Goal: Communication & Community: Participate in discussion

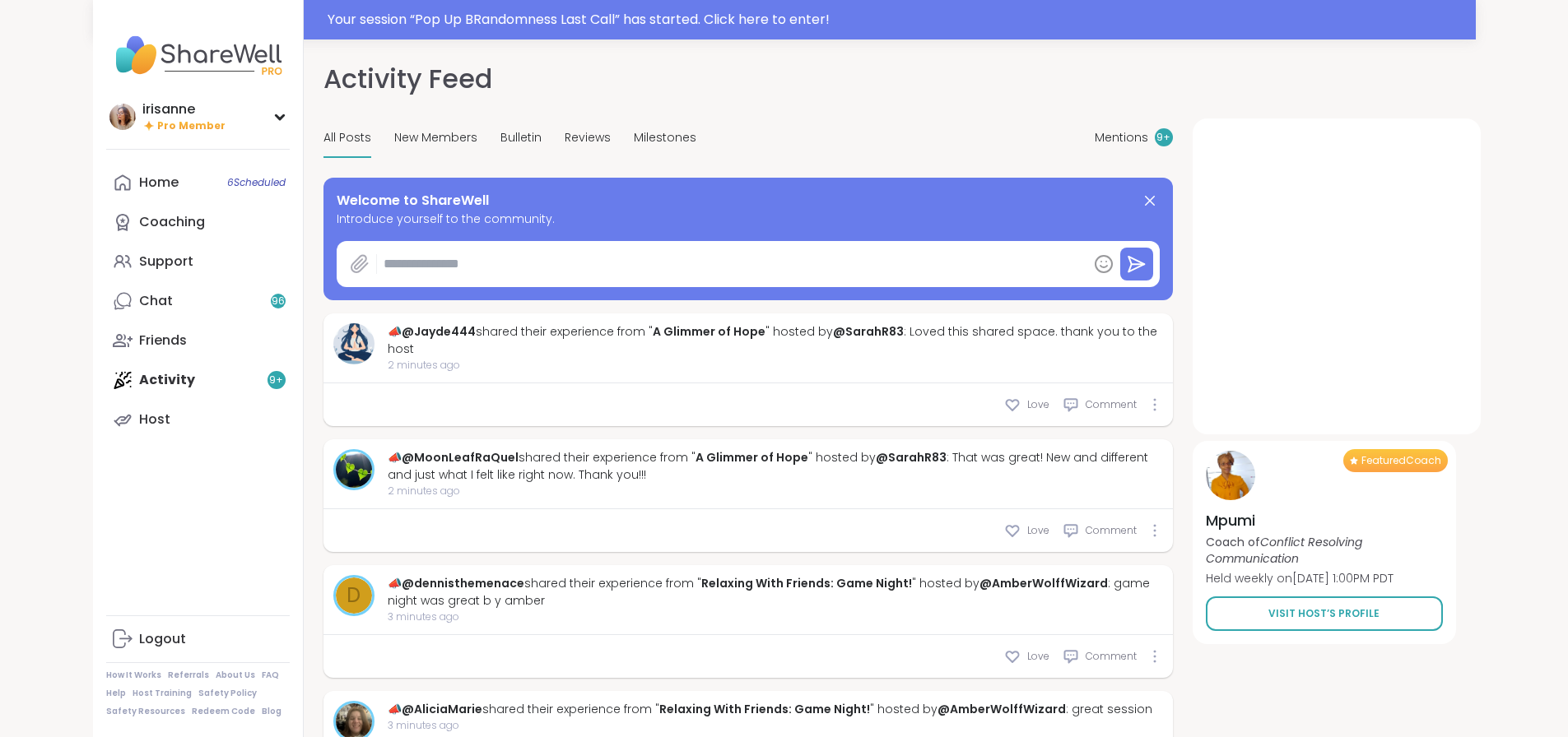
type textarea "*"
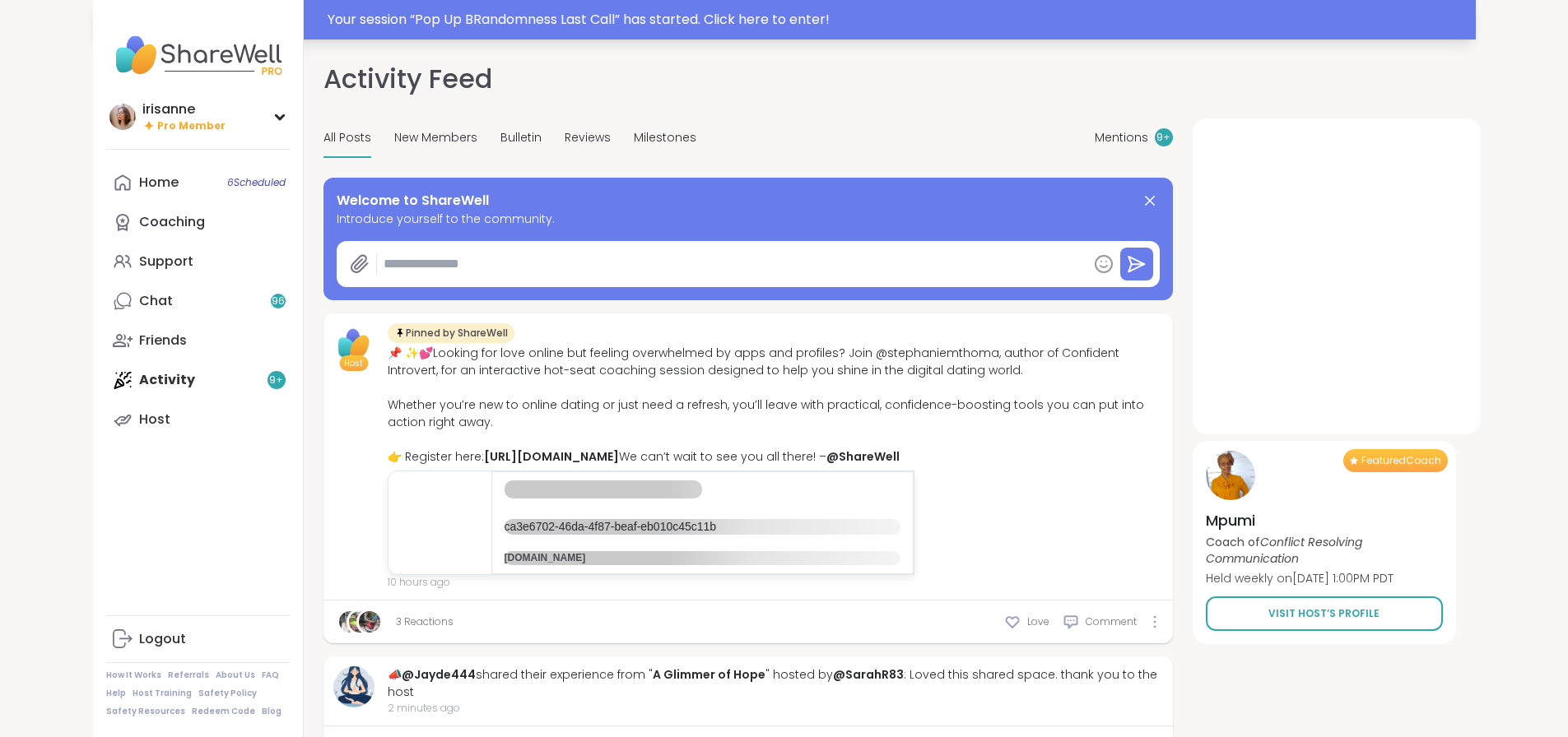
click at [405, 7] on div "Your session “ Pop Up BRandomness Last Call ” has started. Click here to enter!" at bounding box center [784, 19] width 1383 height 39
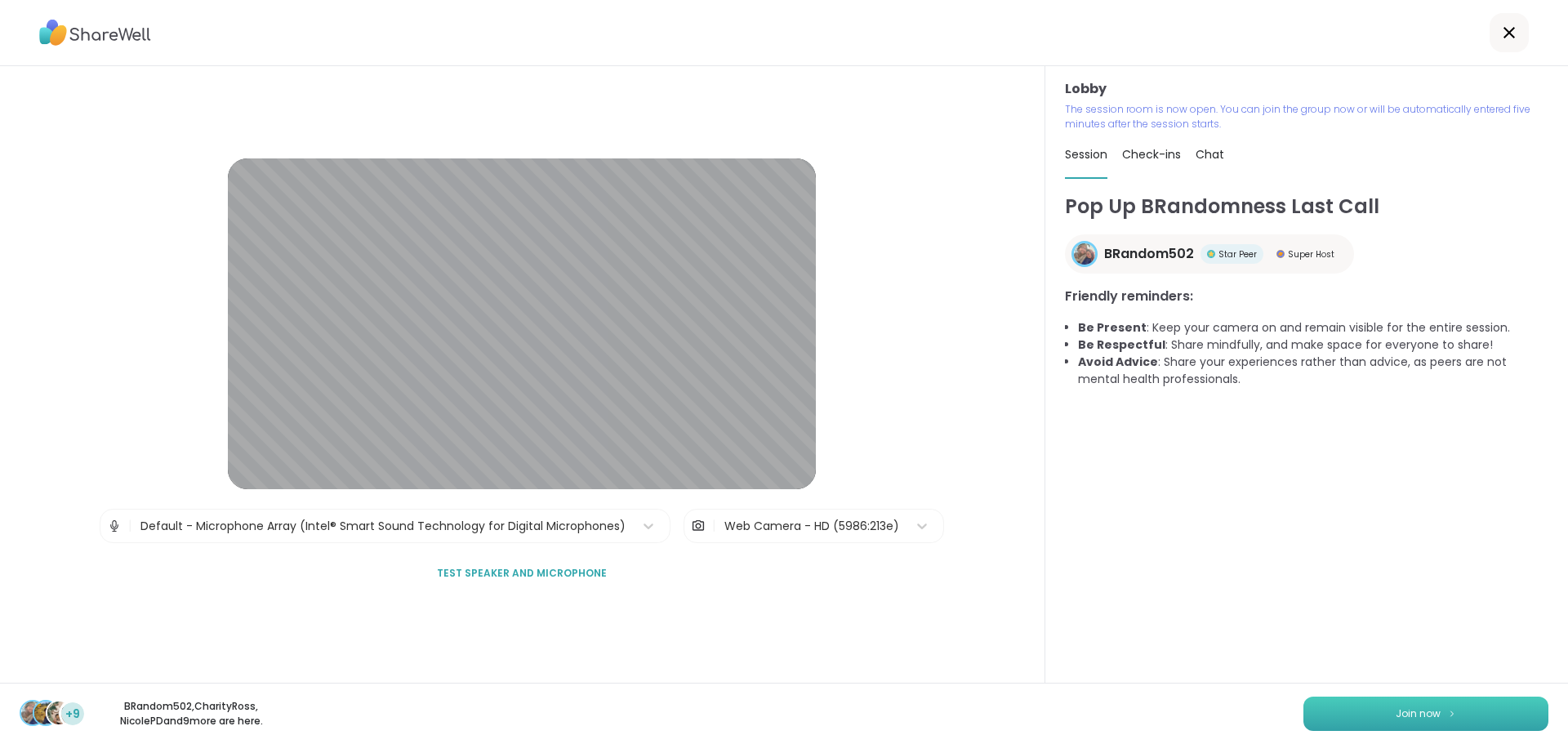
click at [1410, 701] on button "Join now" at bounding box center [1426, 715] width 245 height 35
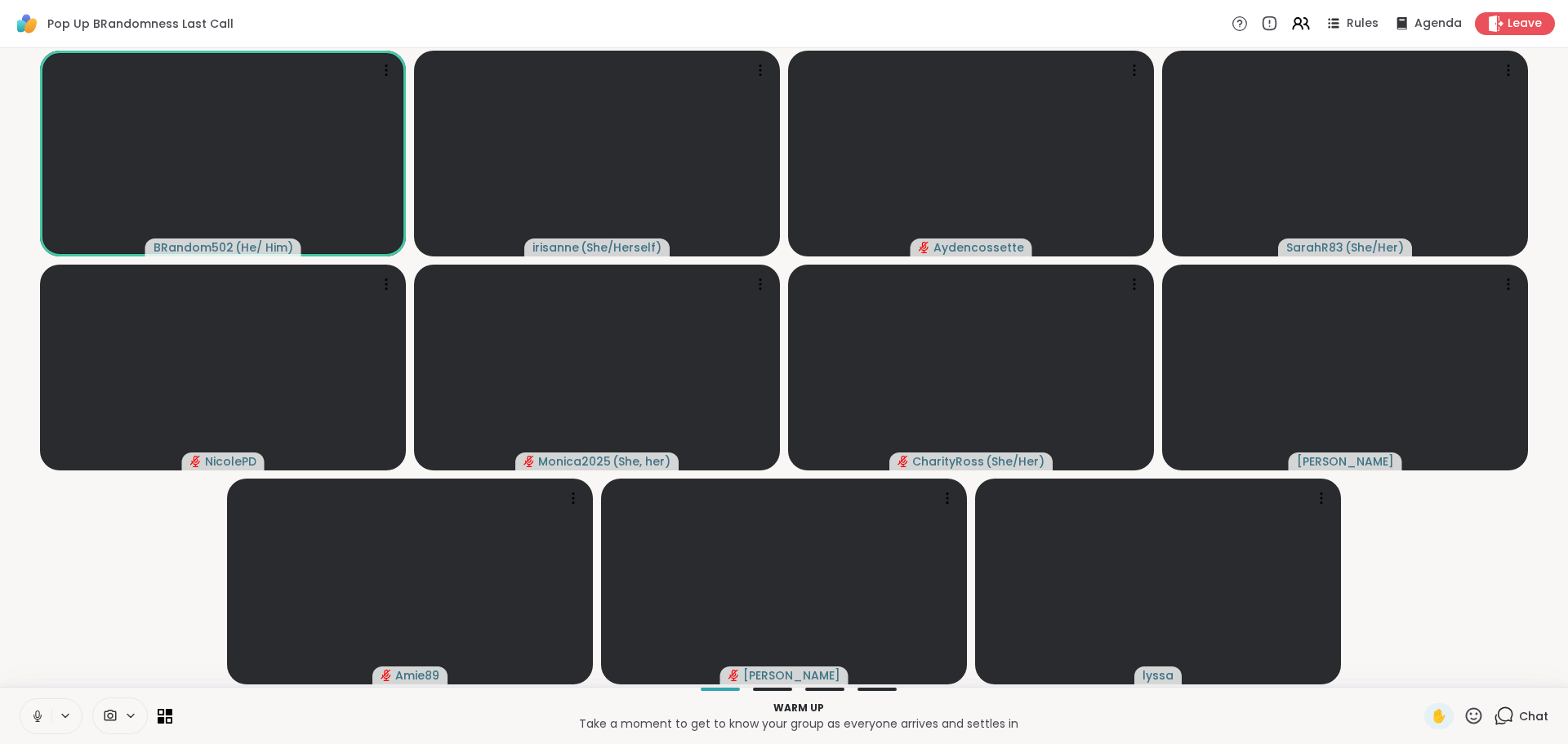
click at [26, 720] on button at bounding box center [36, 717] width 31 height 35
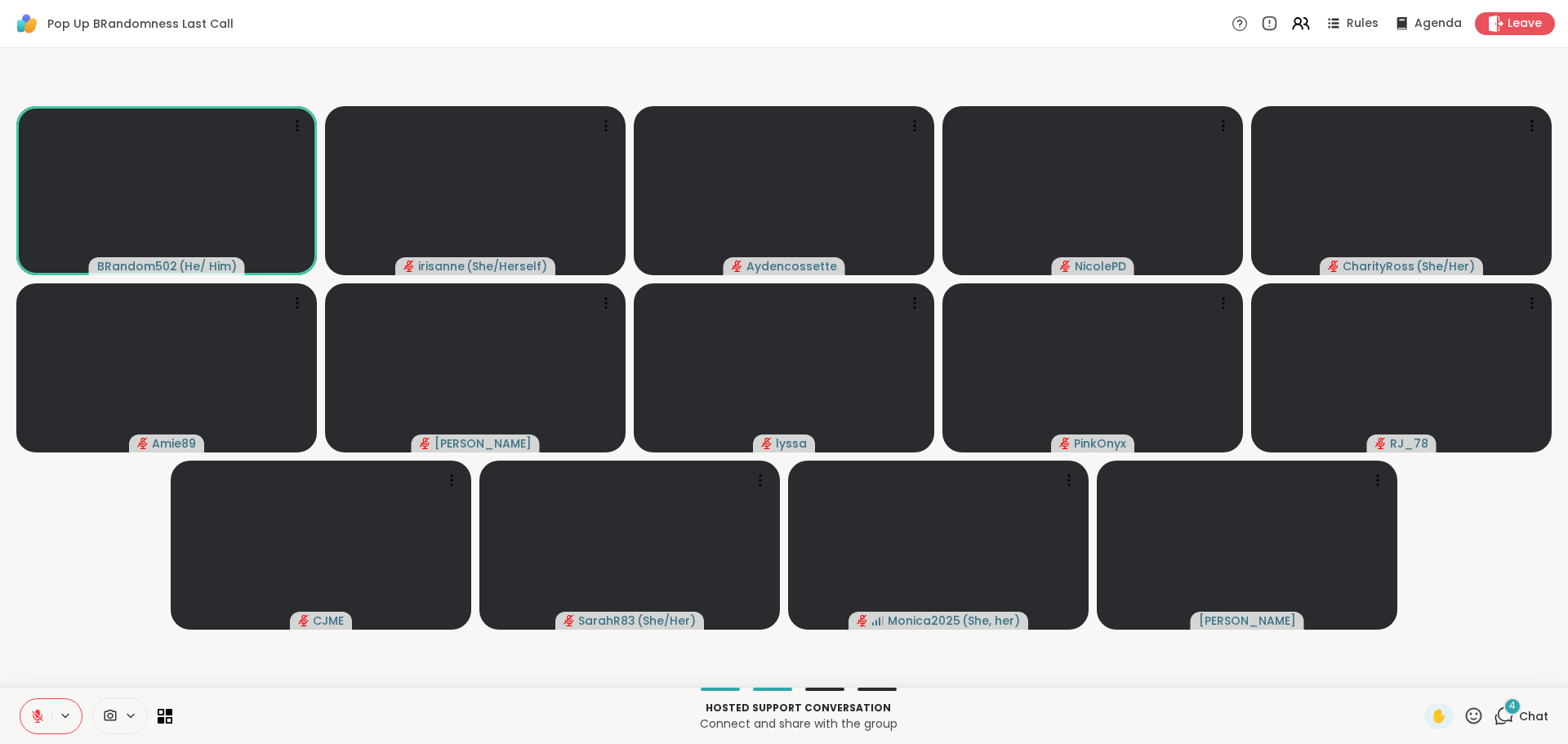
click at [39, 715] on icon at bounding box center [38, 713] width 5 height 7
click at [39, 715] on icon at bounding box center [37, 715] width 4 height 7
click at [39, 715] on icon at bounding box center [38, 713] width 5 height 7
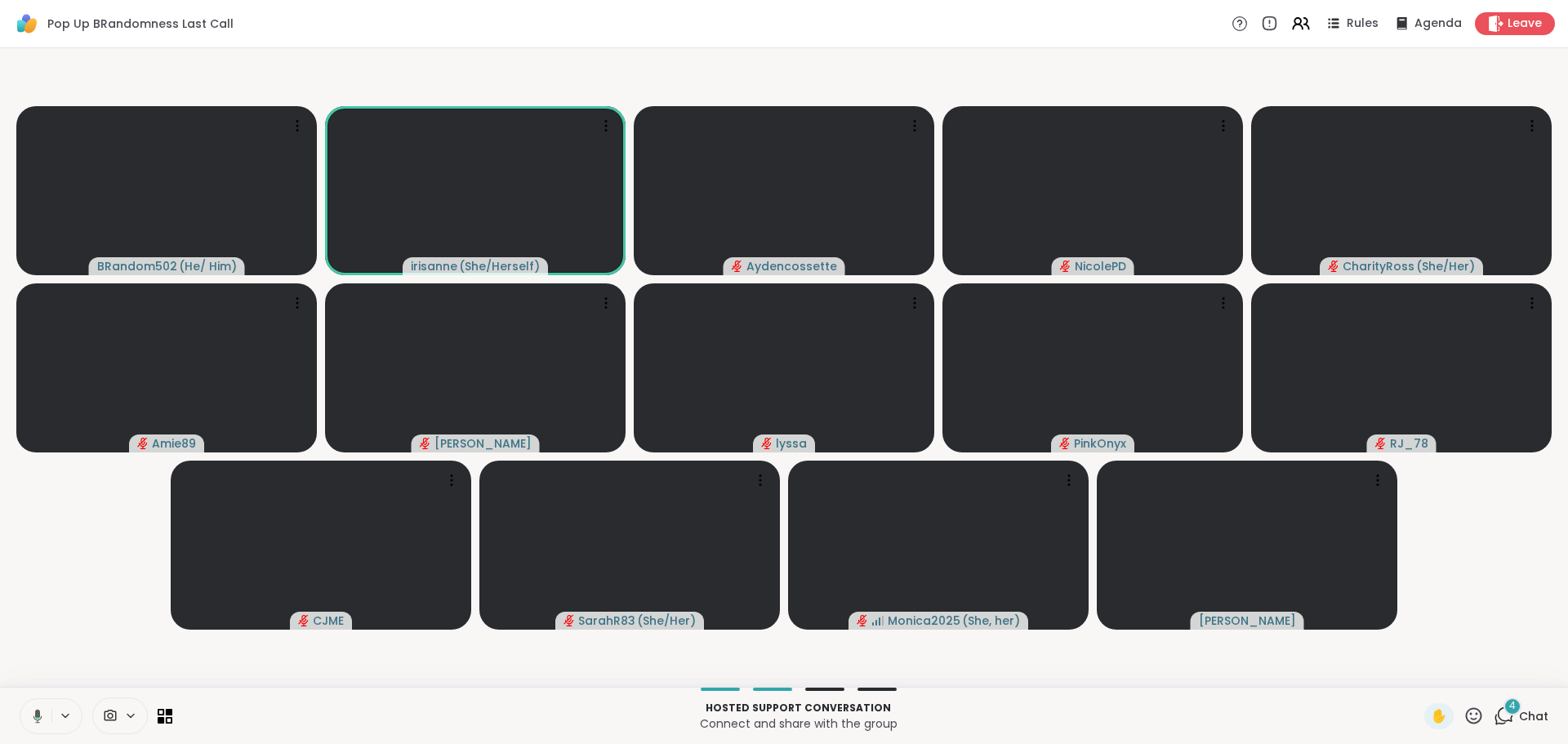
click at [33, 695] on div "Hosted support conversation Connect and share with the group ✋ 4 Chat" at bounding box center [784, 715] width 1568 height 57
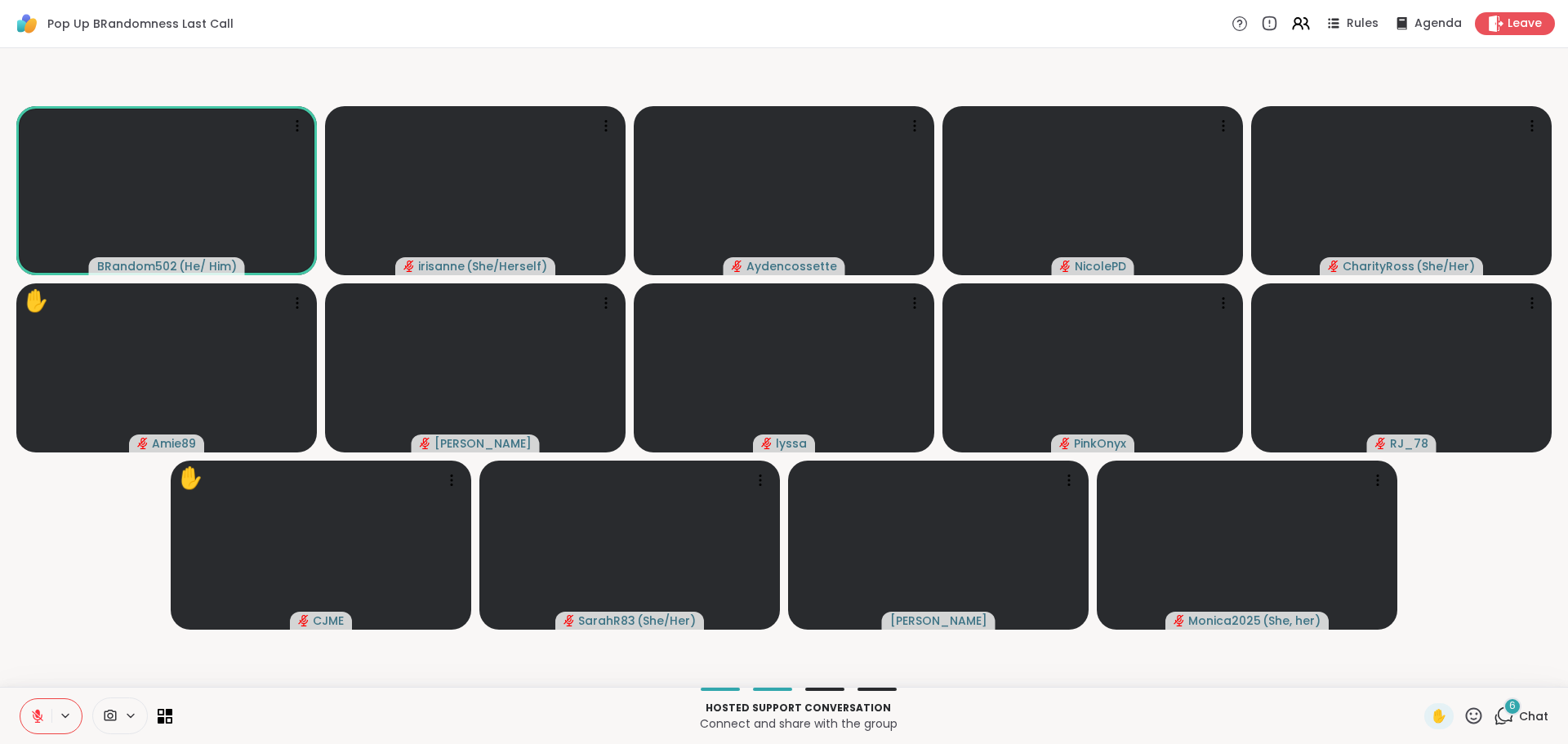
click at [1504, 702] on div "6" at bounding box center [1513, 707] width 18 height 18
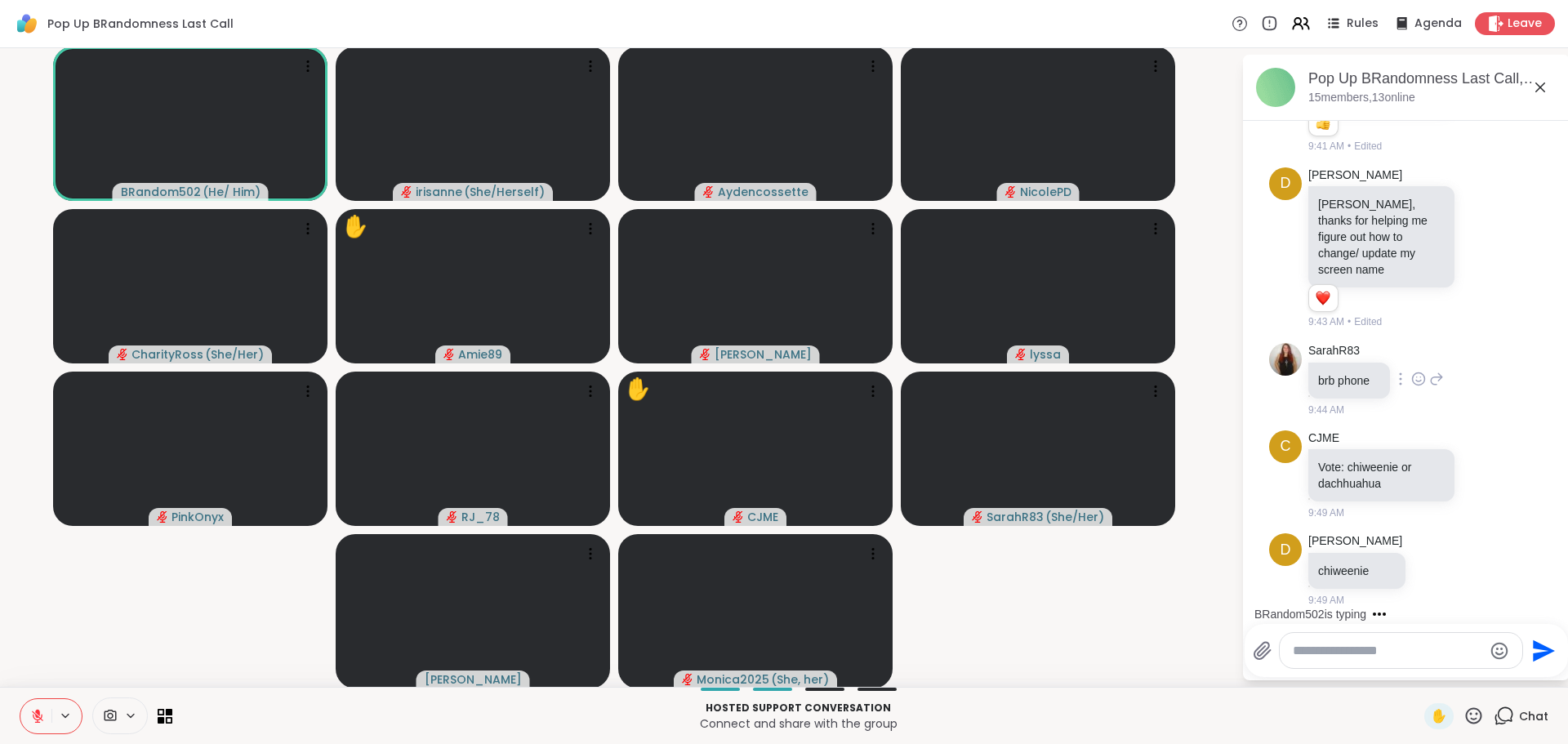
scroll to position [437, 0]
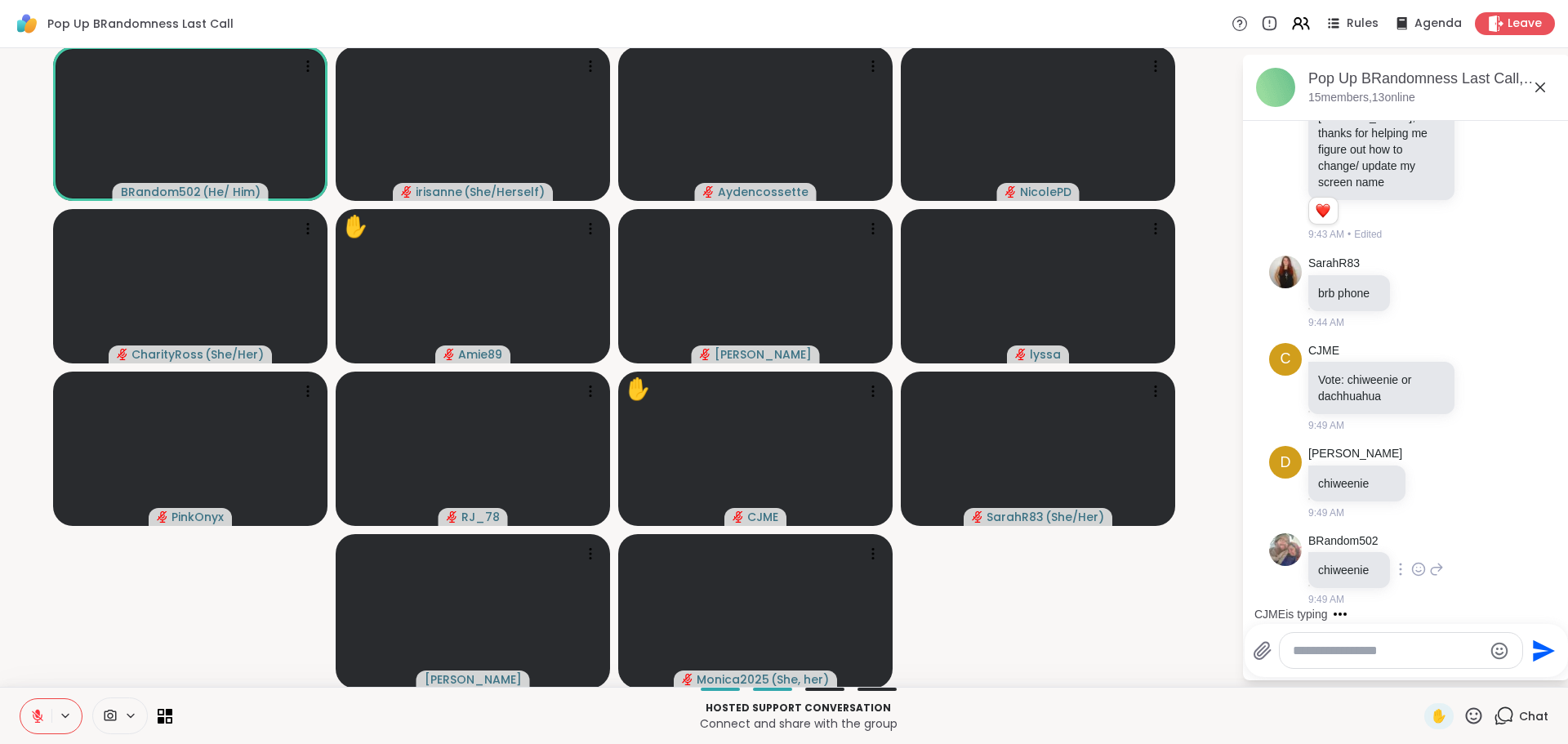
click at [1411, 570] on icon at bounding box center [1418, 569] width 15 height 16
click at [1376, 549] on div "Select Reaction: Thumbs up" at bounding box center [1383, 543] width 15 height 15
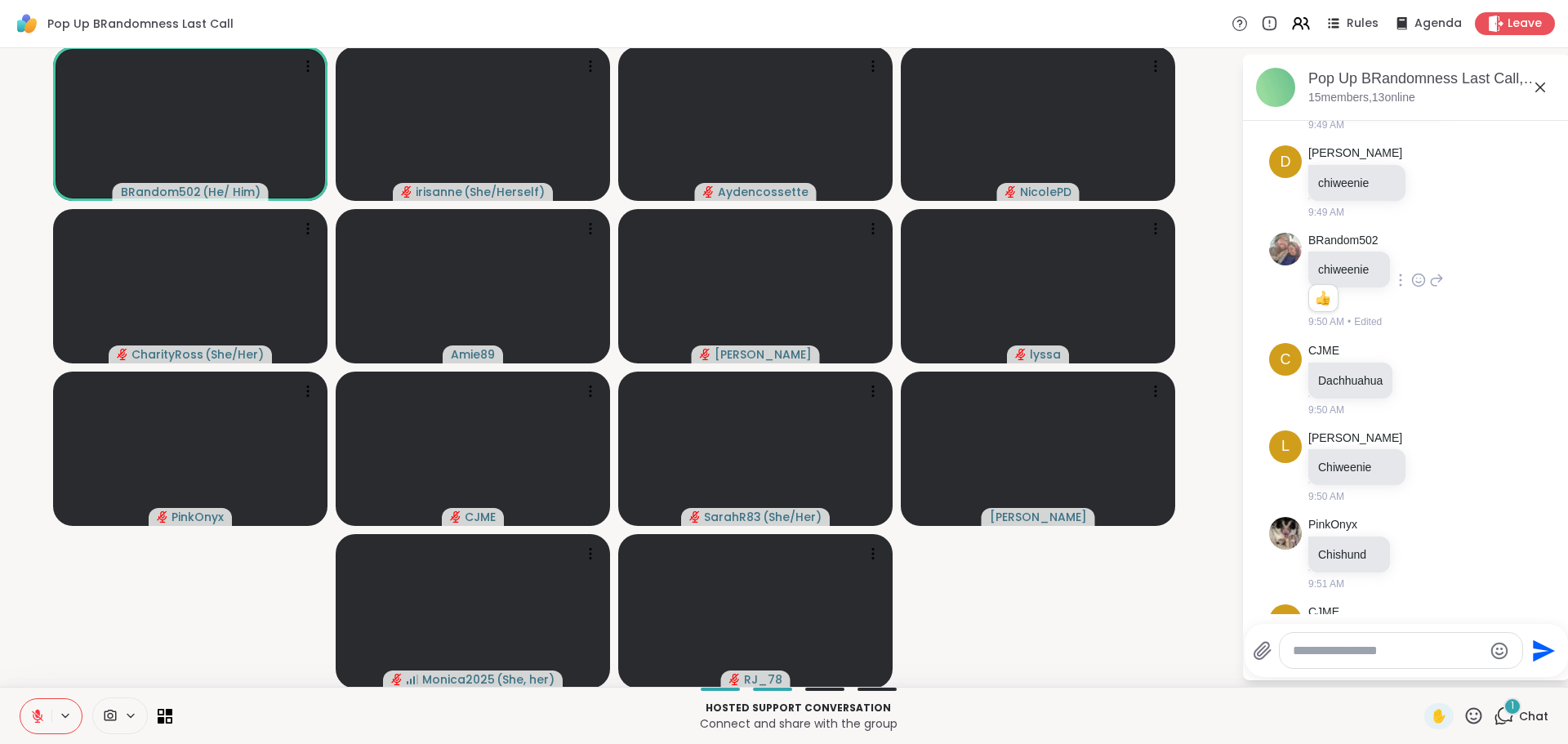
scroll to position [881, 0]
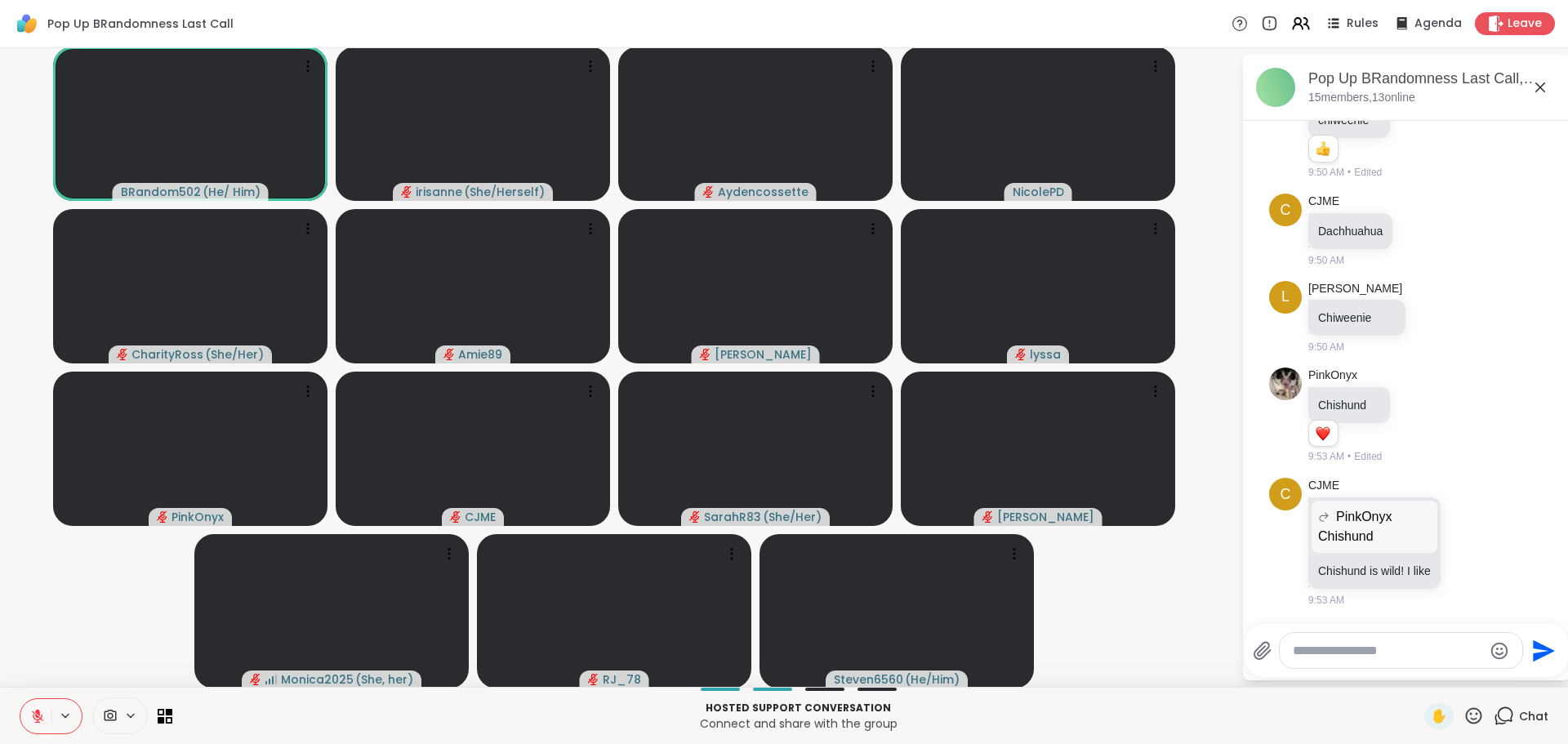
click at [1531, 88] on icon at bounding box center [1540, 87] width 20 height 20
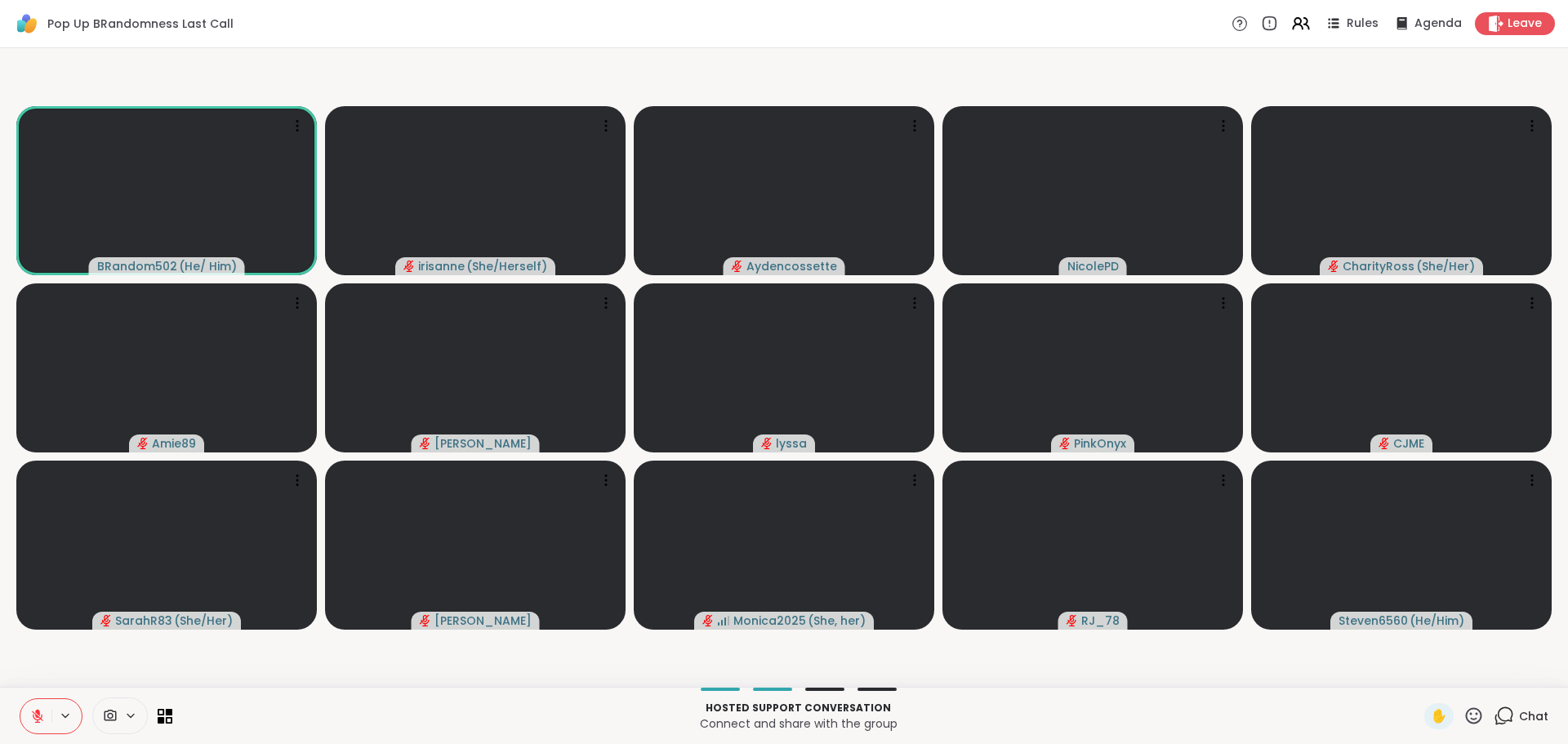
click at [1494, 715] on icon at bounding box center [1505, 716] width 21 height 21
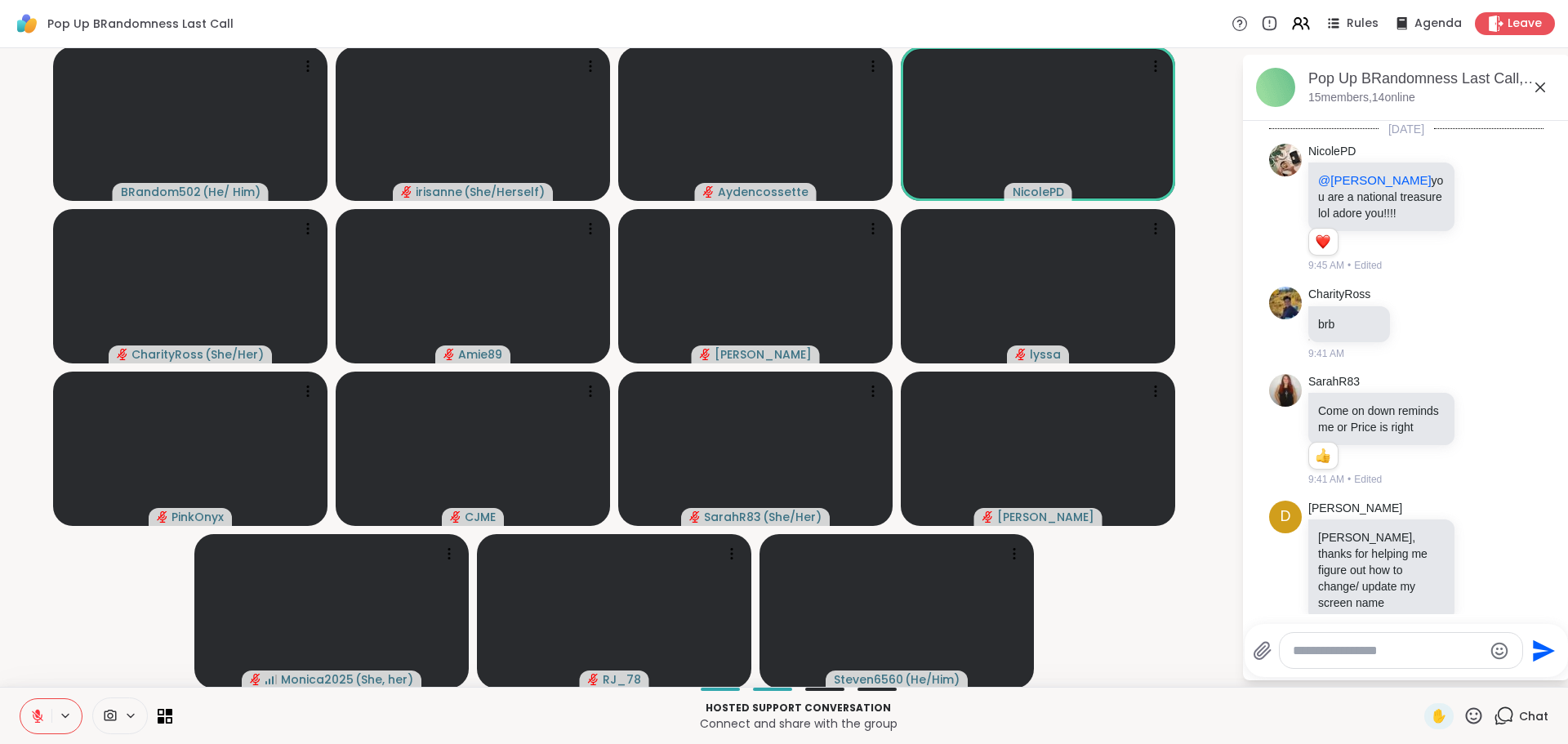
click at [1386, 644] on textarea "Type your message" at bounding box center [1388, 651] width 190 height 16
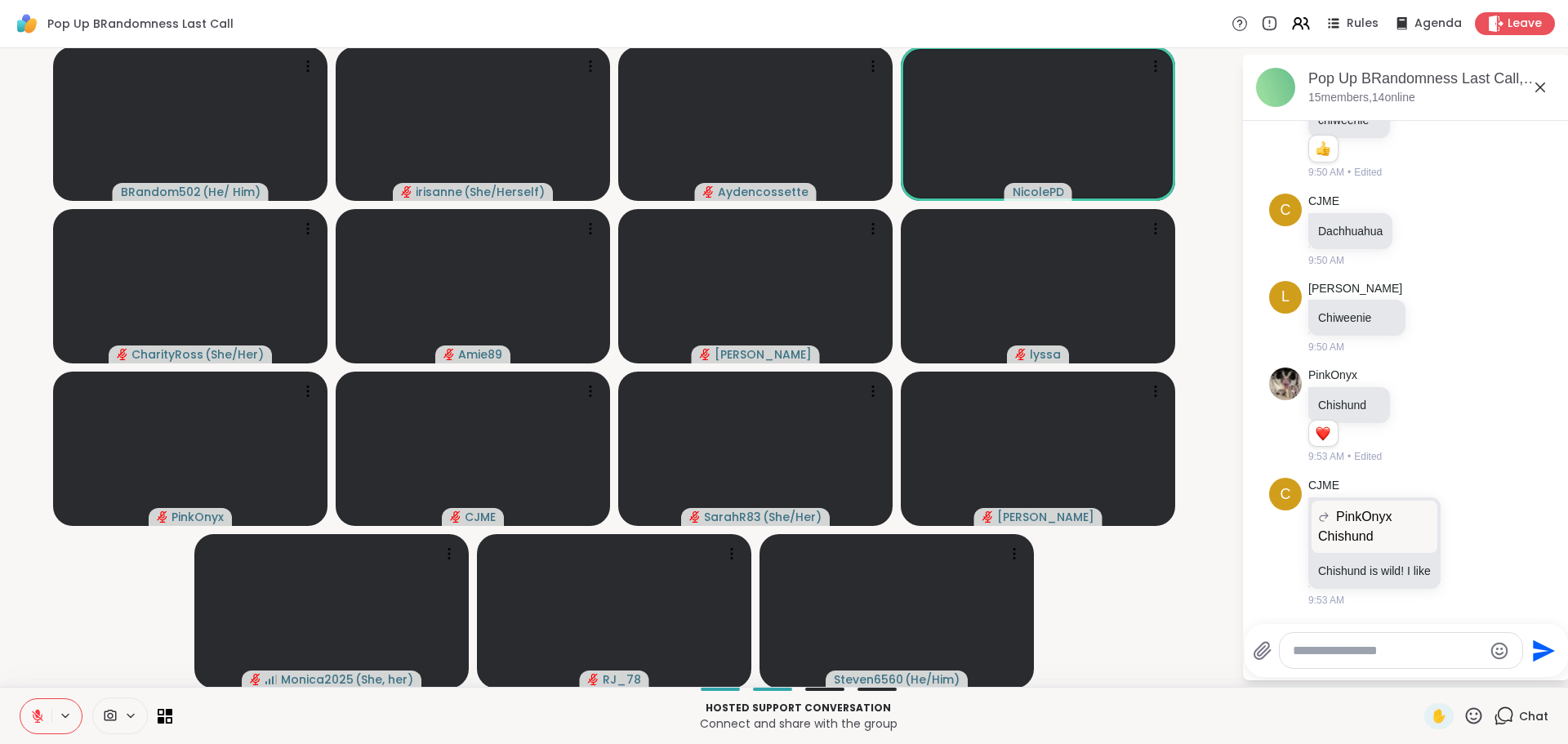
click at [1386, 644] on textarea "Type your message" at bounding box center [1388, 651] width 190 height 16
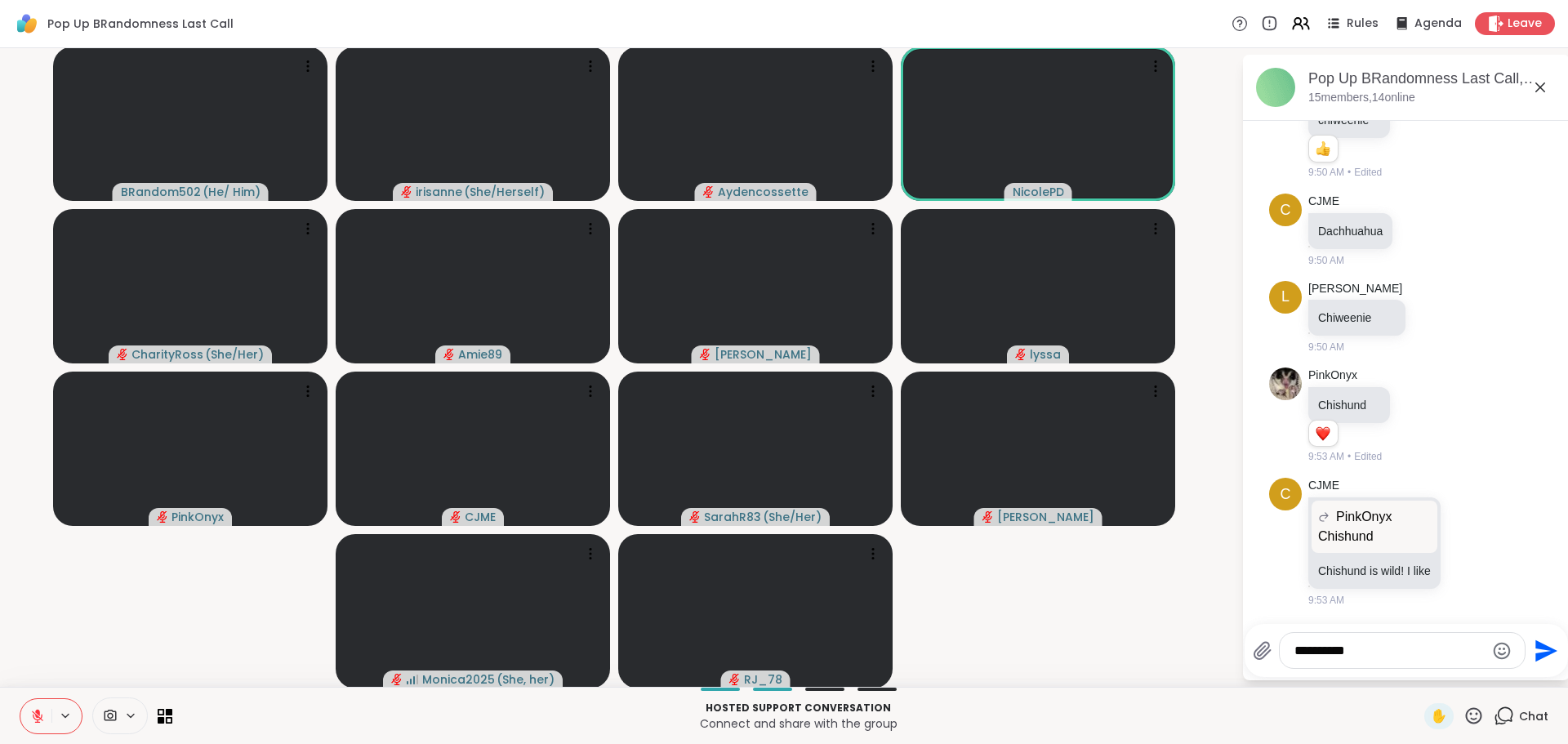
type textarea "**********"
click at [1345, 654] on textarea "**********" at bounding box center [1390, 651] width 190 height 16
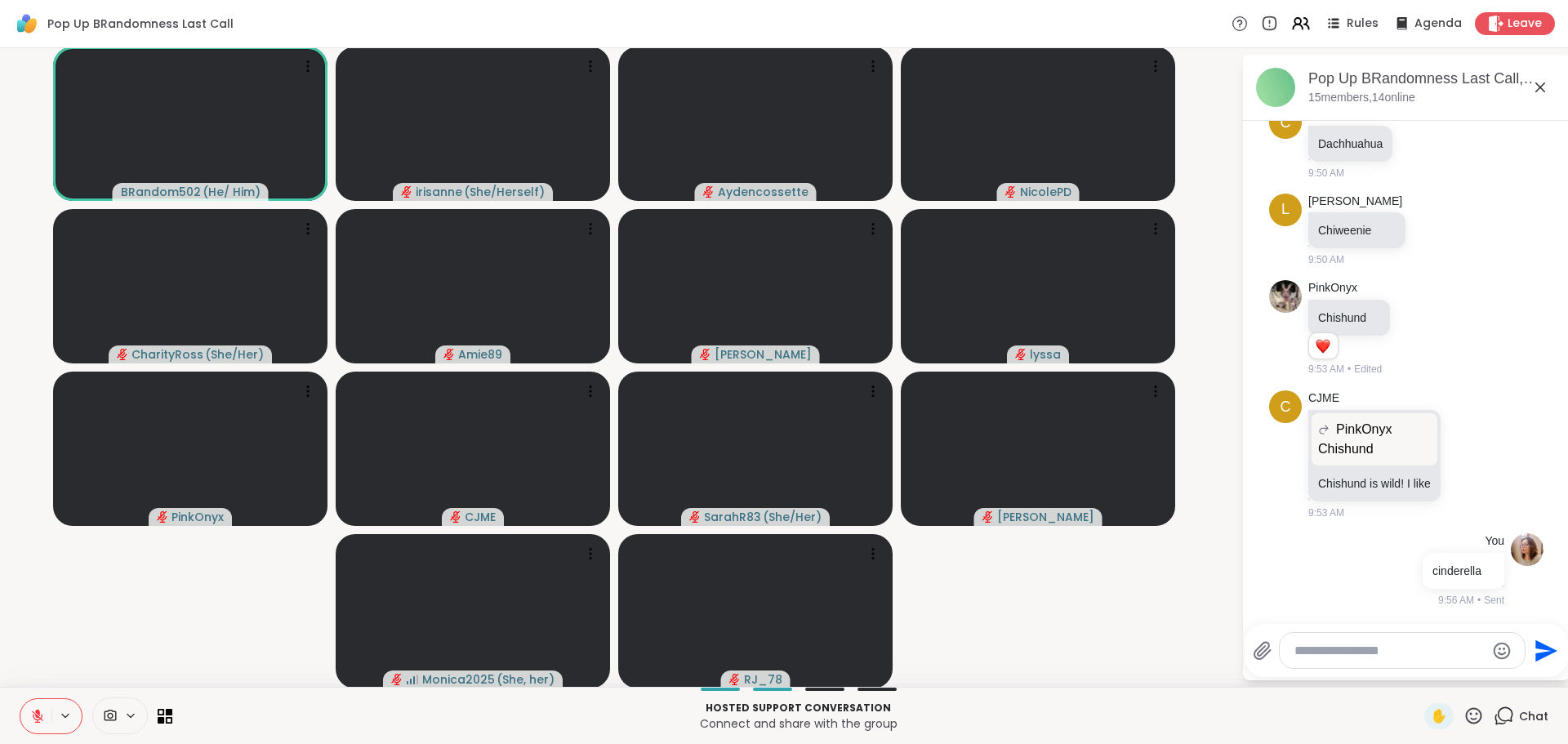
scroll to position [2, 0]
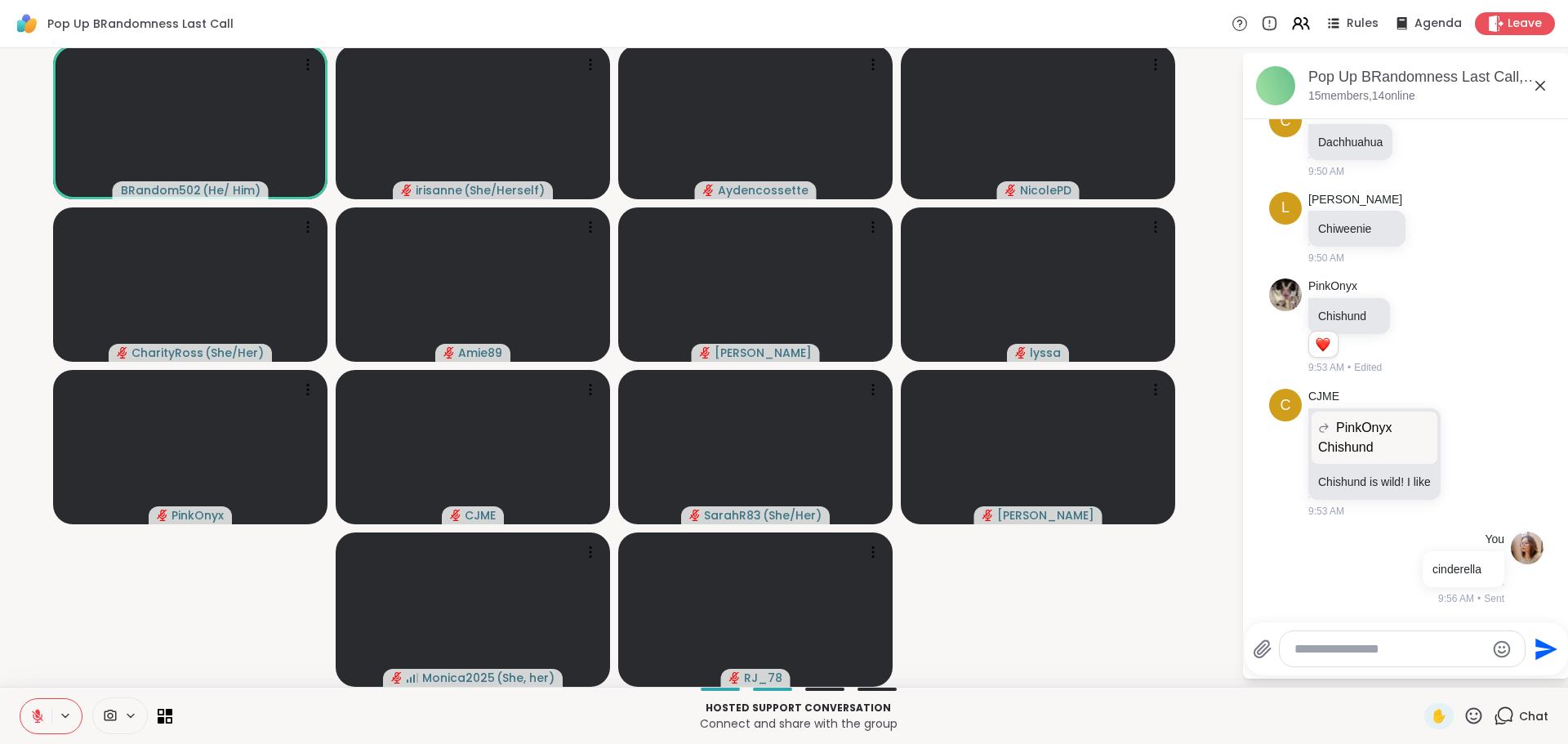
click at [128, 617] on video-player-container "BRandom502 ( He/ Him ) irisanne ( She/Herself ) Aydencossette NicolePD CharityR…" at bounding box center [620, 366] width 1222 height 626
click at [36, 717] on icon at bounding box center [37, 716] width 15 height 15
click at [83, 587] on video-player-container "BRandom502 ( He/ Him ) irisanne ( She/Herself ) Aydencossette NicolePD CharityR…" at bounding box center [620, 366] width 1222 height 626
click at [54, 640] on video-player-container "BRandom502 ( He/ Him ) irisanne ( She/Herself ) Aydencossette NicolePD CharityR…" at bounding box center [620, 366] width 1222 height 626
click at [33, 726] on button at bounding box center [35, 717] width 34 height 35
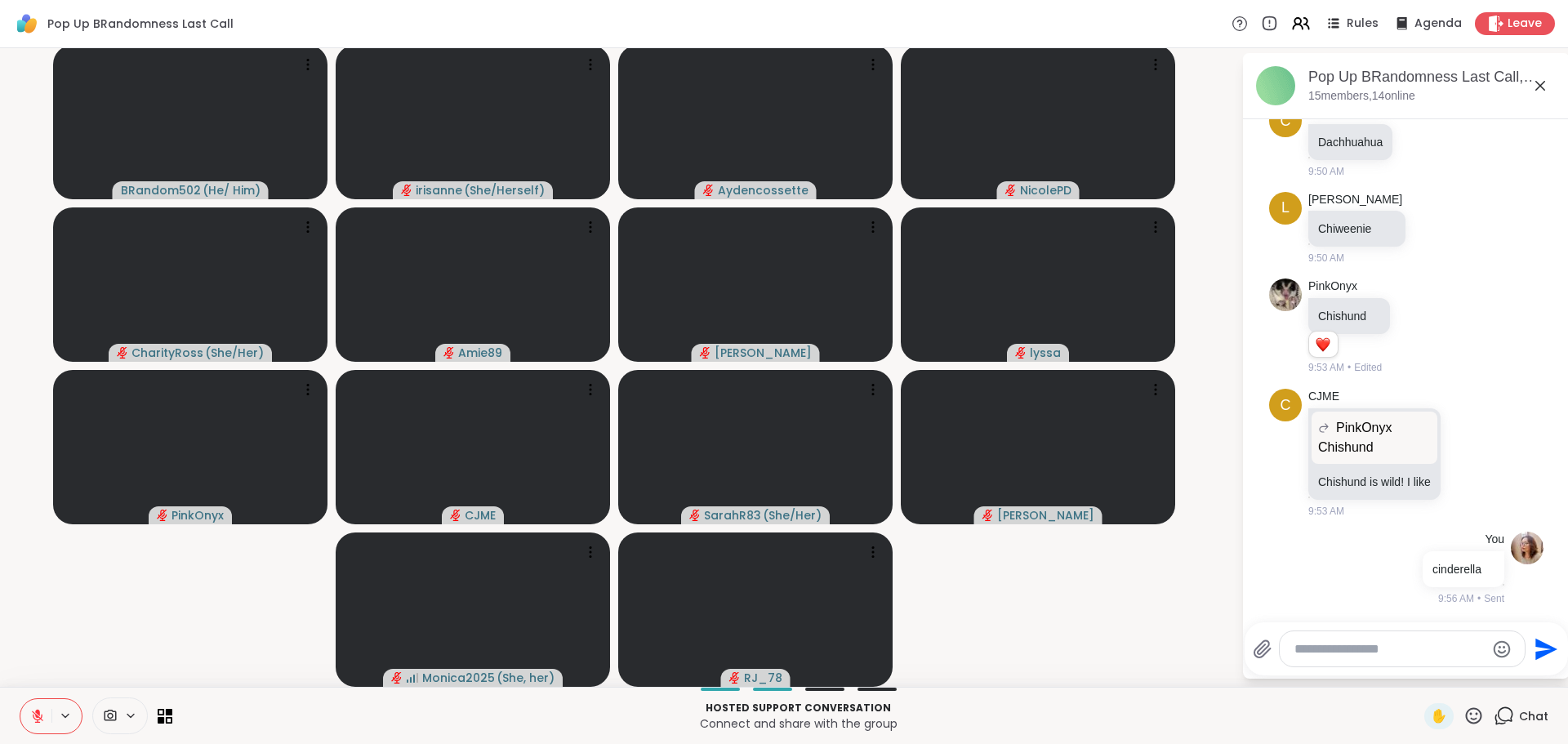
click at [149, 619] on video-player-container "BRandom502 ( He/ Him ) irisanne ( She/Herself ) Aydencossette NicolePD CharityR…" at bounding box center [620, 366] width 1222 height 626
click at [38, 720] on icon at bounding box center [37, 716] width 11 height 11
click at [46, 716] on button at bounding box center [35, 717] width 34 height 35
click at [34, 595] on video-player-container "BRandom502 ( He/ Him ) irisanne ( She/Herself ) Aydencossette NicolePD CharityR…" at bounding box center [620, 366] width 1222 height 626
click at [38, 598] on video-player-container "BRandom502 ( He/ Him ) irisanne ( She/Herself ) Aydencossette NicolePD CharityR…" at bounding box center [620, 366] width 1222 height 626
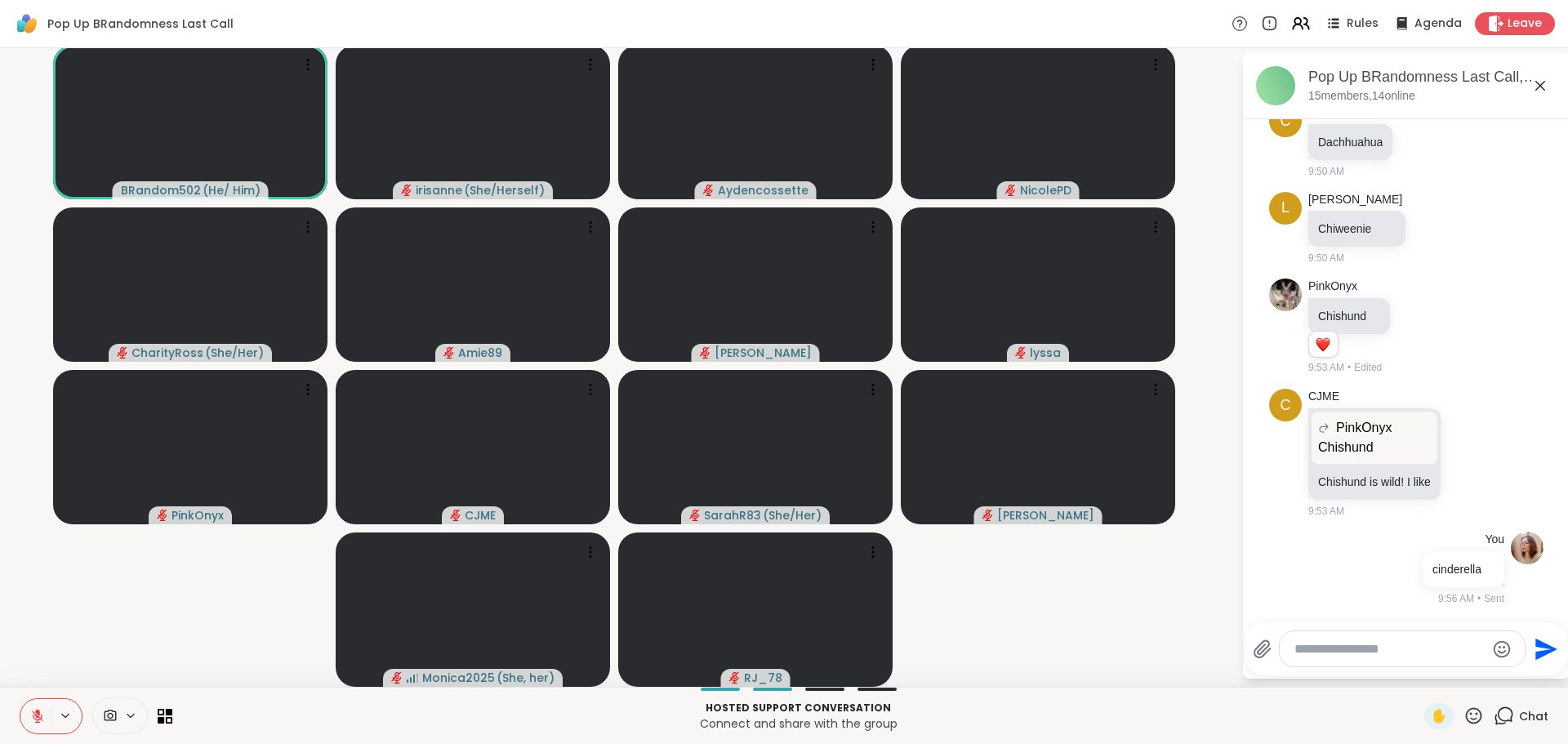
click at [39, 609] on video-player-container "BRandom502 ( He/ Him ) irisanne ( She/Herself ) Aydencossette NicolePD CharityR…" at bounding box center [620, 366] width 1222 height 626
click at [54, 609] on video-player-container "BRandom502 ( He/ Him ) irisanne ( She/Herself ) Aydencossette NicolePD CharityR…" at bounding box center [620, 366] width 1222 height 626
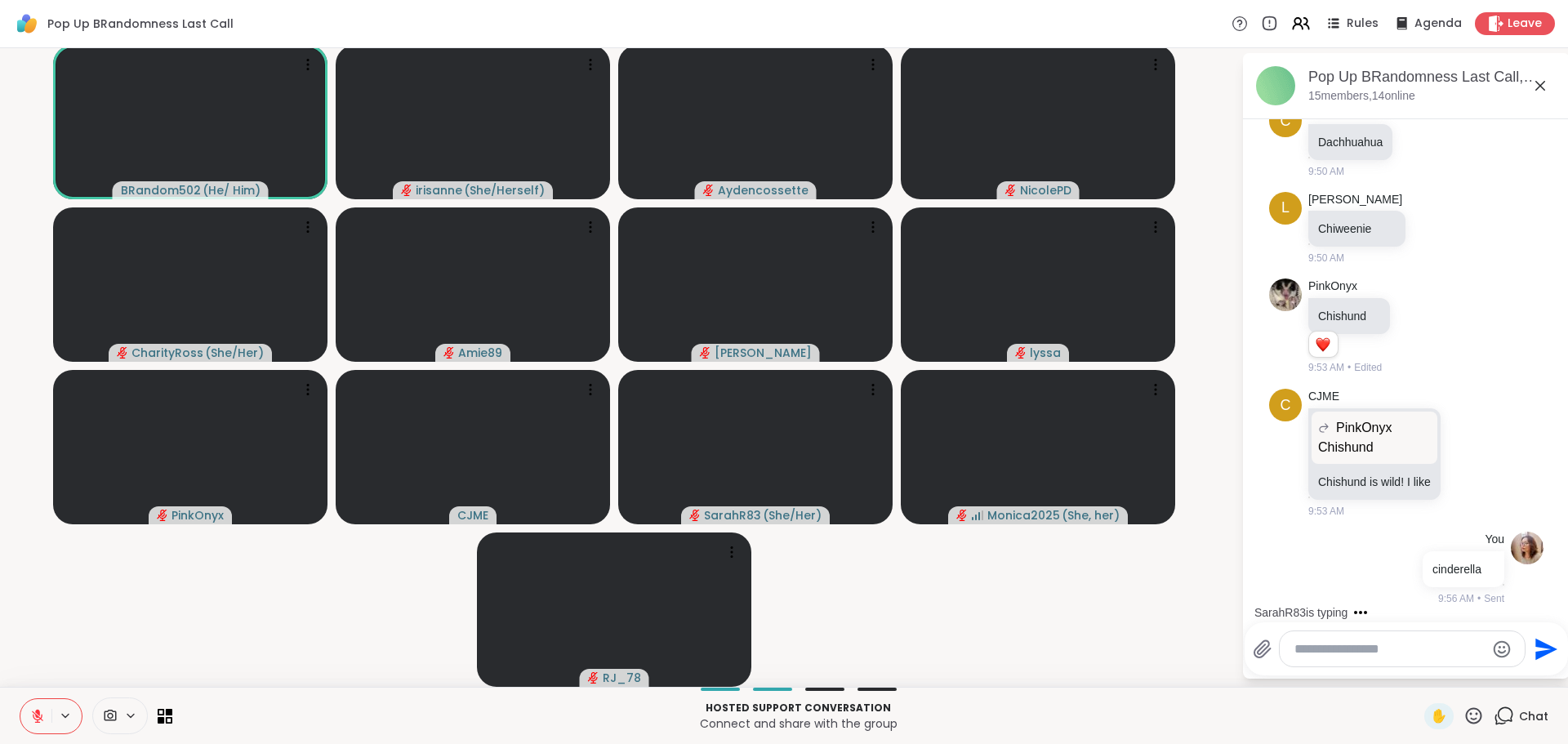
scroll to position [1077, 0]
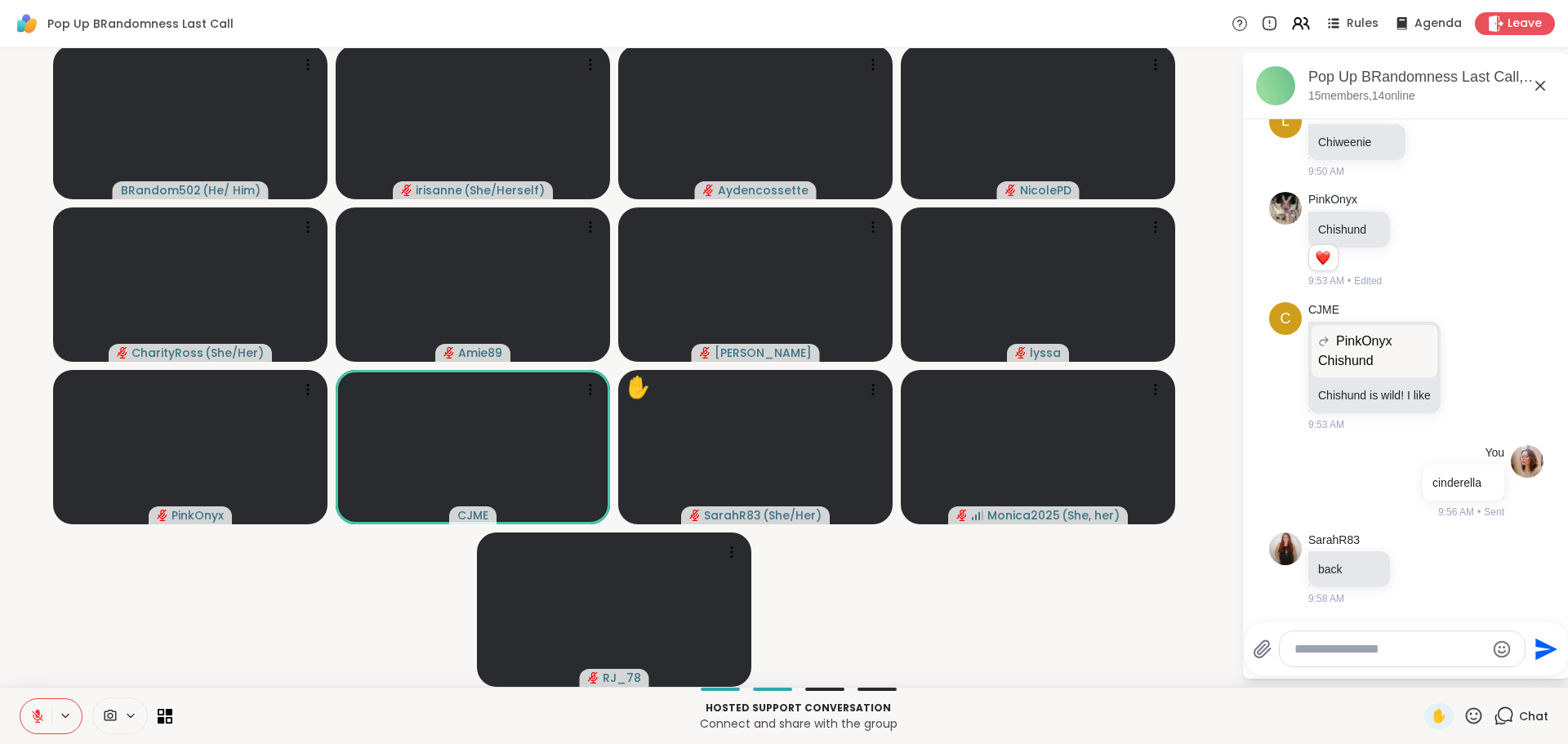
click at [1306, 663] on div at bounding box center [1402, 649] width 245 height 36
click at [1309, 662] on div at bounding box center [1402, 649] width 245 height 36
click at [1318, 657] on div at bounding box center [1402, 649] width 245 height 36
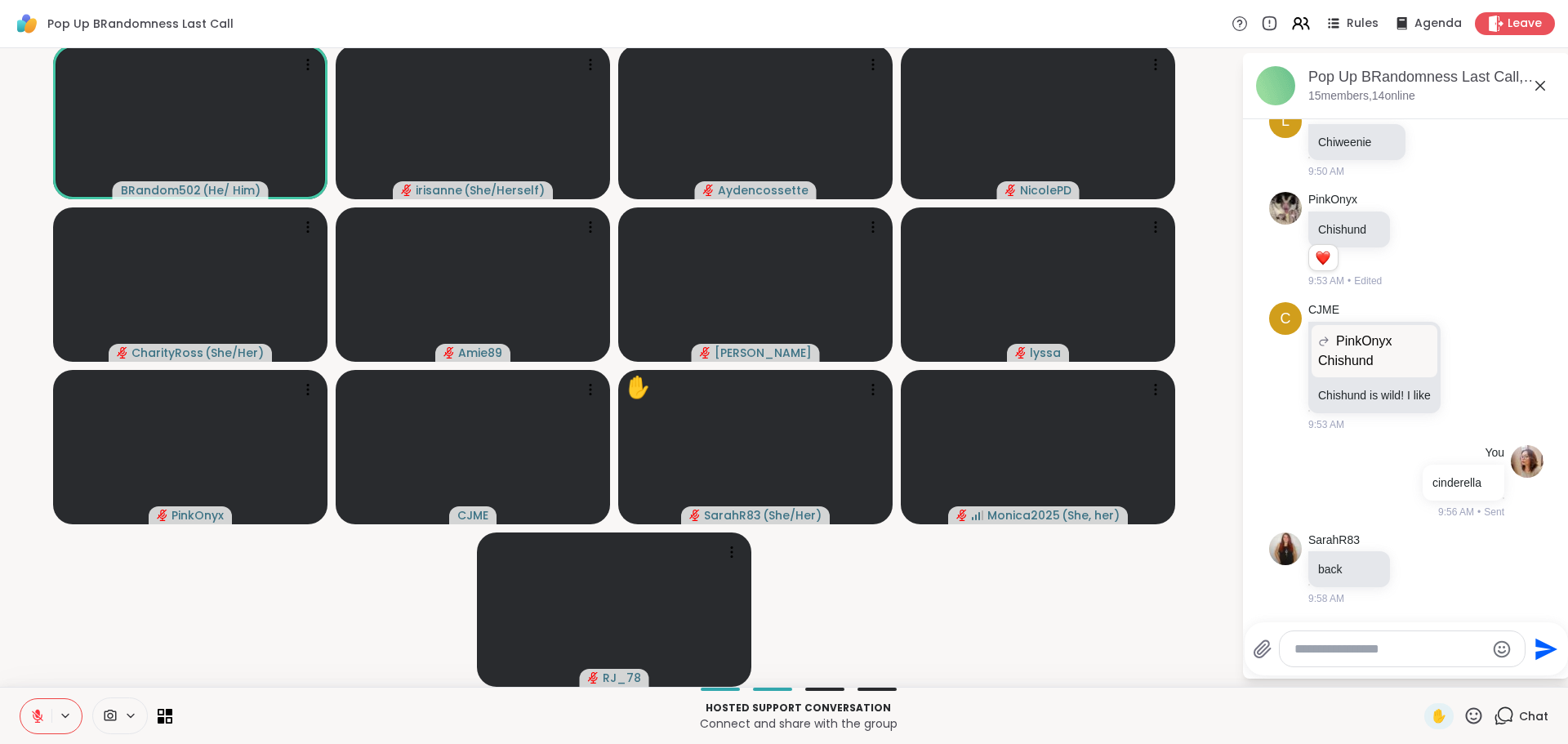
click at [1318, 657] on textarea "Type your message" at bounding box center [1390, 650] width 190 height 16
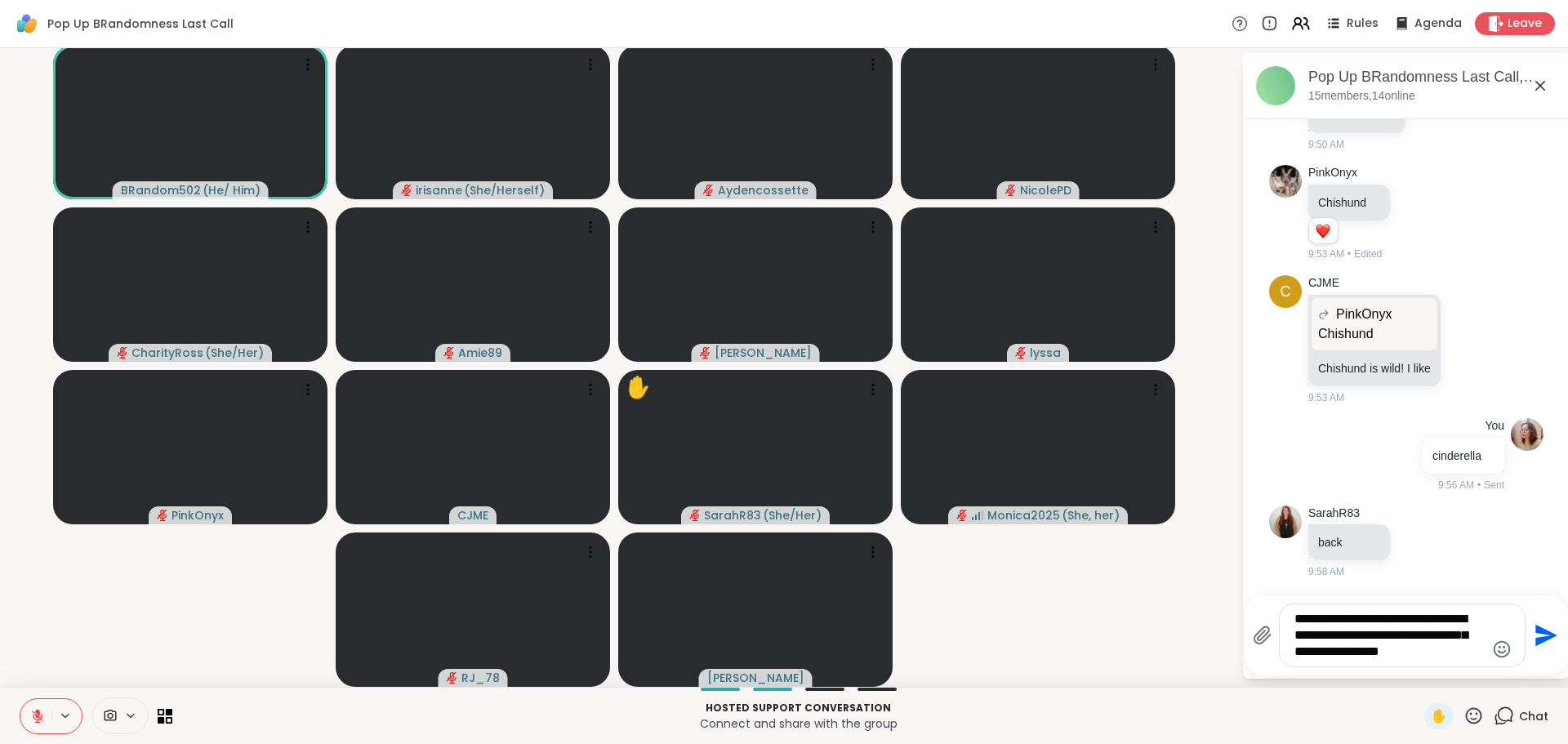
type textarea "**********"
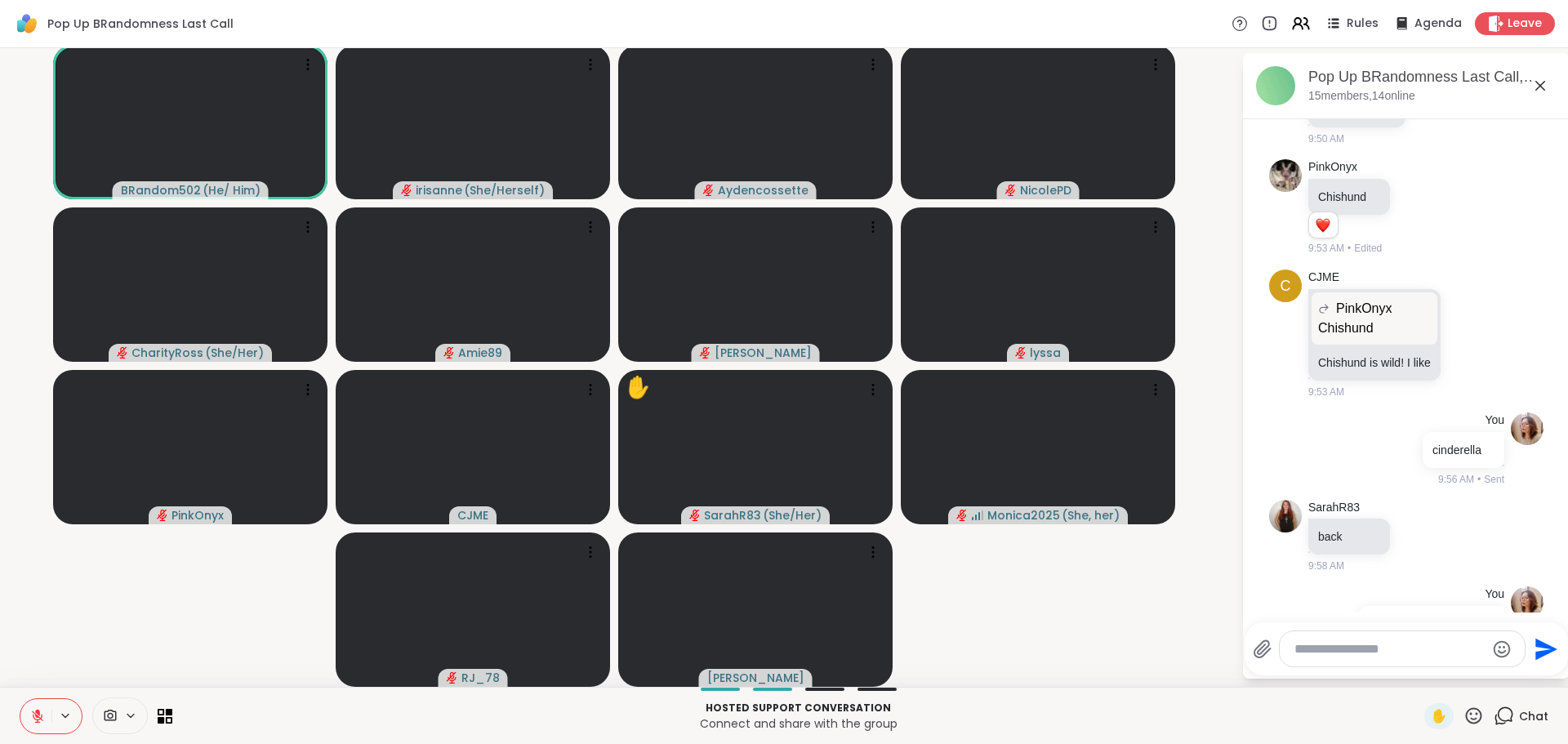
scroll to position [1231, 0]
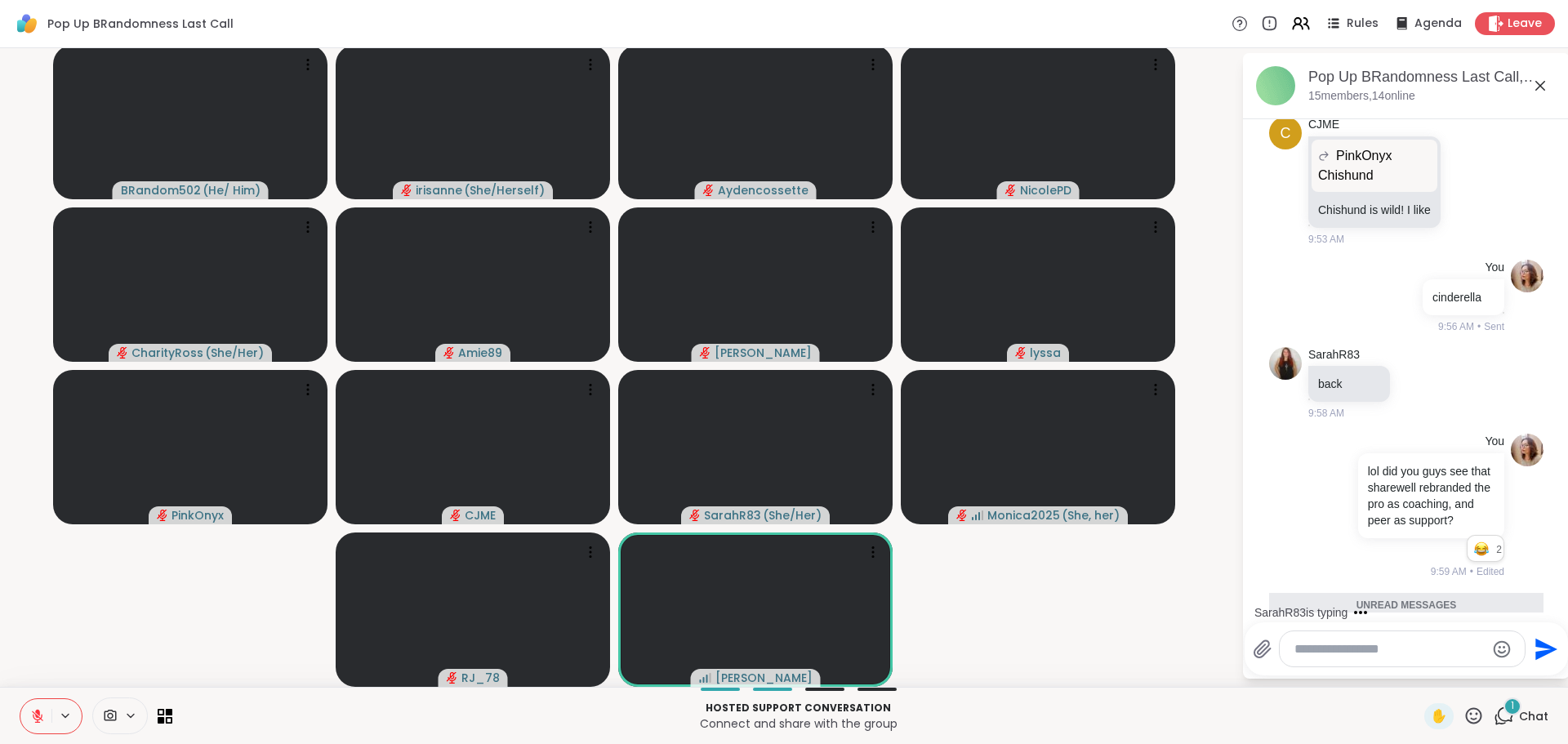
click at [1536, 84] on icon at bounding box center [1540, 85] width 10 height 10
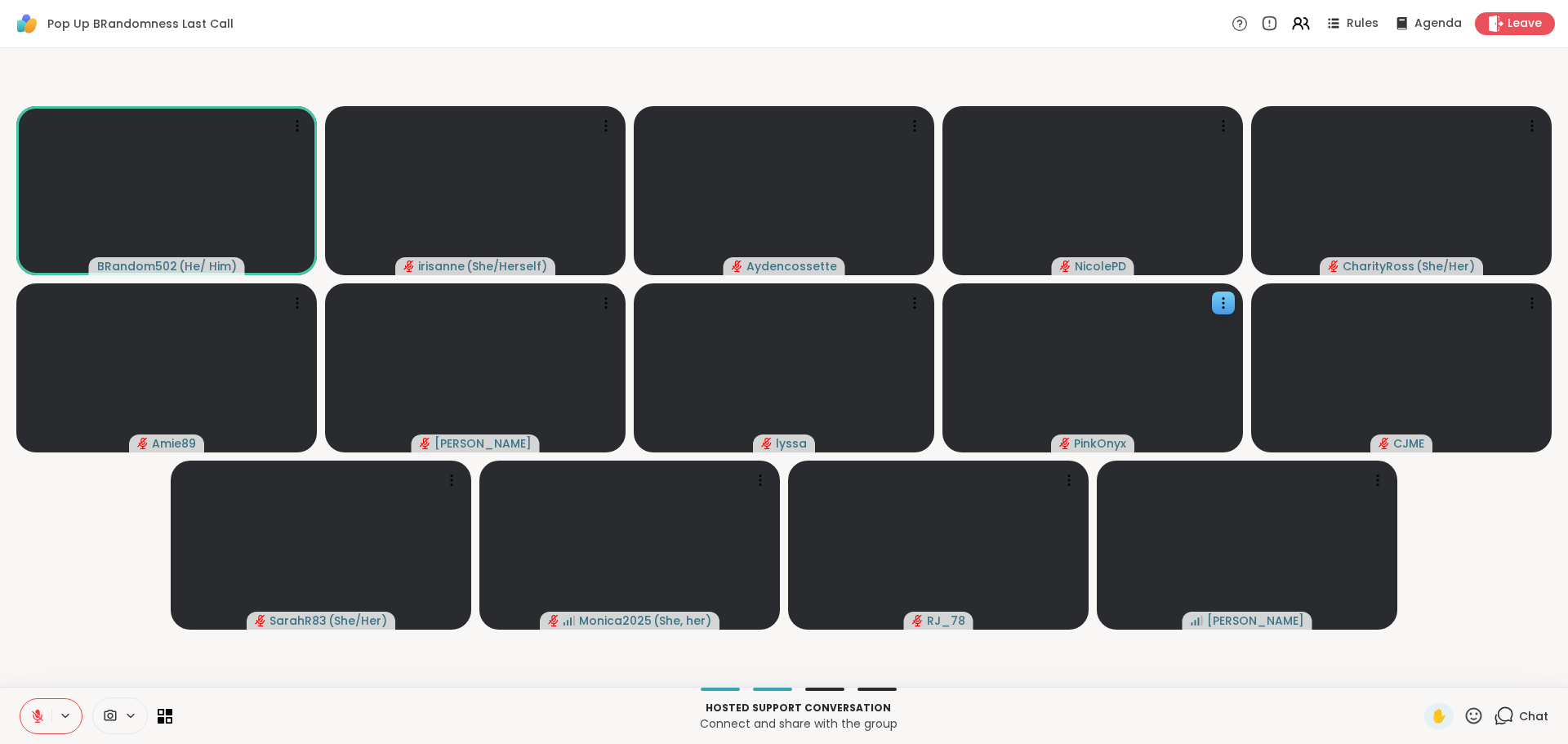
scroll to position [0, 0]
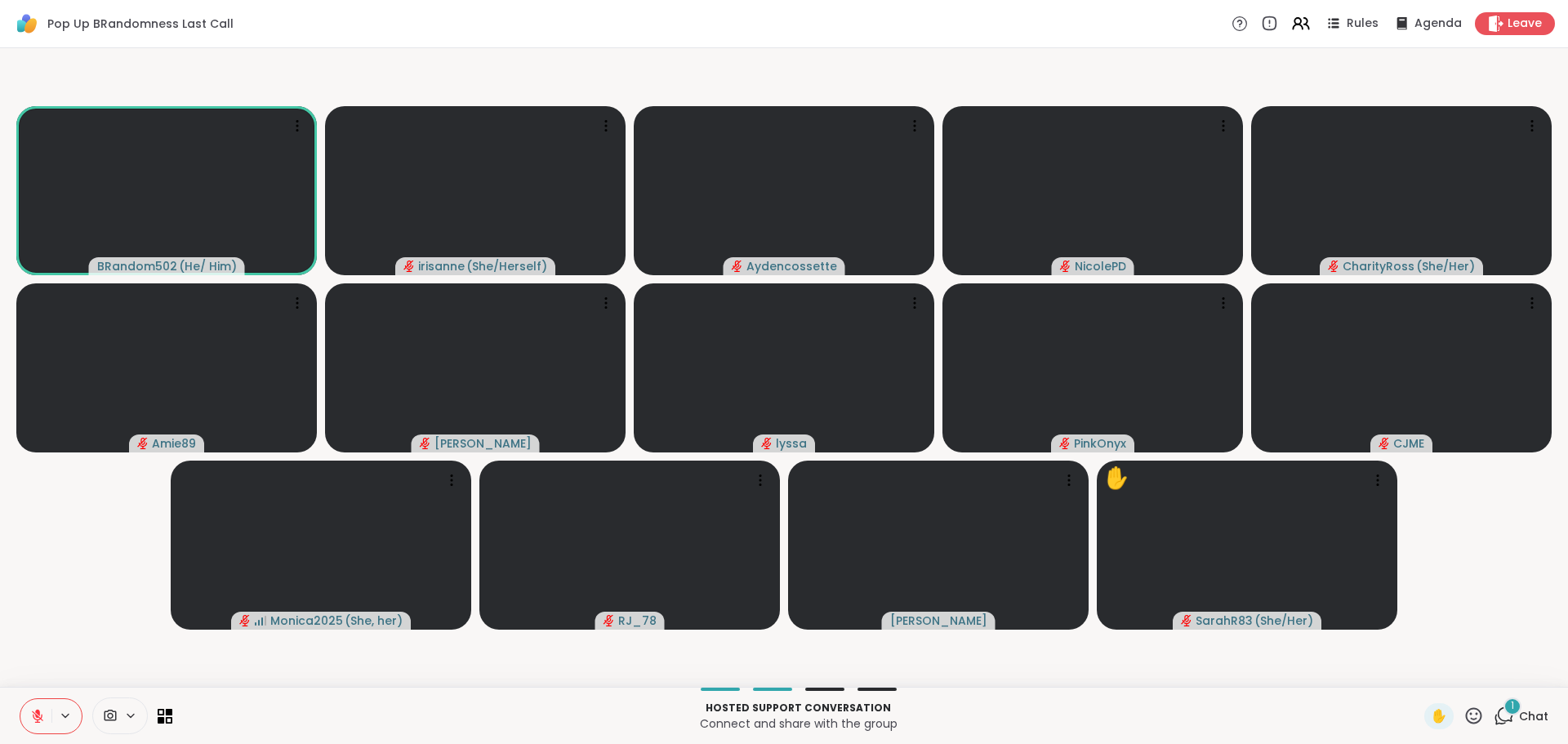
click at [54, 705] on div at bounding box center [51, 717] width 63 height 36
click at [48, 715] on button at bounding box center [36, 717] width 31 height 35
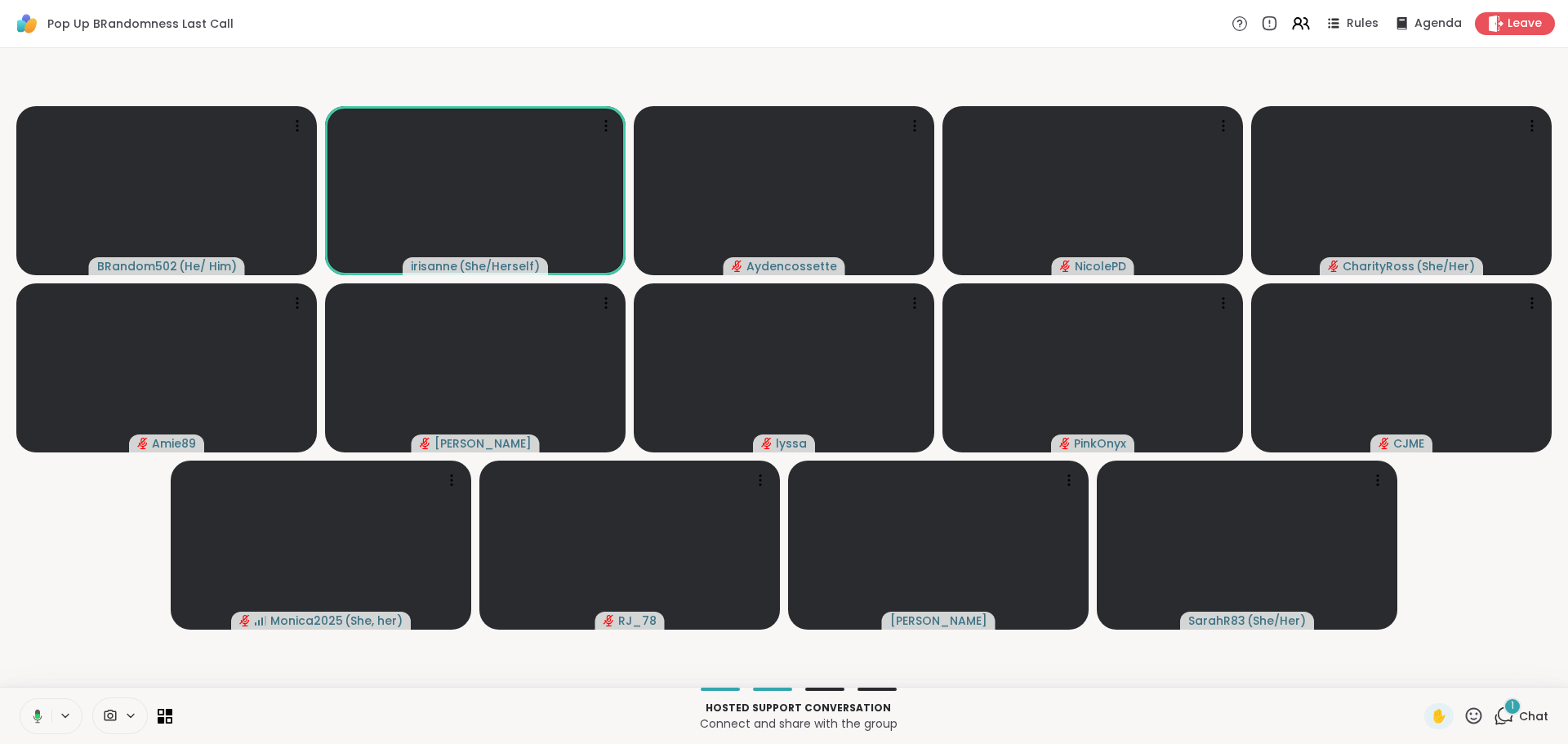
click at [58, 599] on video-player-container "BRandom502 ( He/ Him ) irisanne ( She/Herself ) Aydencossette NicolePD CharityR…" at bounding box center [784, 367] width 1549 height 626
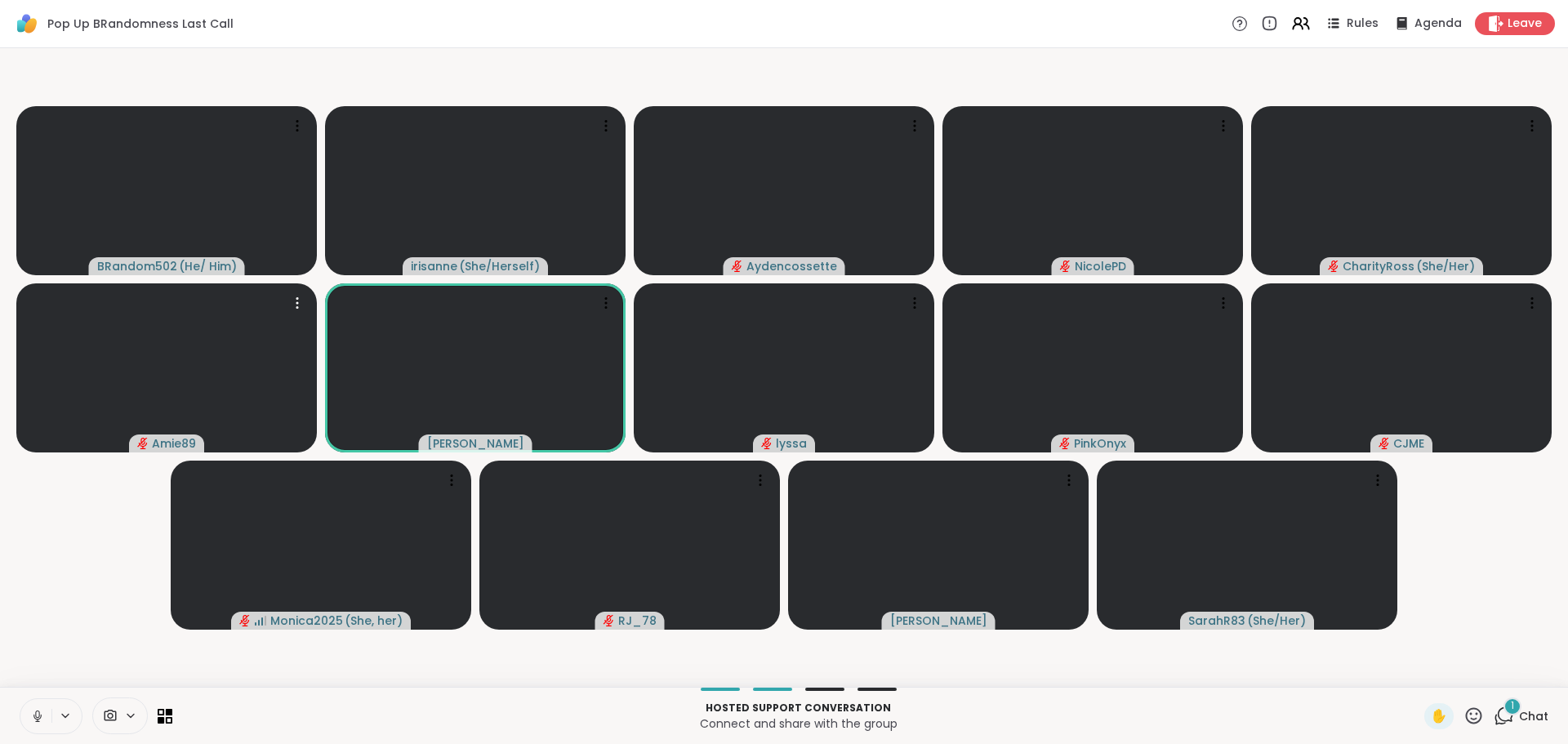
click at [57, 466] on video-player-container "BRandom502 ( He/ Him ) irisanne ( She/Herself ) Aydencossette NicolePD CharityR…" at bounding box center [784, 367] width 1549 height 626
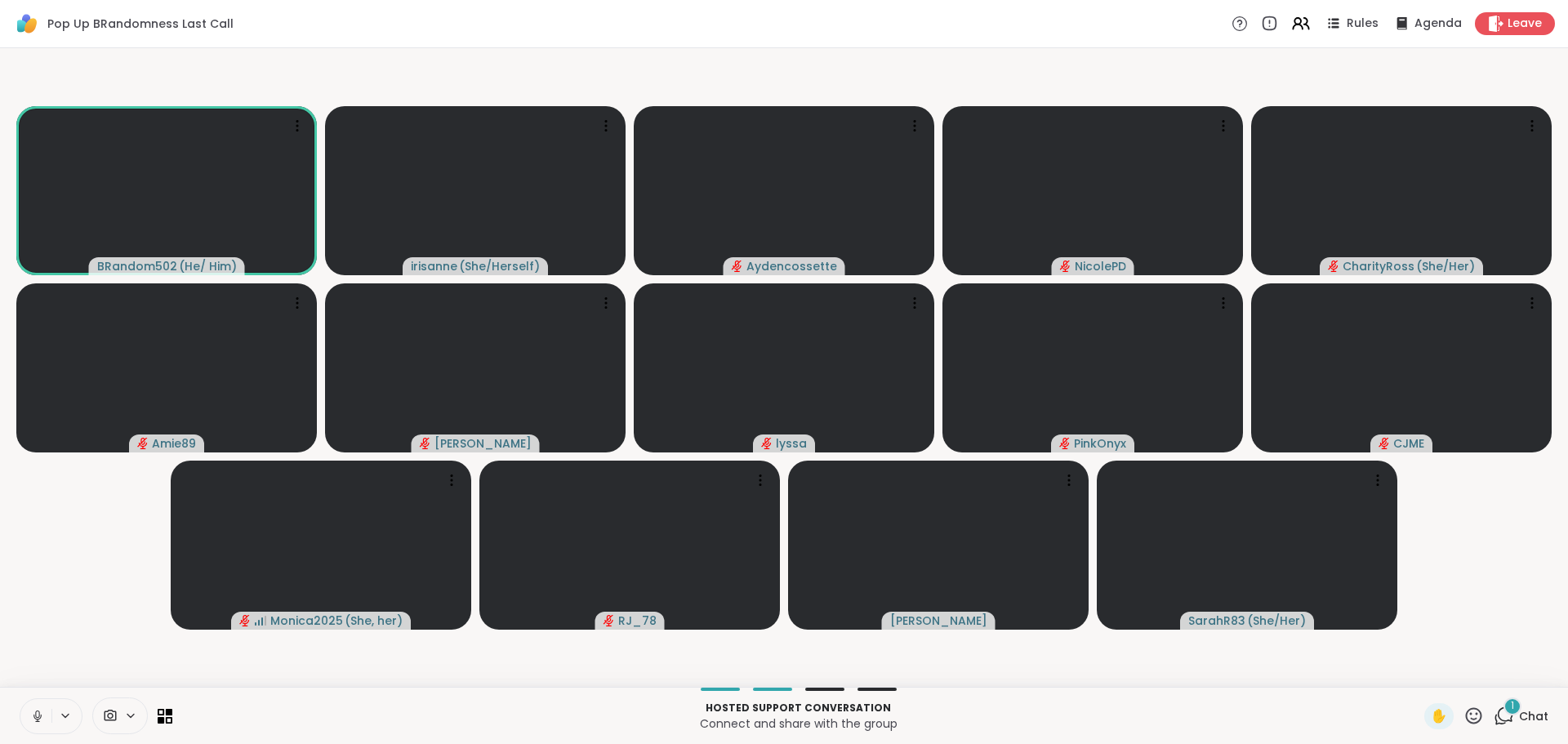
click at [28, 708] on button at bounding box center [36, 717] width 31 height 35
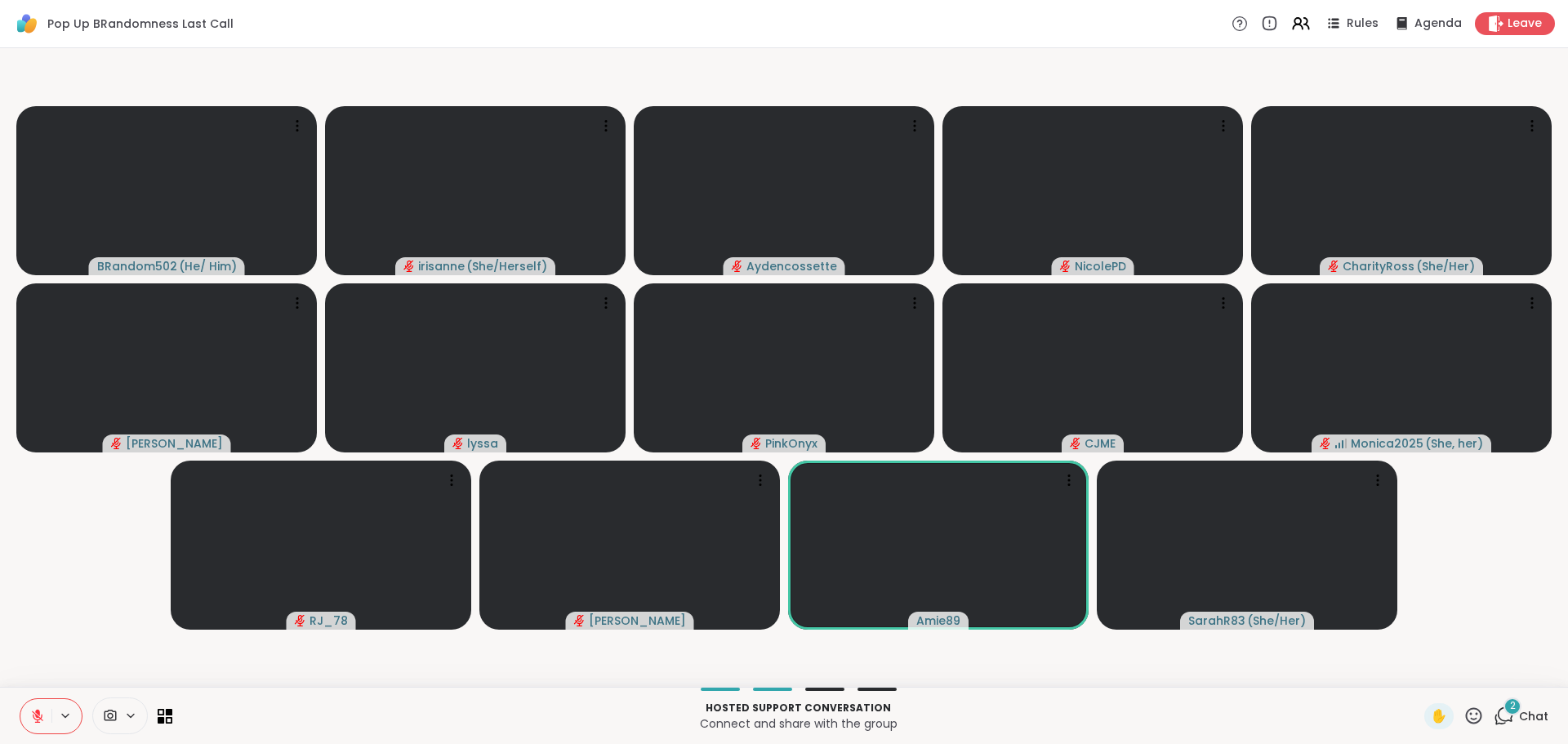
click at [37, 707] on button at bounding box center [36, 717] width 31 height 35
click at [54, 624] on video-player-container "BRandom502 ( He/ Him ) irisanne ( She/Herself ) Aydencossette NicolePD CharityR…" at bounding box center [784, 367] width 1549 height 626
click at [61, 521] on video-player-container "BRandom502 ( He/ Him ) irisanne ( She/Herself ) Aydencossette NicolePD CharityR…" at bounding box center [784, 367] width 1549 height 626
click at [32, 705] on button at bounding box center [36, 717] width 31 height 35
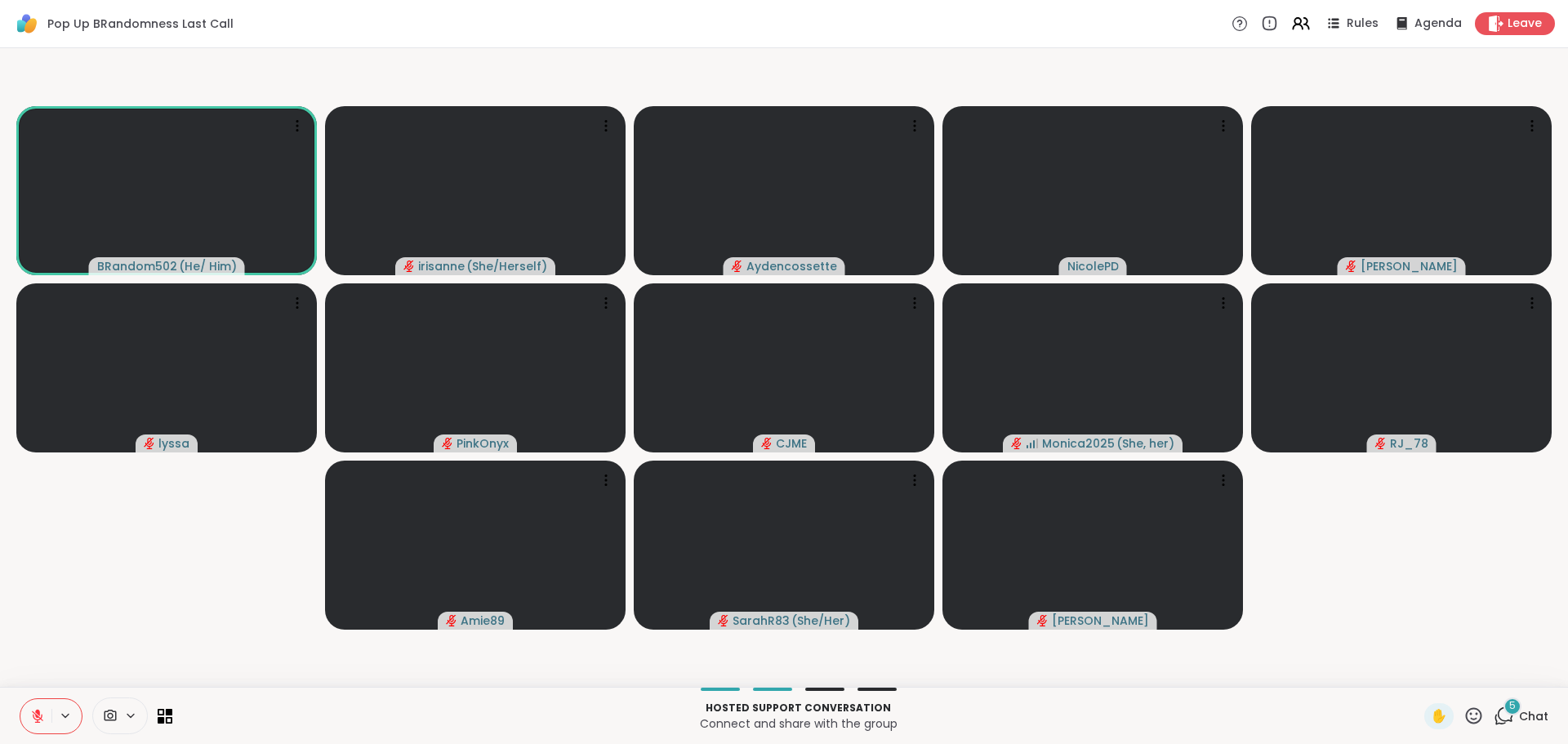
click at [132, 524] on video-player-container "BRandom502 ( He/ Him ) irisanne ( She/Herself ) Aydencossette NicolePD Donald l…" at bounding box center [784, 367] width 1549 height 626
click at [134, 525] on video-player-container "BRandom502 ( He/ Him ) irisanne ( She/Herself ) Aydencossette NicolePD Donald l…" at bounding box center [784, 367] width 1549 height 626
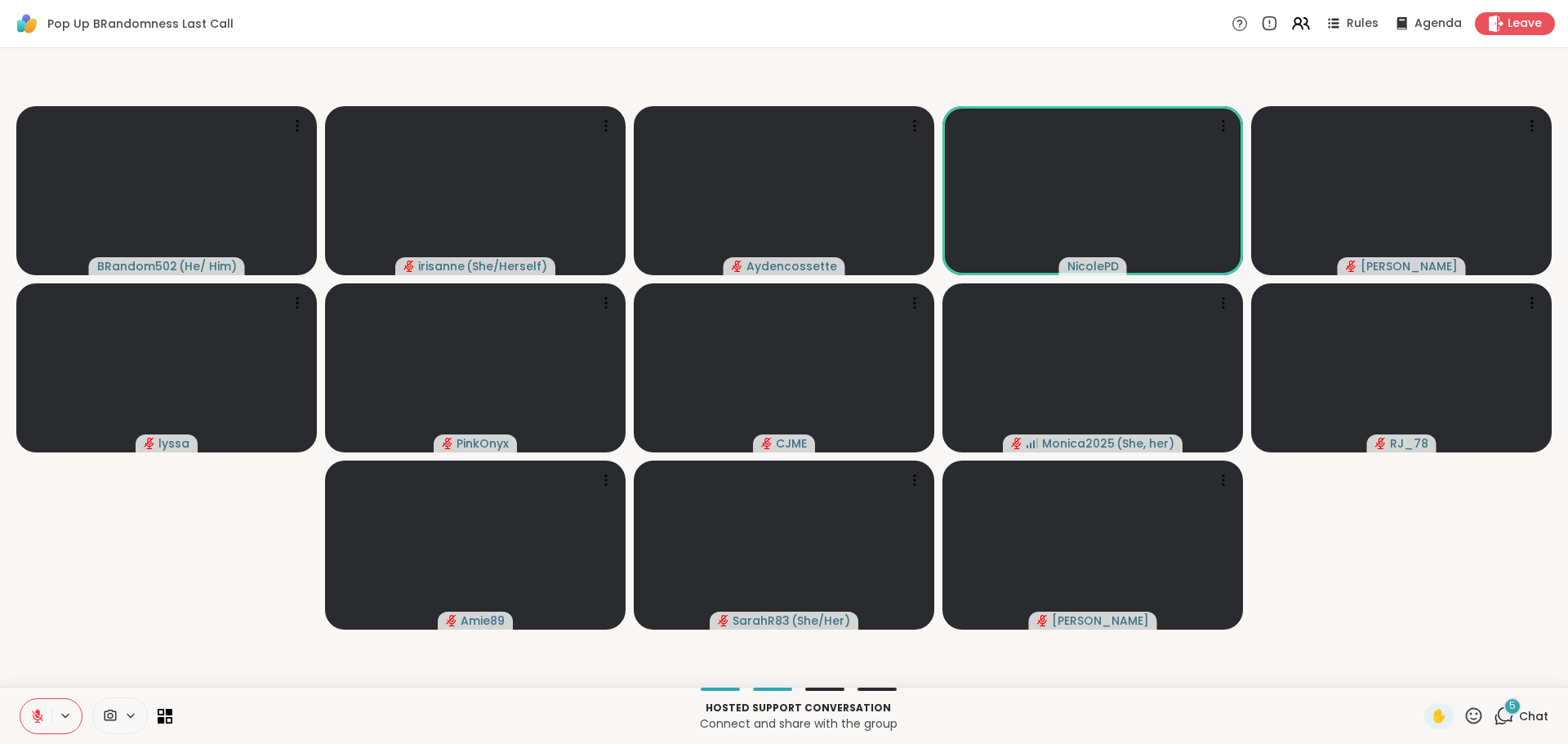
click at [122, 573] on video-player-container "BRandom502 ( He/ Him ) irisanne ( She/Herself ) Aydencossette NicolePD Donald l…" at bounding box center [784, 367] width 1549 height 626
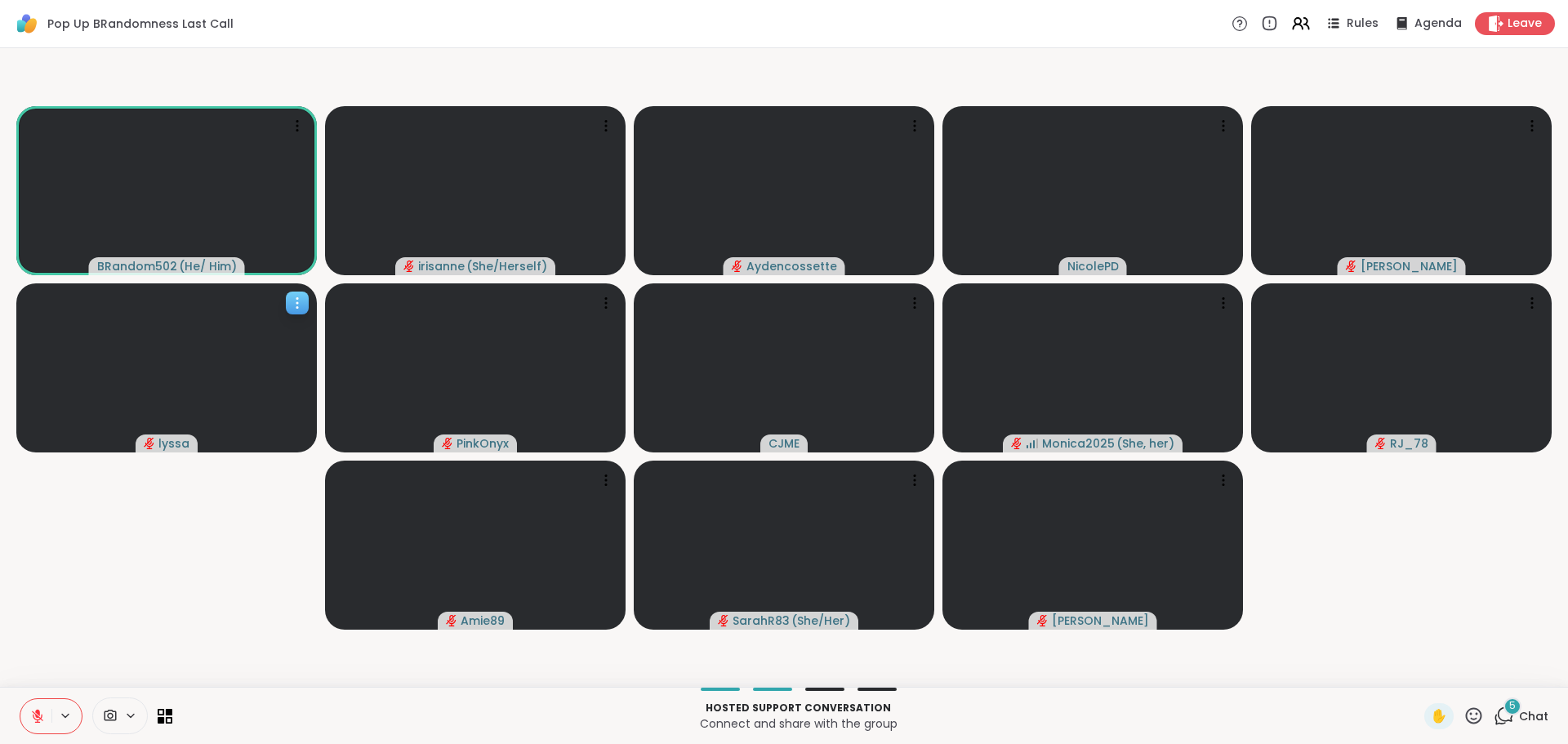
click at [181, 296] on video at bounding box center [166, 367] width 300 height 169
click at [106, 512] on video-player-container "BRandom502 ( He/ Him ) irisanne ( She/Herself ) Aydencossette NicolePD Donald l…" at bounding box center [784, 367] width 1549 height 626
click at [152, 667] on video-player-container "BRandom502 ( He/ Him ) irisanne ( She/Herself ) Aydencossette NicolePD Donald l…" at bounding box center [784, 367] width 1549 height 626
click at [50, 714] on button at bounding box center [36, 717] width 31 height 35
click at [48, 715] on button at bounding box center [35, 717] width 34 height 35
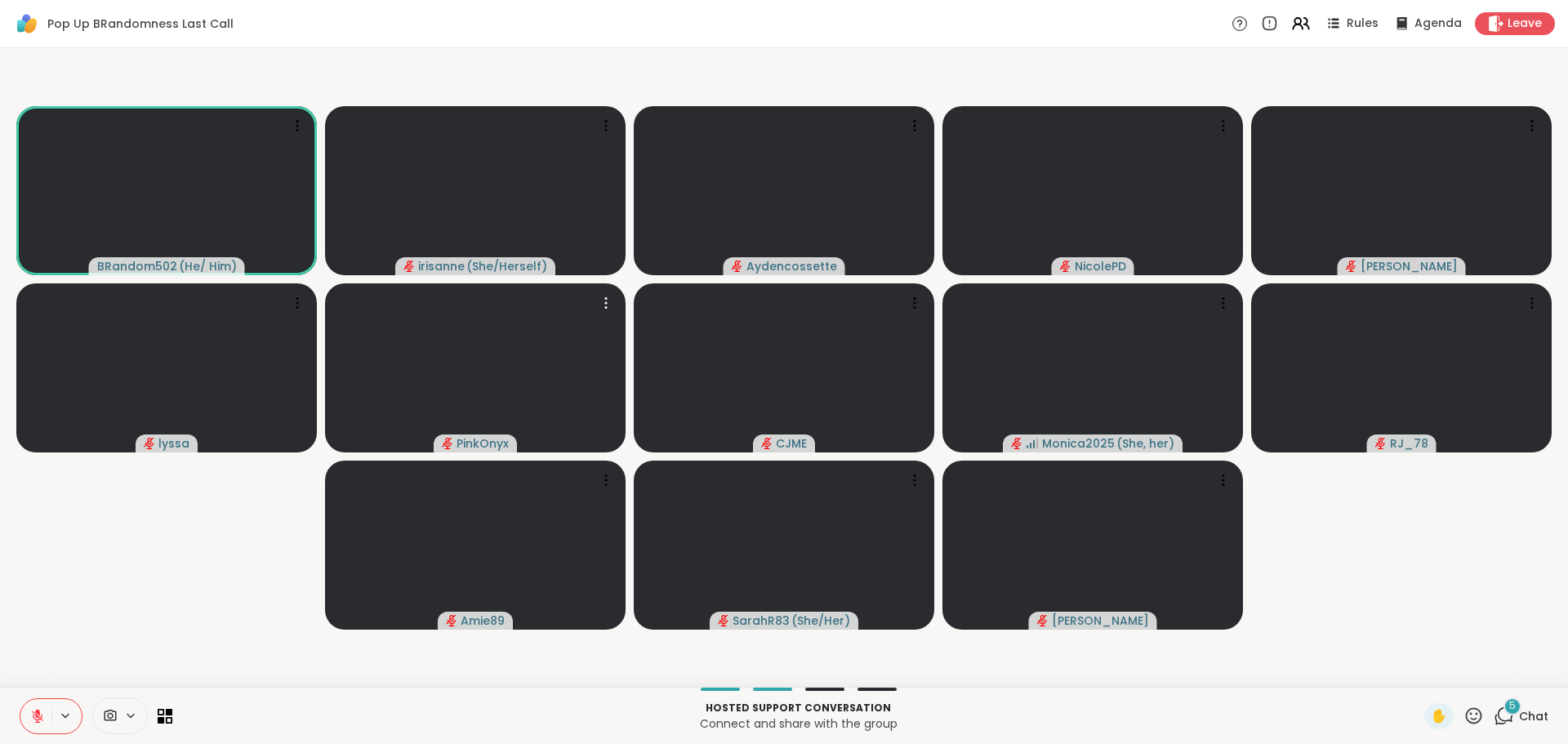
click at [171, 511] on video-player-container "BRandom502 ( He/ Him ) irisanne ( She/Herself ) Aydencossette NicolePD Donald l…" at bounding box center [784, 367] width 1549 height 626
click at [23, 715] on button at bounding box center [36, 717] width 31 height 35
click at [69, 629] on video-player-container "BRandom502 ( He/ Him ) irisanne ( She/Herself ) Aydencossette NicolePD Donald l…" at bounding box center [784, 367] width 1549 height 626
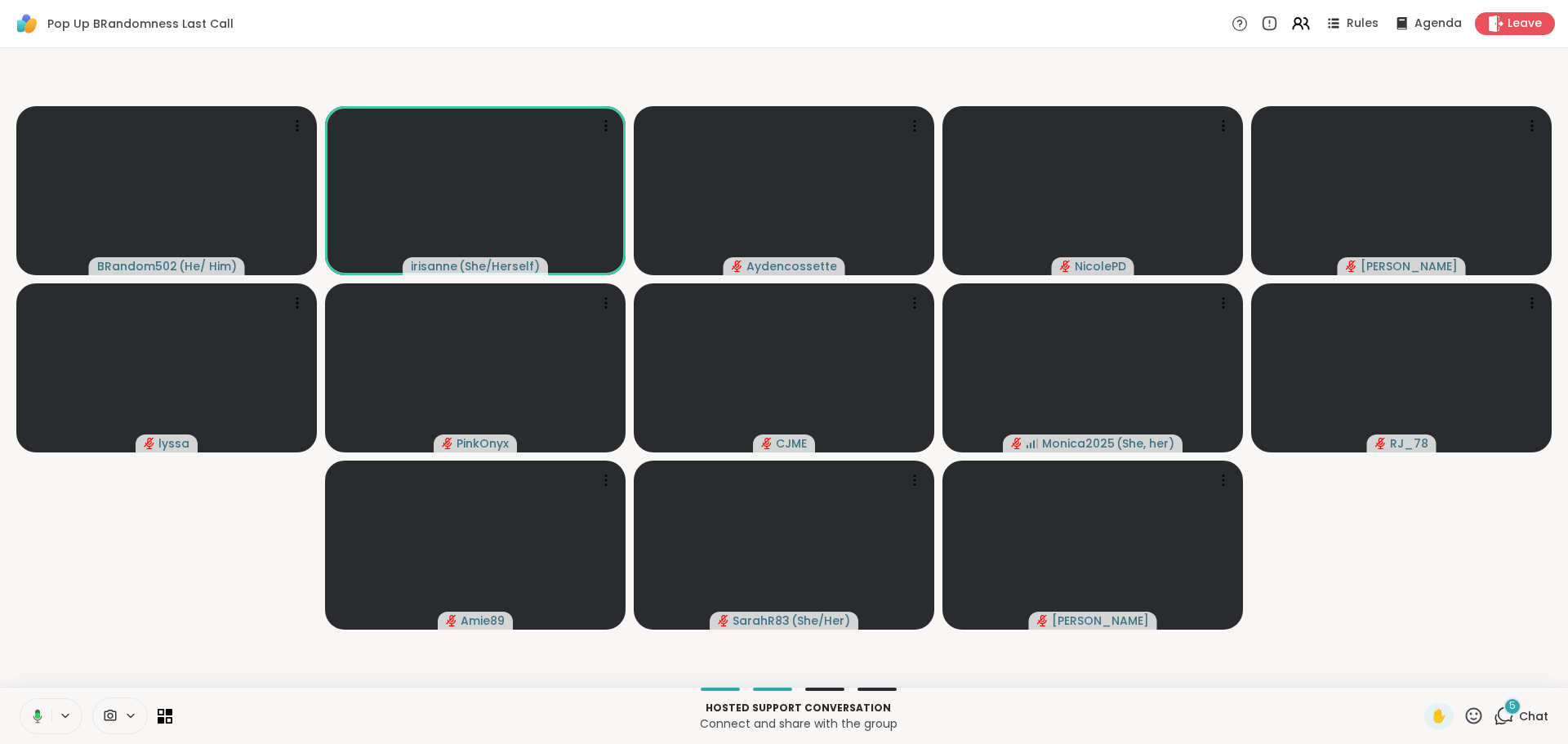
click at [84, 598] on video-player-container "BRandom502 ( He/ Him ) irisanne ( She/Herself ) Aydencossette NicolePD Donald l…" at bounding box center [784, 367] width 1549 height 626
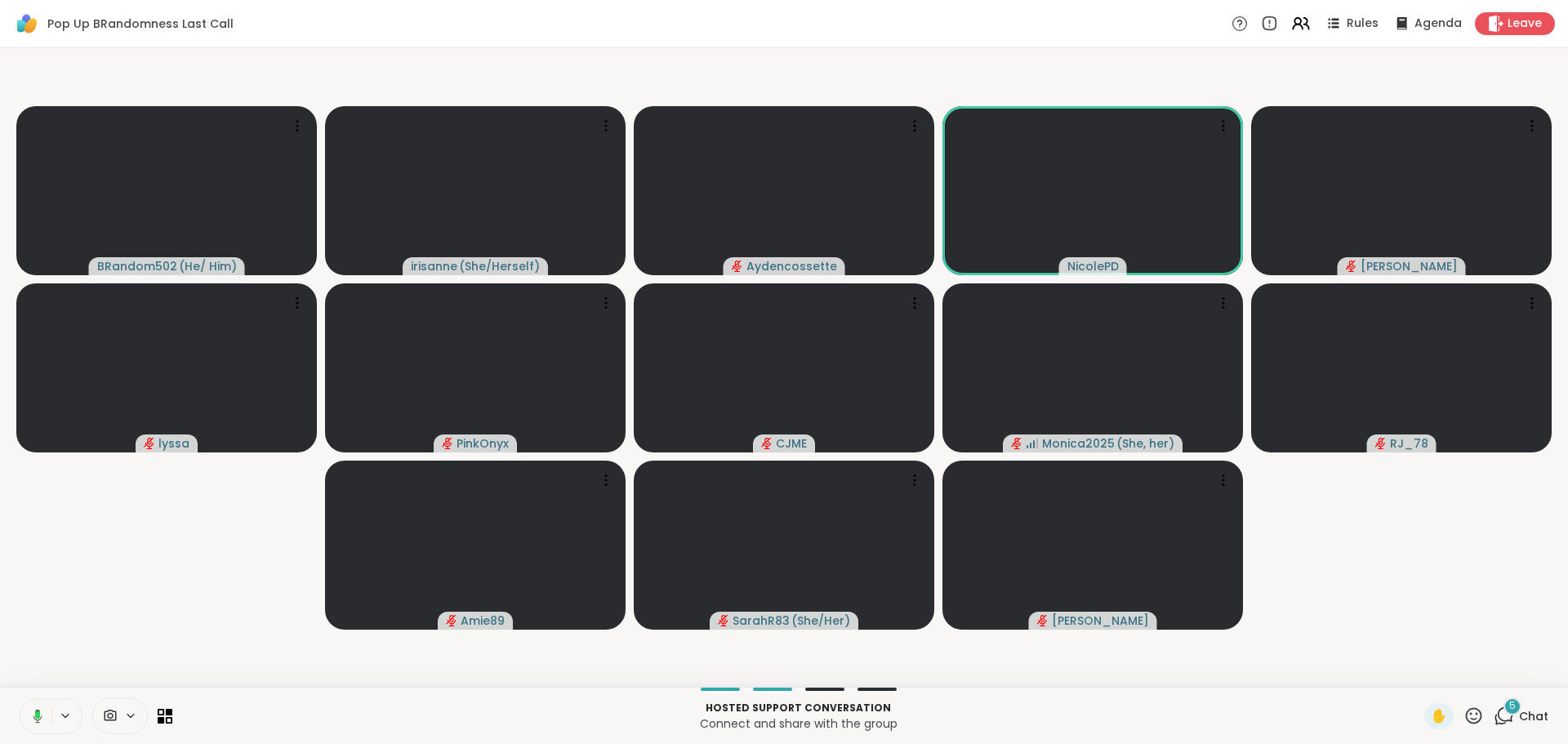
drag, startPoint x: 83, startPoint y: 598, endPoint x: 70, endPoint y: 638, distance: 42.1
click at [85, 600] on video-player-container "BRandom502 ( He/ Him ) irisanne ( She/Herself ) Aydencossette NicolePD Donald l…" at bounding box center [784, 367] width 1549 height 626
click at [42, 723] on icon at bounding box center [37, 716] width 15 height 15
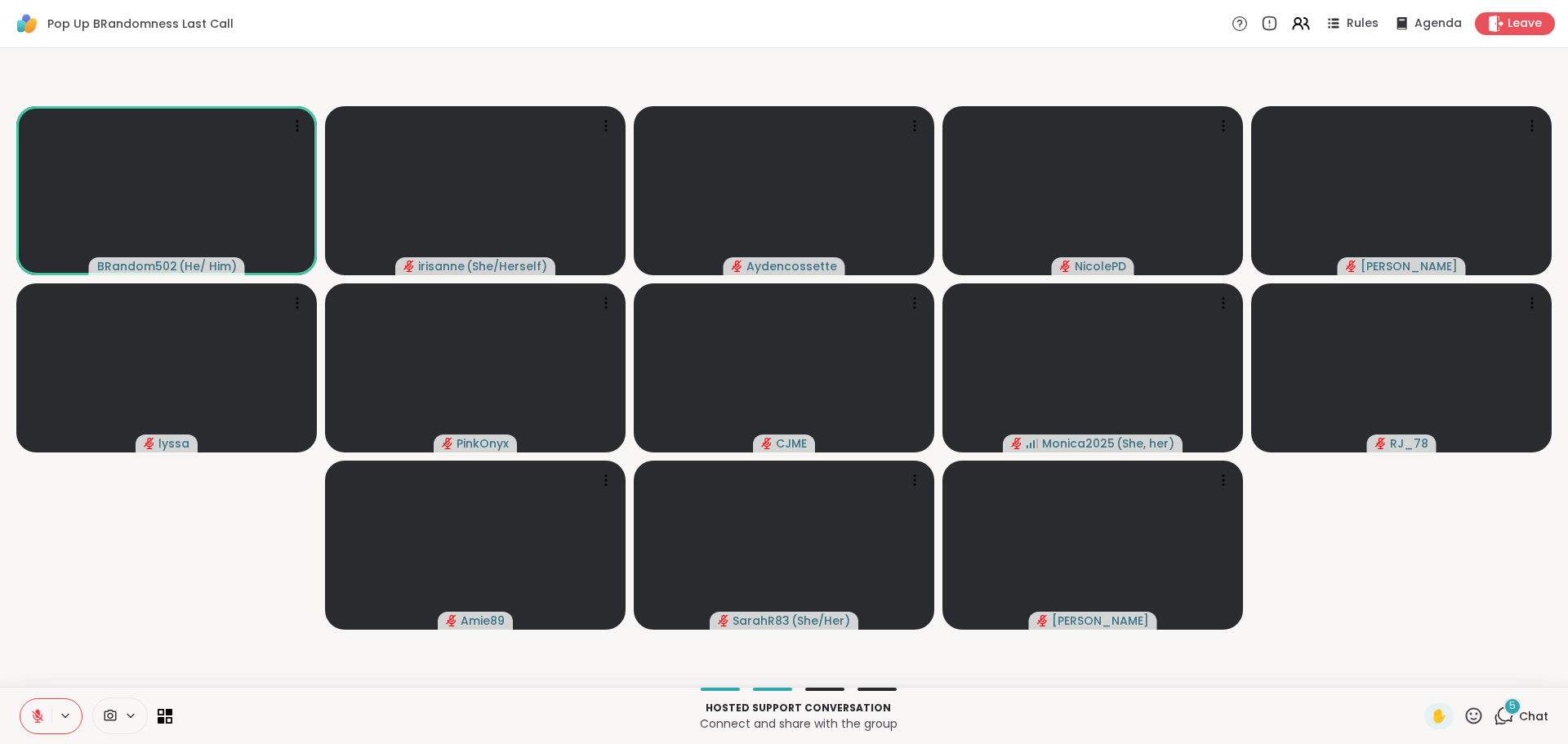
click at [165, 519] on video-player-container "BRandom502 ( He/ Him ) irisanne ( She/Herself ) Aydencossette NicolePD Donald l…" at bounding box center [784, 367] width 1549 height 626
click at [91, 600] on video-player-container "BRandom502 ( He/ Him ) irisanne ( She/Herself ) Aydencossette NicolePD Donald l…" at bounding box center [784, 367] width 1549 height 626
click at [92, 597] on video-player-container "BRandom502 ( He/ Him ) irisanne ( She/Herself ) Aydencossette NicolePD Donald l…" at bounding box center [784, 367] width 1549 height 626
click at [37, 715] on icon at bounding box center [37, 716] width 15 height 15
click at [99, 612] on video-player-container "BRandom502 ( He/ Him ) irisanne ( She/Herself ) Aydencossette NicolePD Donald l…" at bounding box center [784, 367] width 1549 height 626
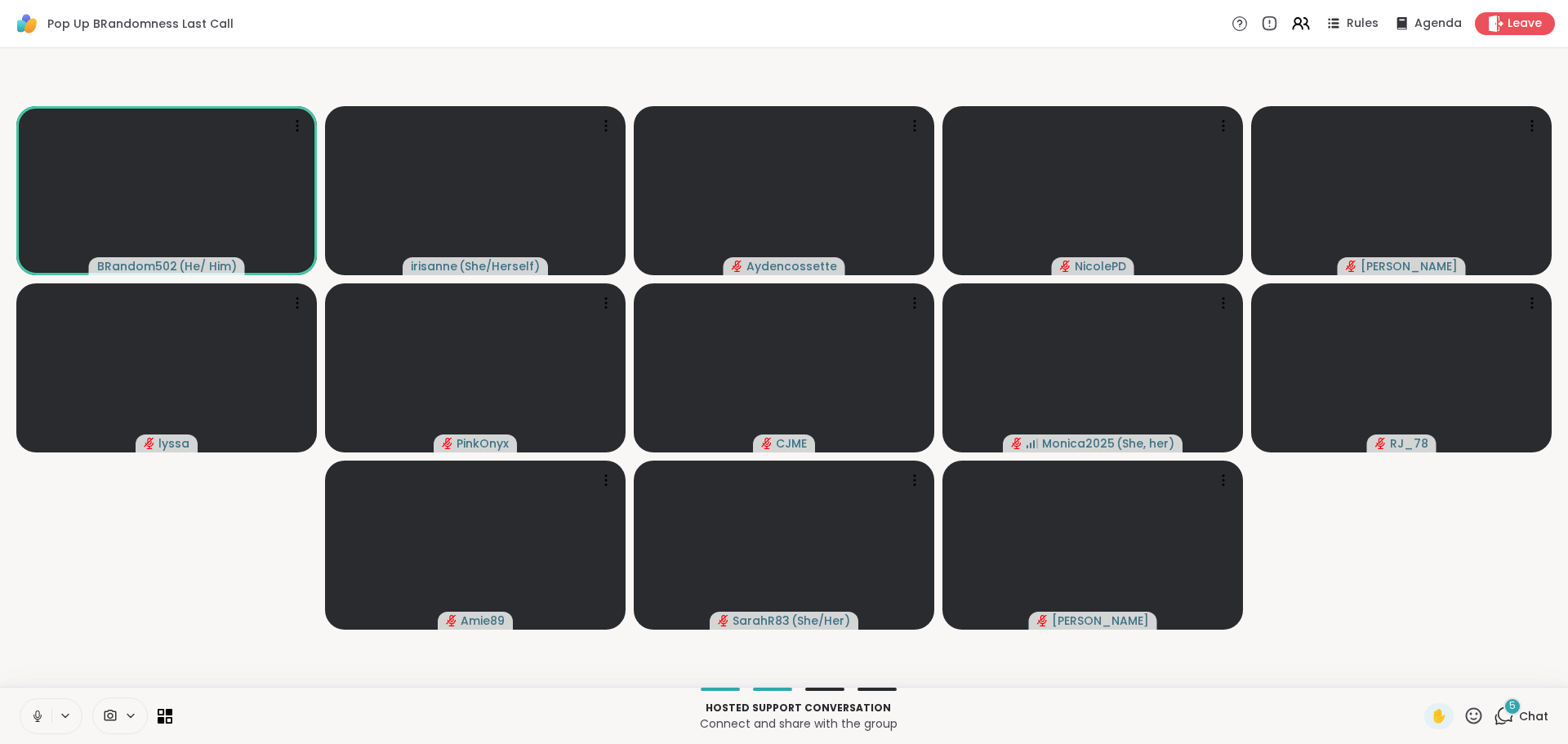
click at [110, 599] on video-player-container "BRandom502 ( He/ Him ) irisanne ( She/Herself ) Aydencossette NicolePD Donald l…" at bounding box center [784, 367] width 1549 height 626
click at [45, 719] on button at bounding box center [36, 717] width 31 height 35
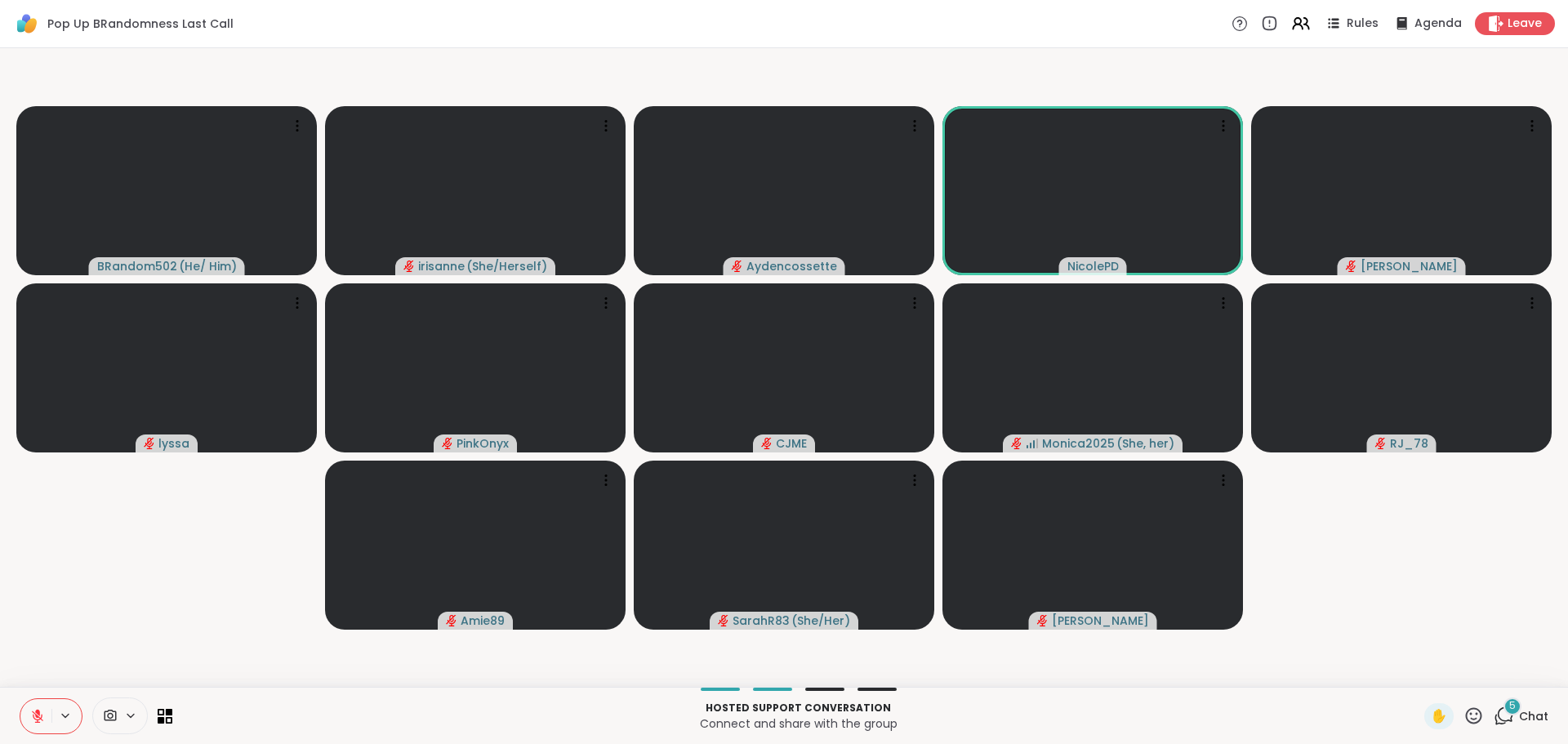
click at [74, 593] on video-player-container "BRandom502 ( He/ Him ) irisanne ( She/Herself ) Aydencossette NicolePD Donald l…" at bounding box center [784, 367] width 1549 height 626
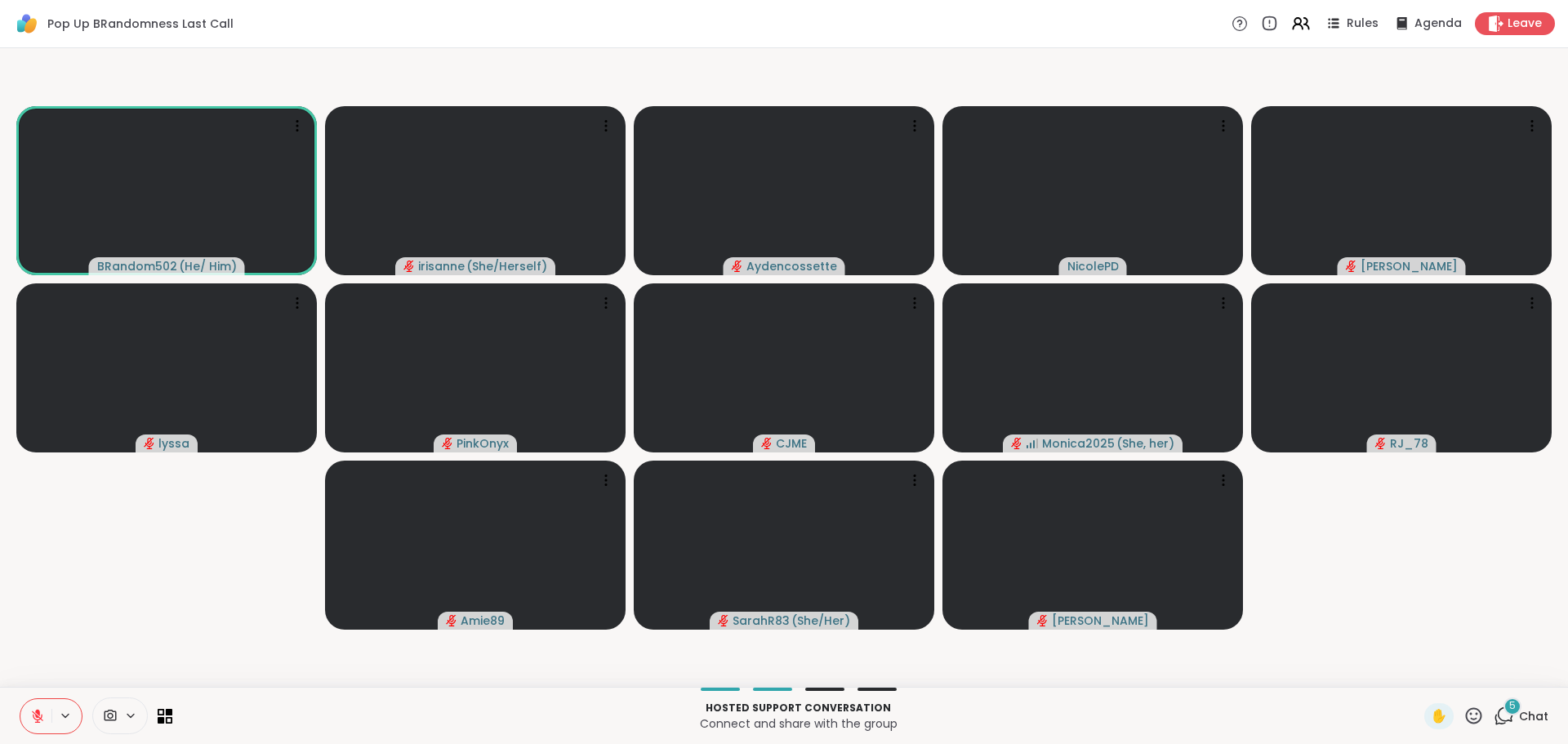
click at [36, 724] on button at bounding box center [36, 717] width 31 height 35
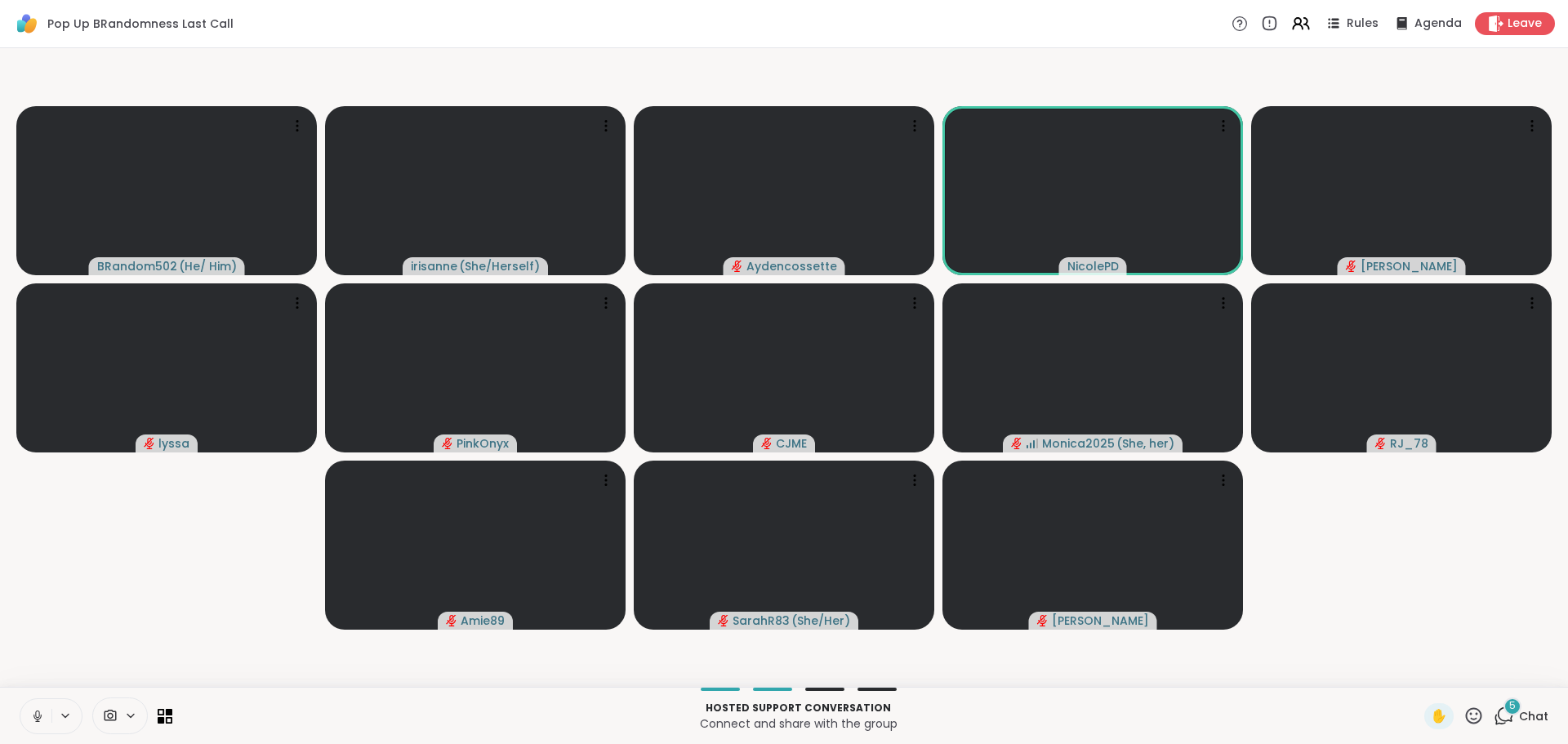
click at [36, 724] on button at bounding box center [36, 717] width 31 height 35
click at [84, 586] on video-player-container "BRandom502 ( He/ Him ) irisanne ( She/Herself ) Aydencossette NicolePD Donald l…" at bounding box center [784, 367] width 1549 height 626
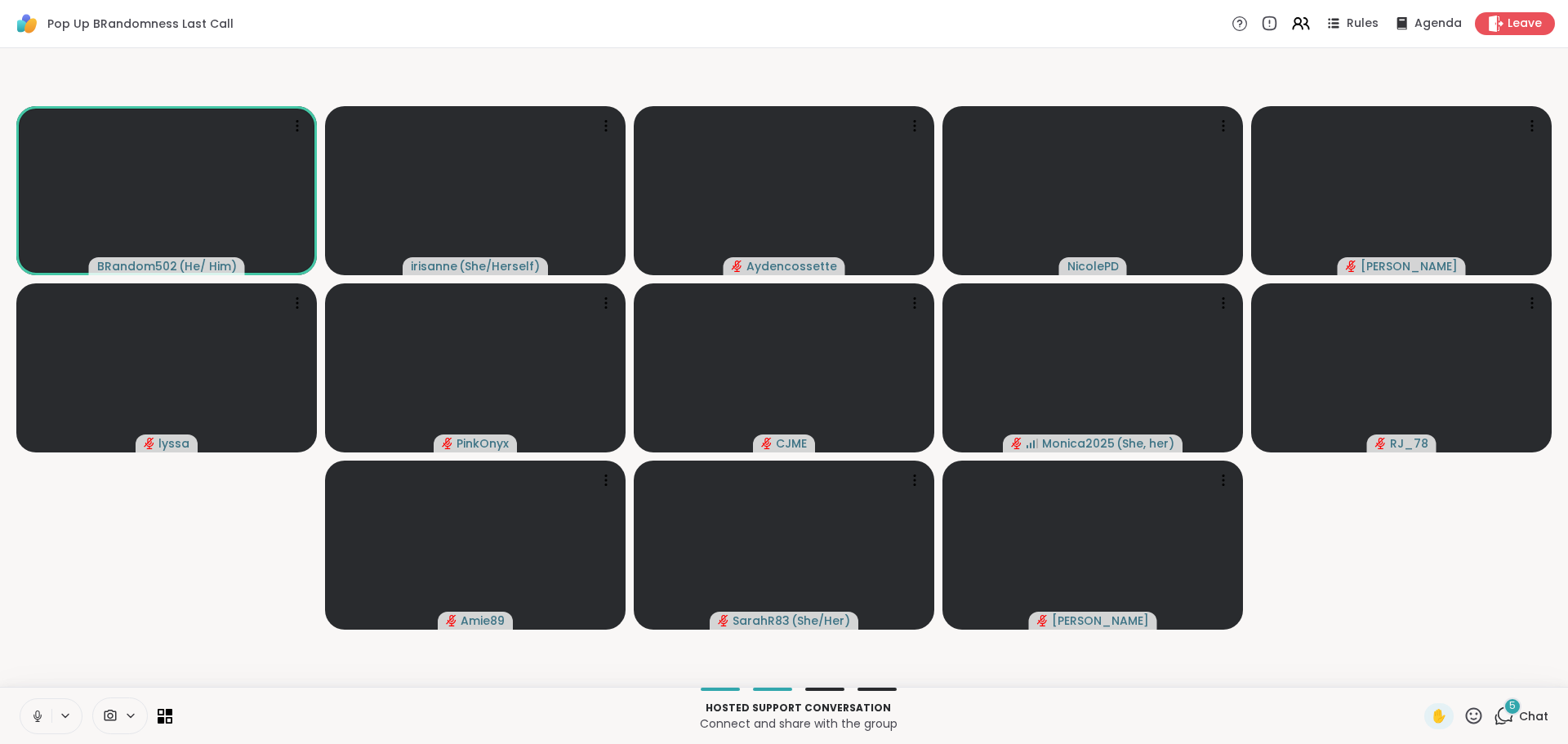
click at [36, 720] on icon at bounding box center [37, 716] width 15 height 15
drag, startPoint x: 166, startPoint y: 615, endPoint x: 13, endPoint y: 727, distance: 189.6
click at [165, 616] on video-player-container "BRandom502 ( He/ Him ) irisanne ( She/Herself ) Aydencossette NicolePD Donald l…" at bounding box center [784, 367] width 1549 height 626
click at [44, 719] on icon at bounding box center [37, 716] width 15 height 15
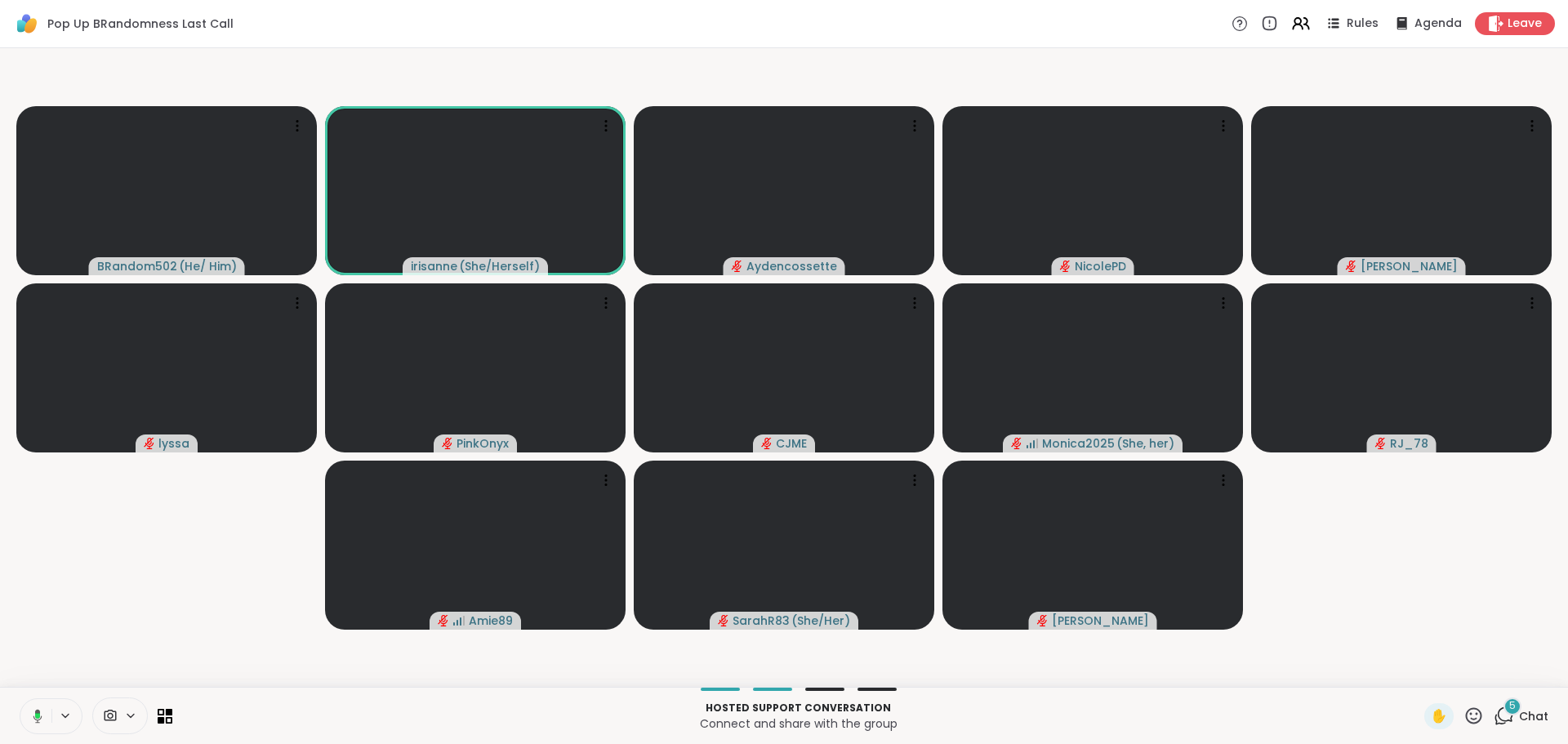
click at [30, 714] on icon at bounding box center [35, 716] width 15 height 15
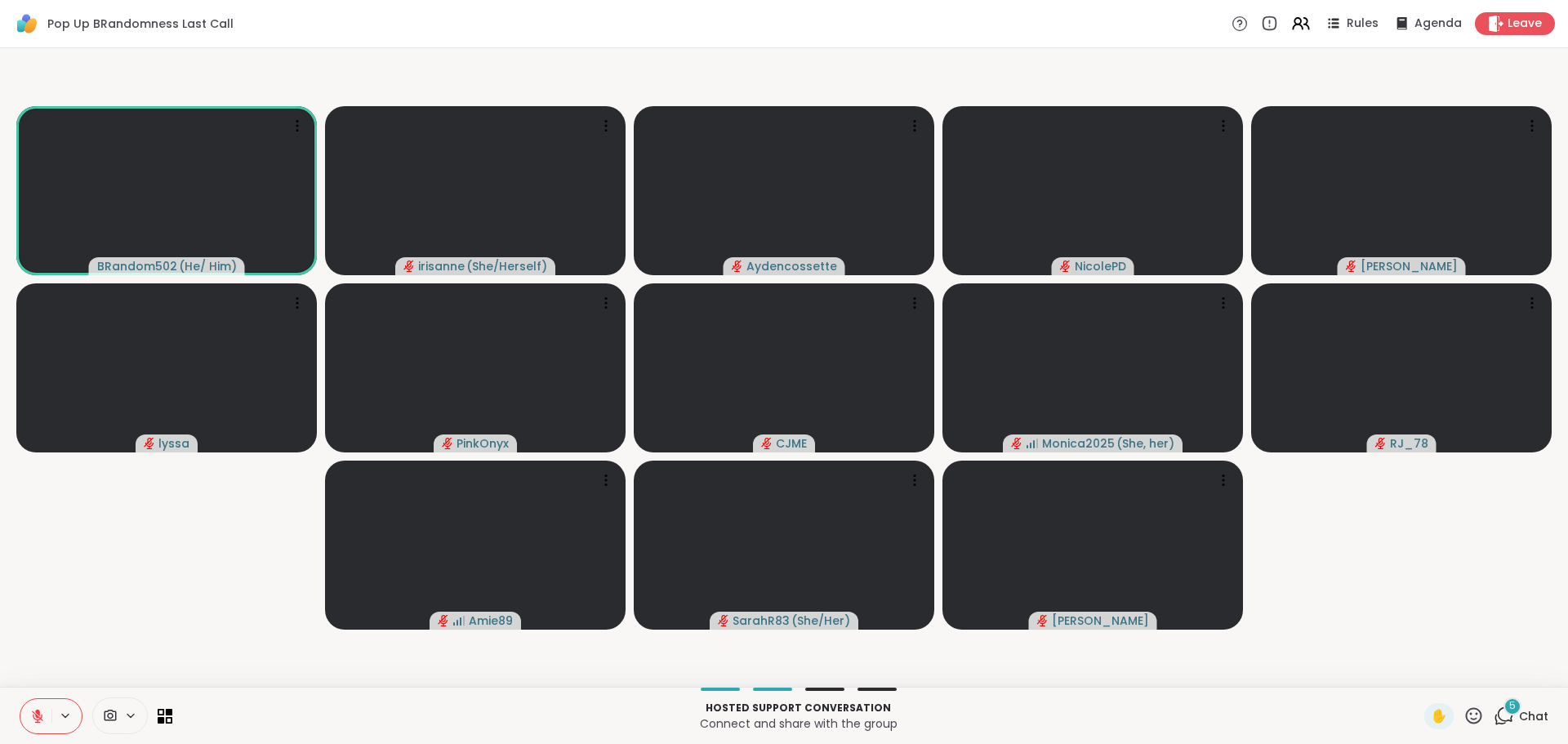
click at [120, 542] on video-player-container "BRandom502 ( He/ Him ) irisanne ( She/Herself ) Aydencossette NicolePD Donald l…" at bounding box center [784, 367] width 1549 height 626
click at [48, 718] on button at bounding box center [36, 717] width 31 height 35
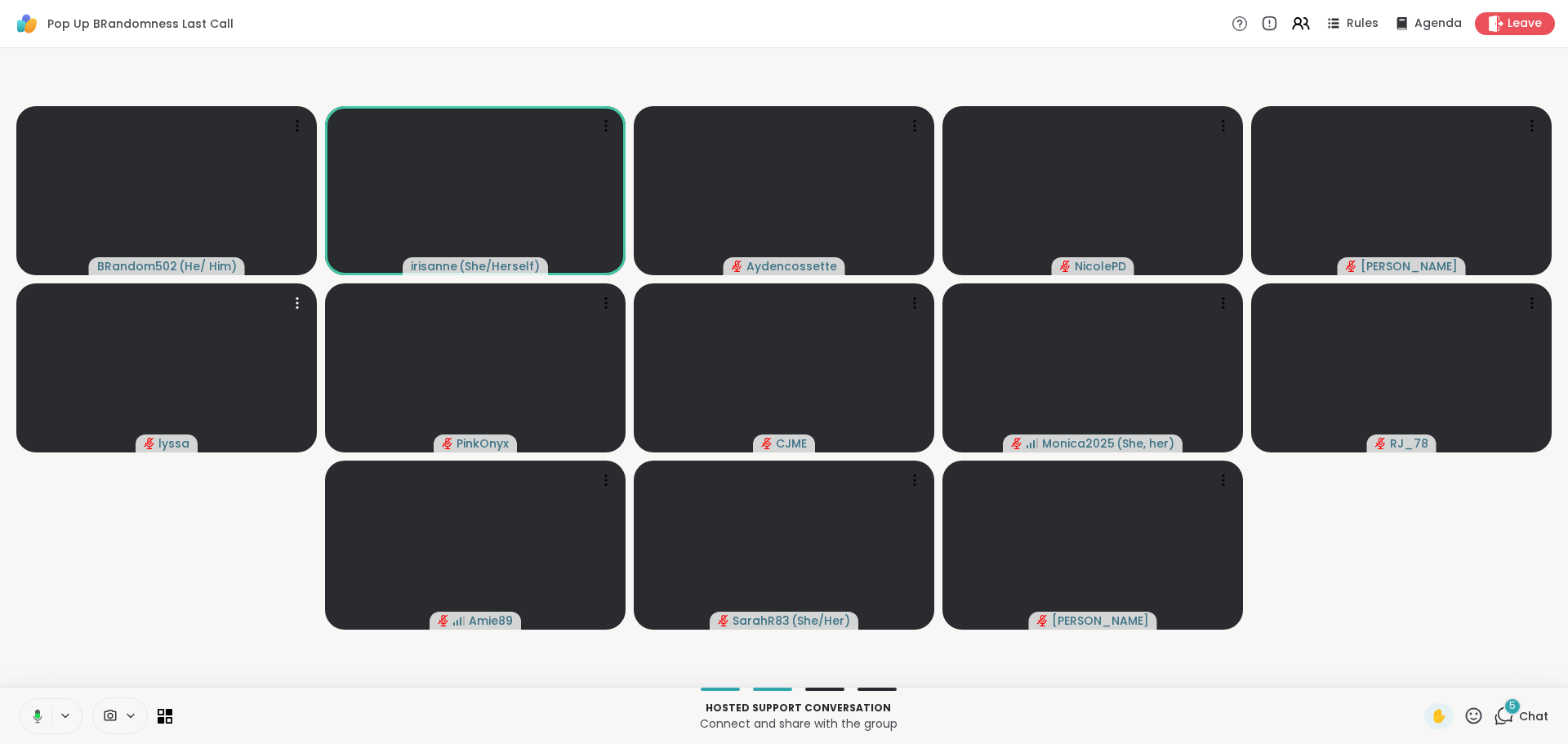
click at [74, 580] on video-player-container "BRandom502 ( He/ Him ) irisanne ( She/Herself ) Aydencossette NicolePD Donald l…" at bounding box center [784, 367] width 1549 height 626
click at [40, 705] on button at bounding box center [35, 717] width 34 height 35
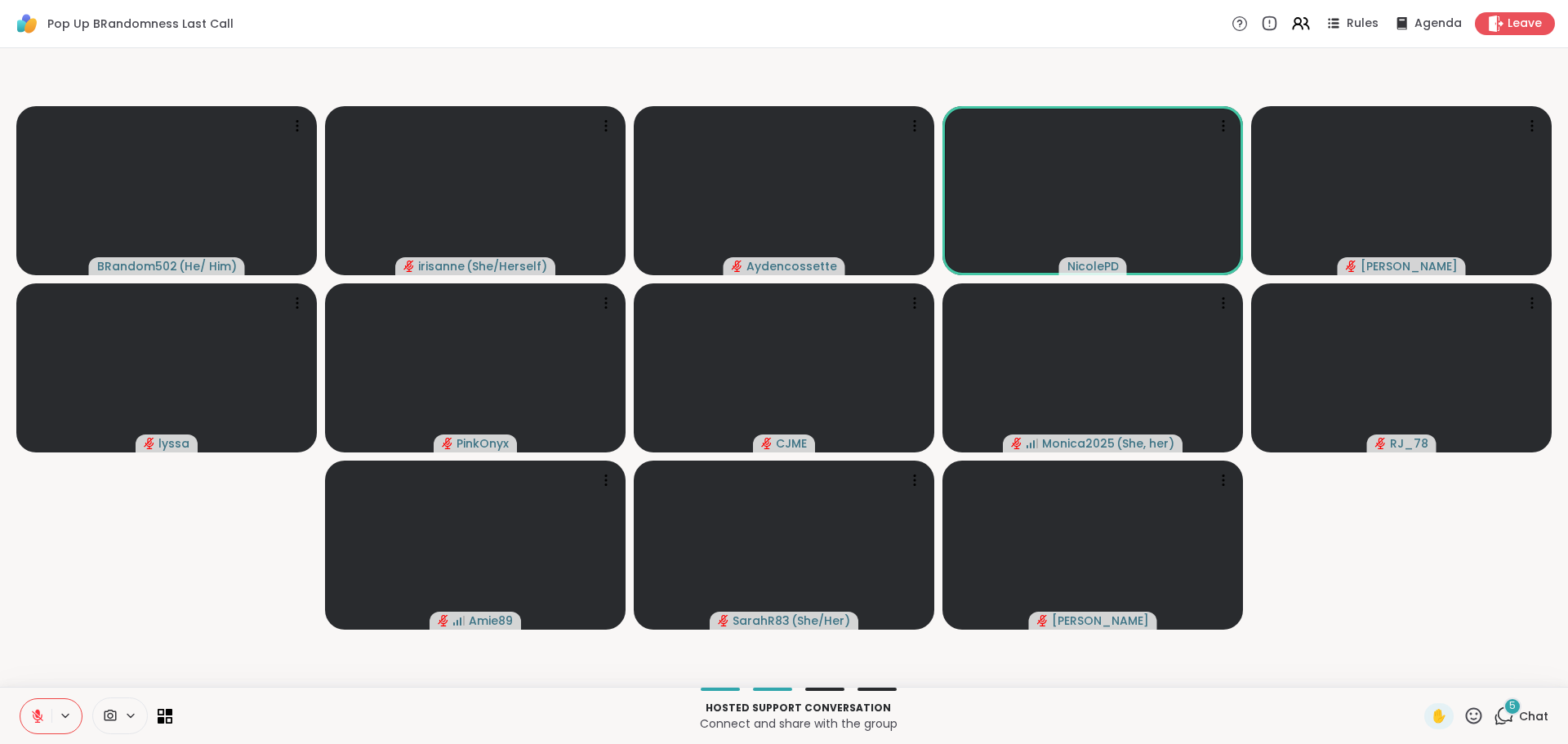
click at [1498, 721] on icon at bounding box center [1506, 715] width 16 height 15
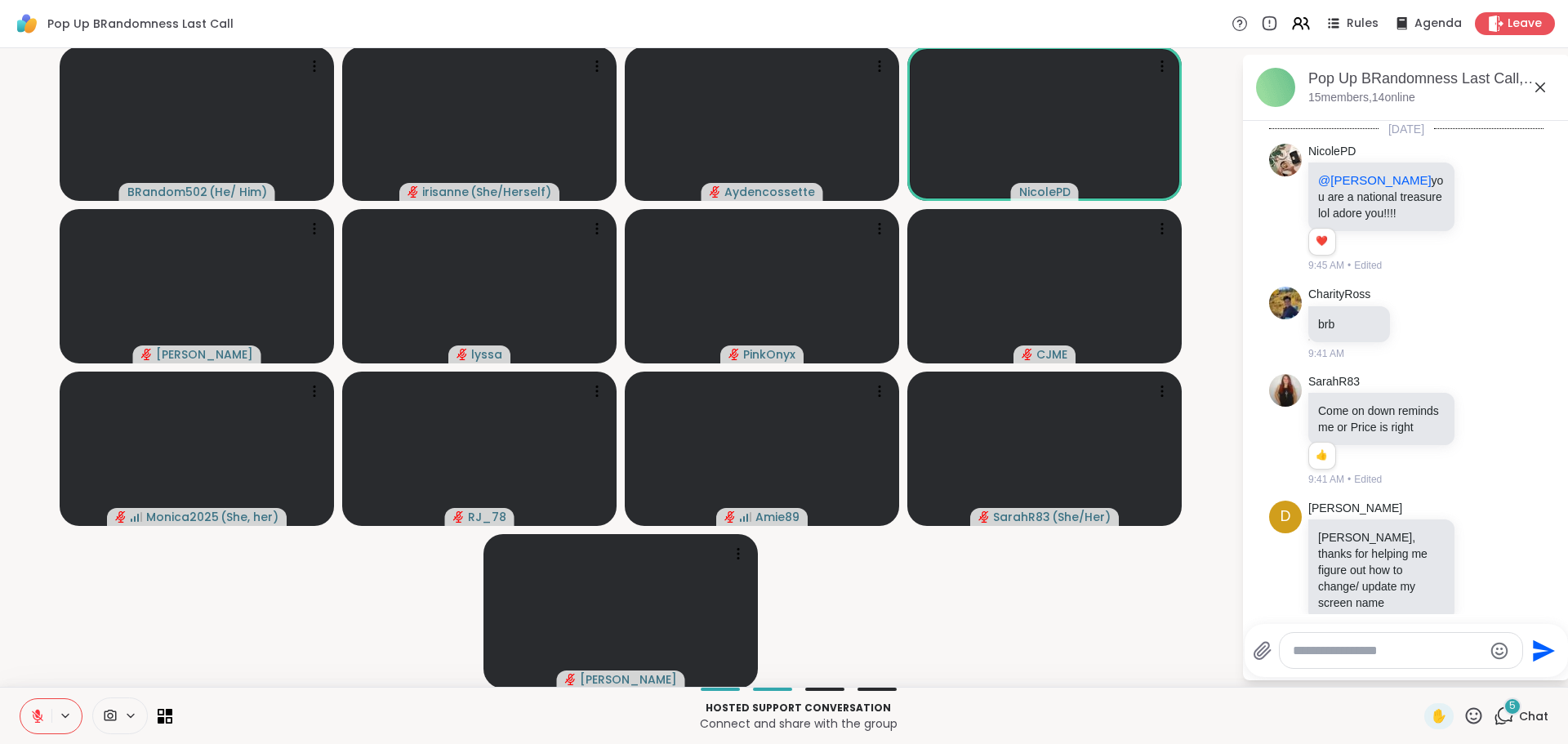
click at [1332, 649] on textarea "Type your message" at bounding box center [1388, 651] width 190 height 16
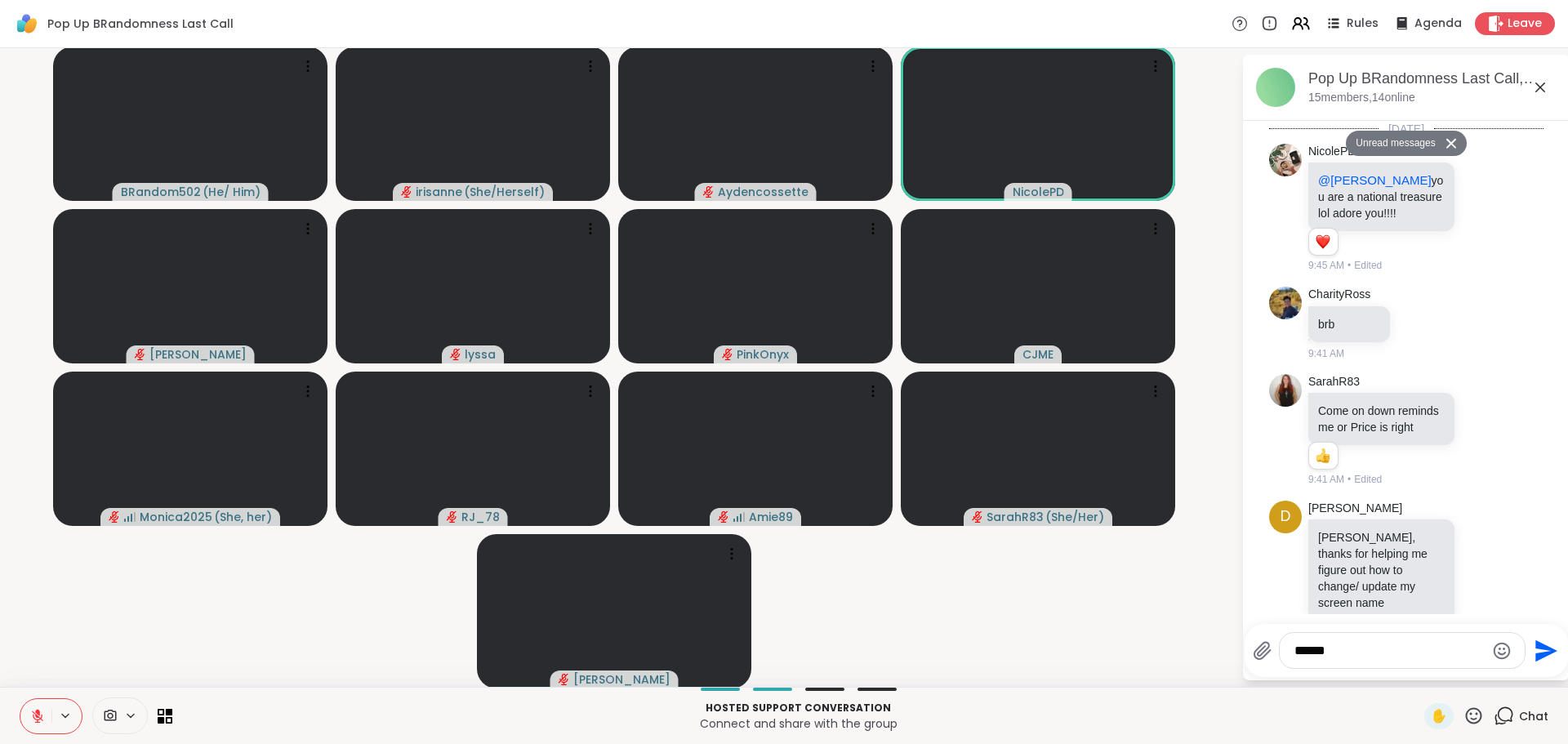
scroll to position [2354, 0]
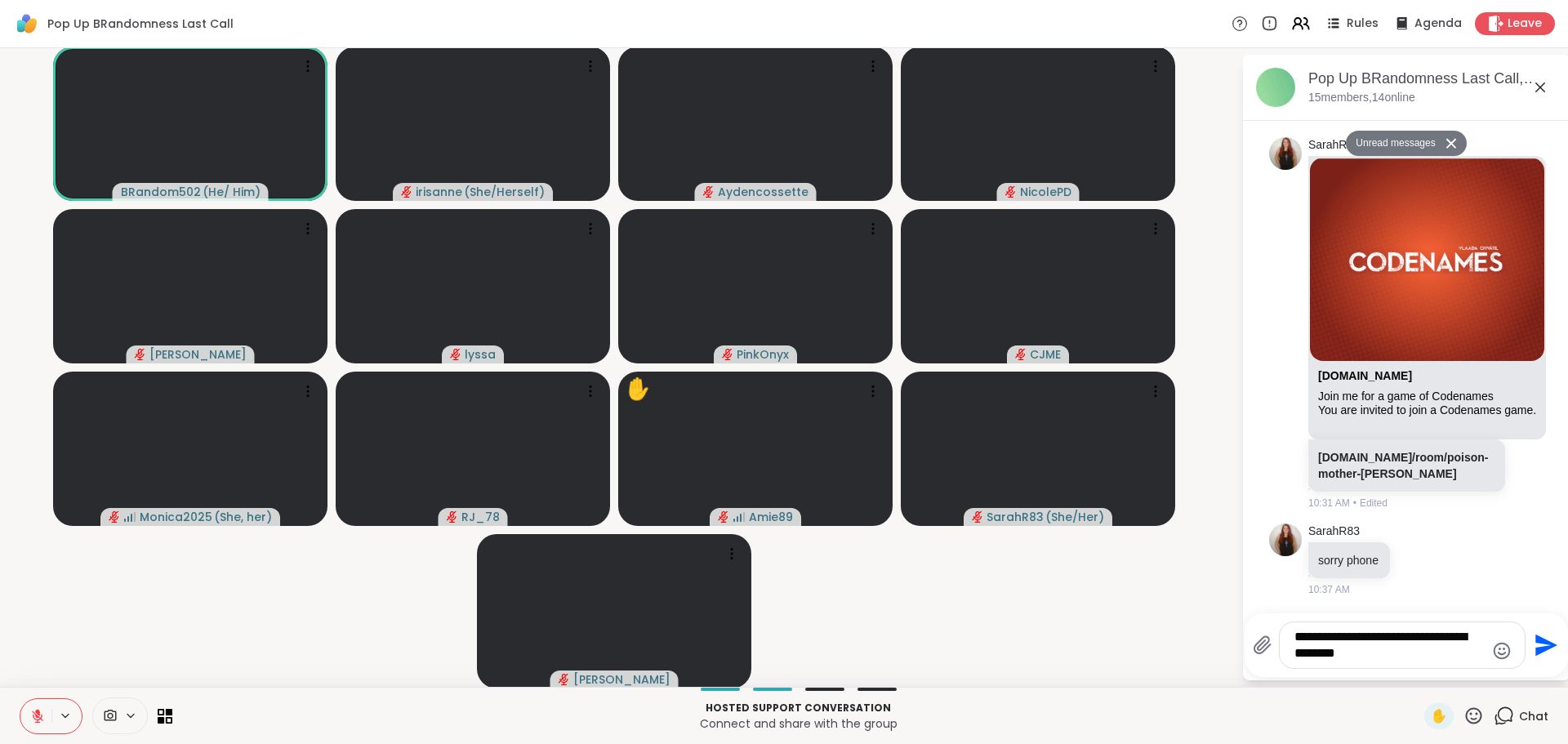
type textarea "**********"
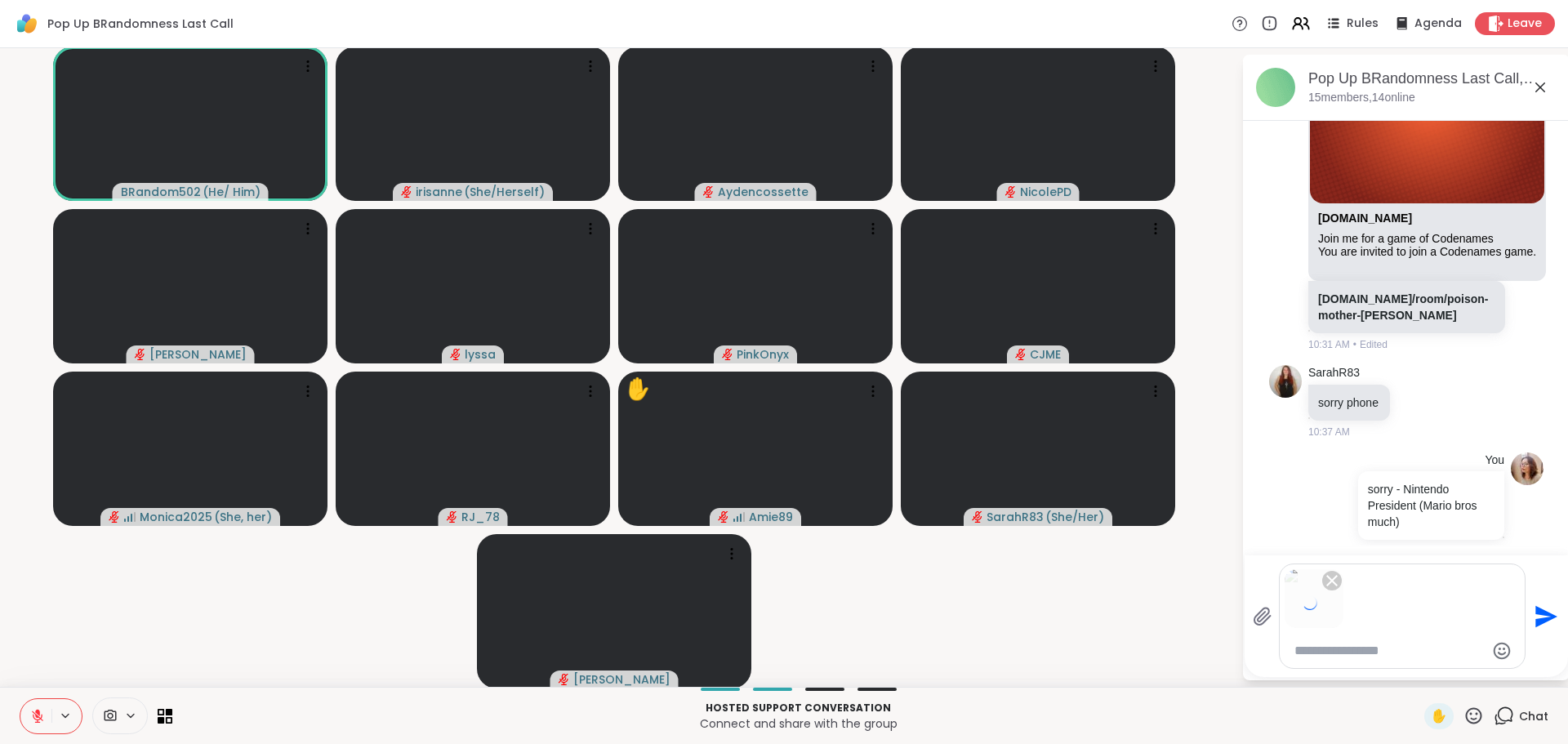
scroll to position [2436, 0]
type textarea "*"
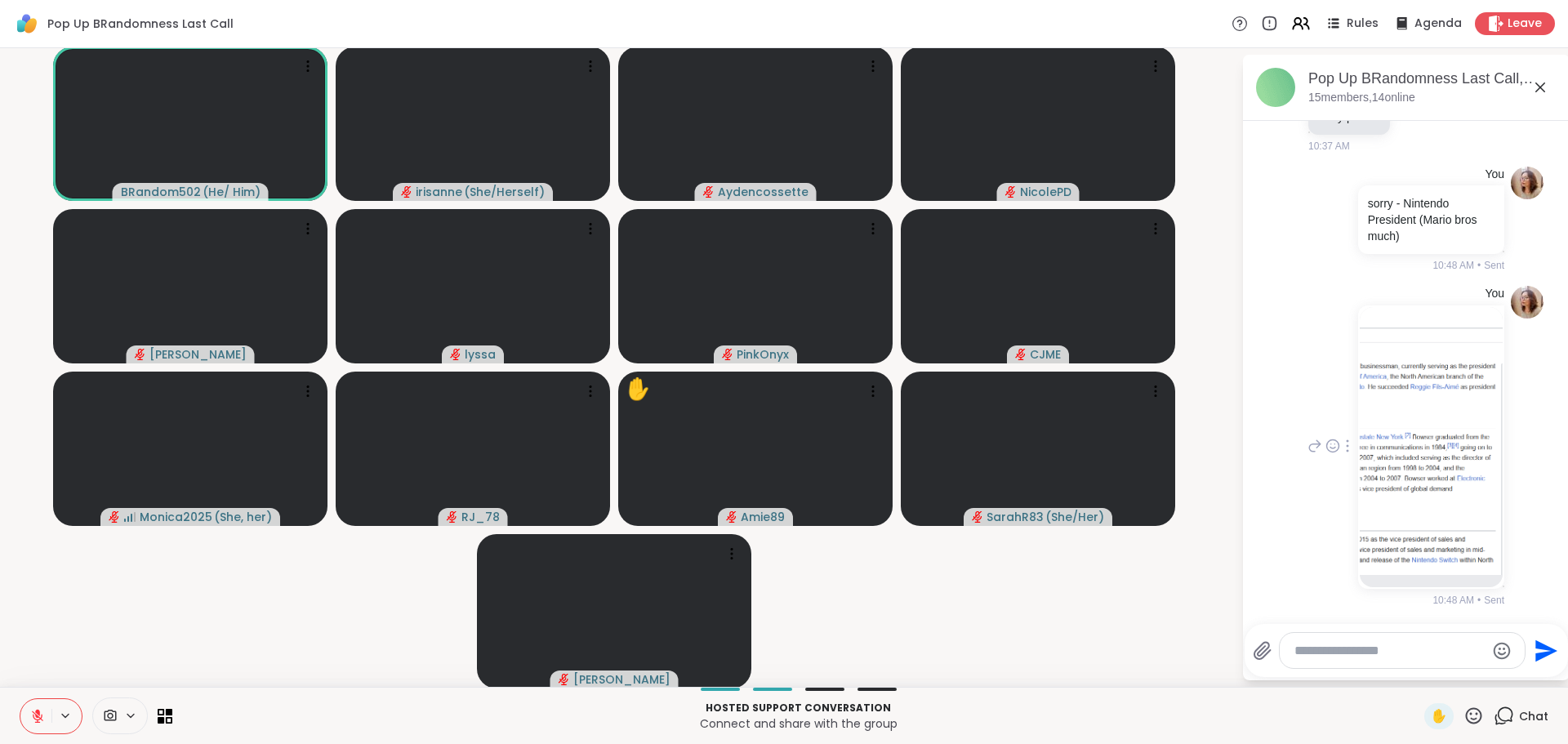
click at [1449, 420] on img at bounding box center [1431, 441] width 143 height 268
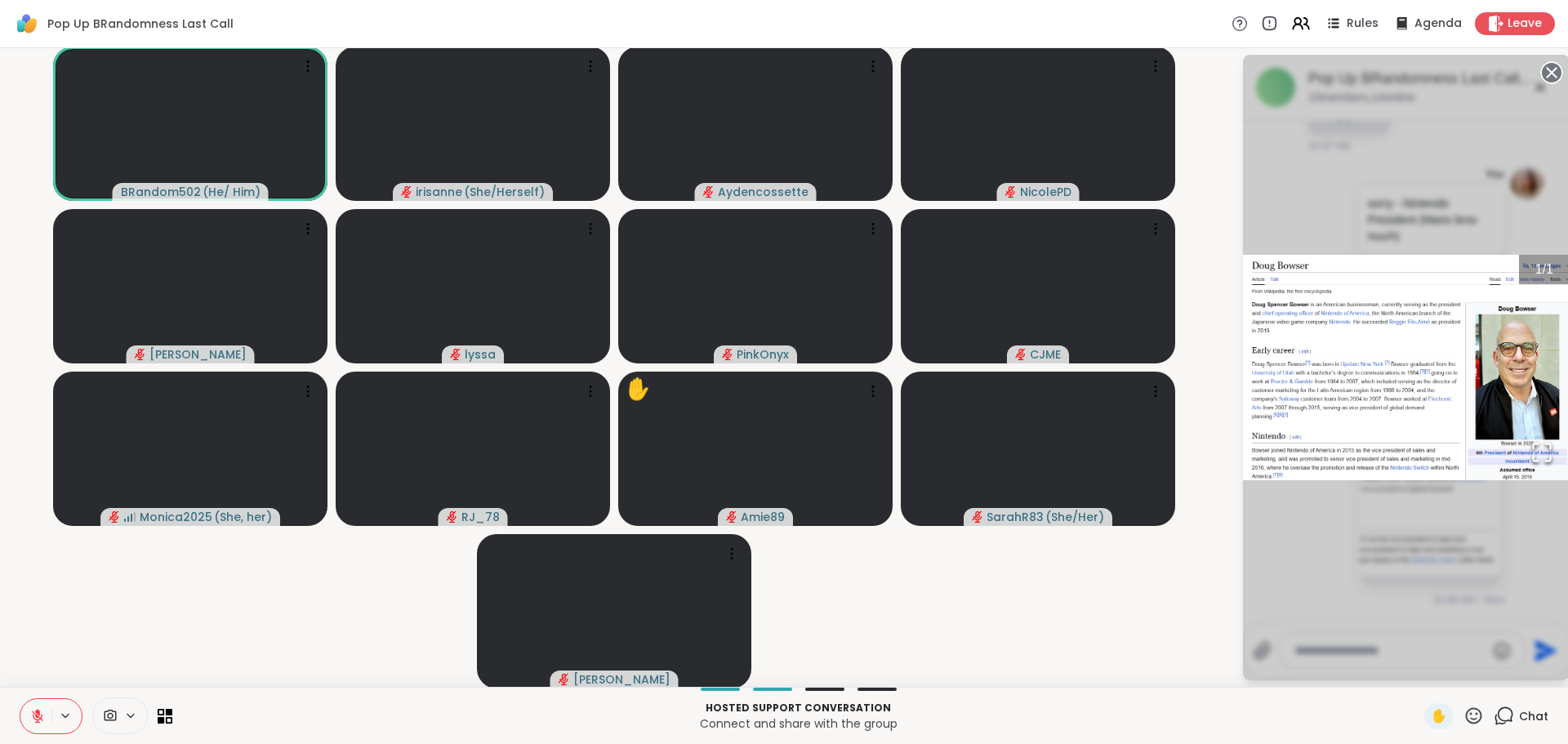
click at [1067, 585] on video-player-container "BRandom502 ( He/ Him ) irisanne ( She/Herself ) Aydencossette NicolePD Donald l…" at bounding box center [620, 367] width 1222 height 626
click at [1542, 68] on circle at bounding box center [1552, 73] width 20 height 20
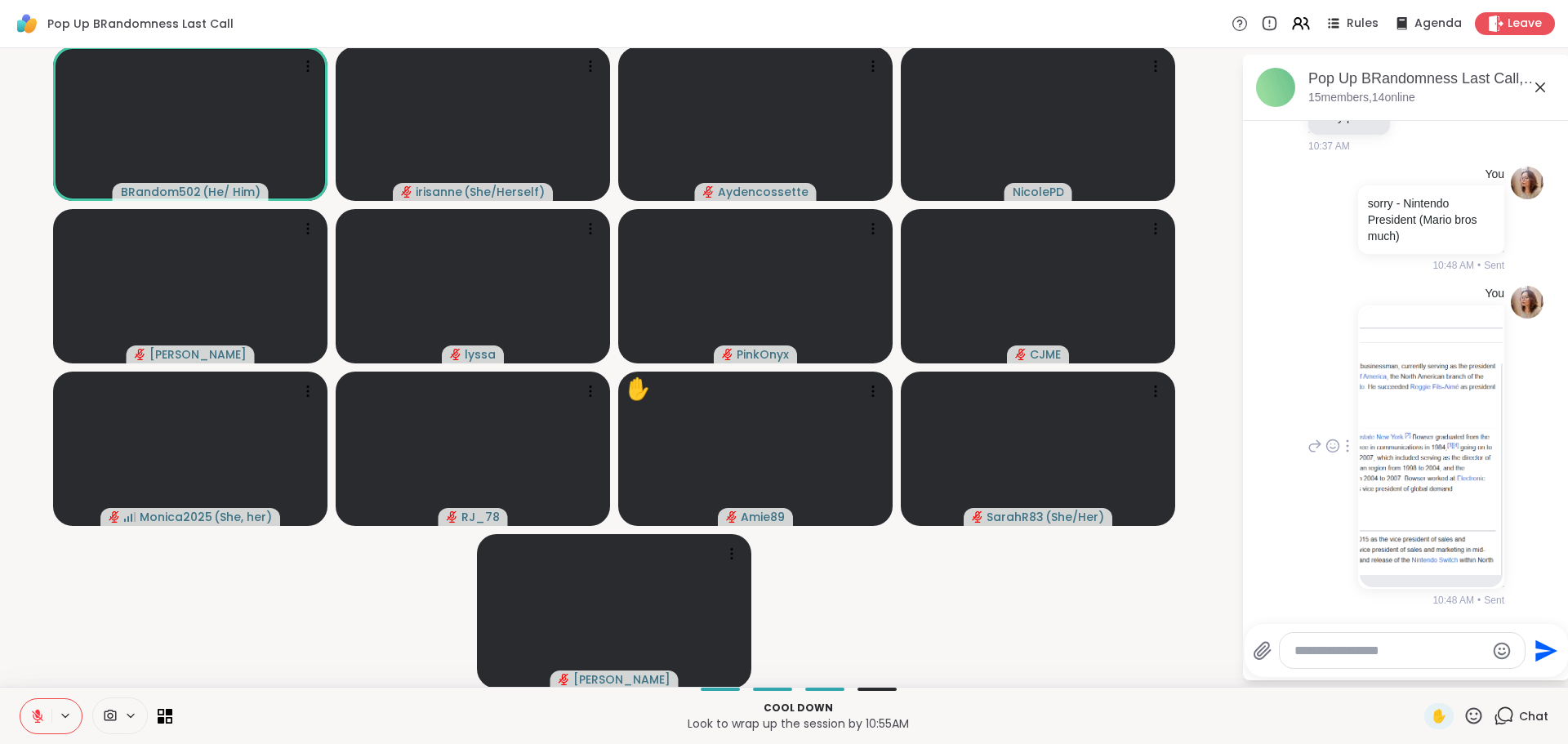
click at [40, 714] on icon at bounding box center [37, 716] width 15 height 15
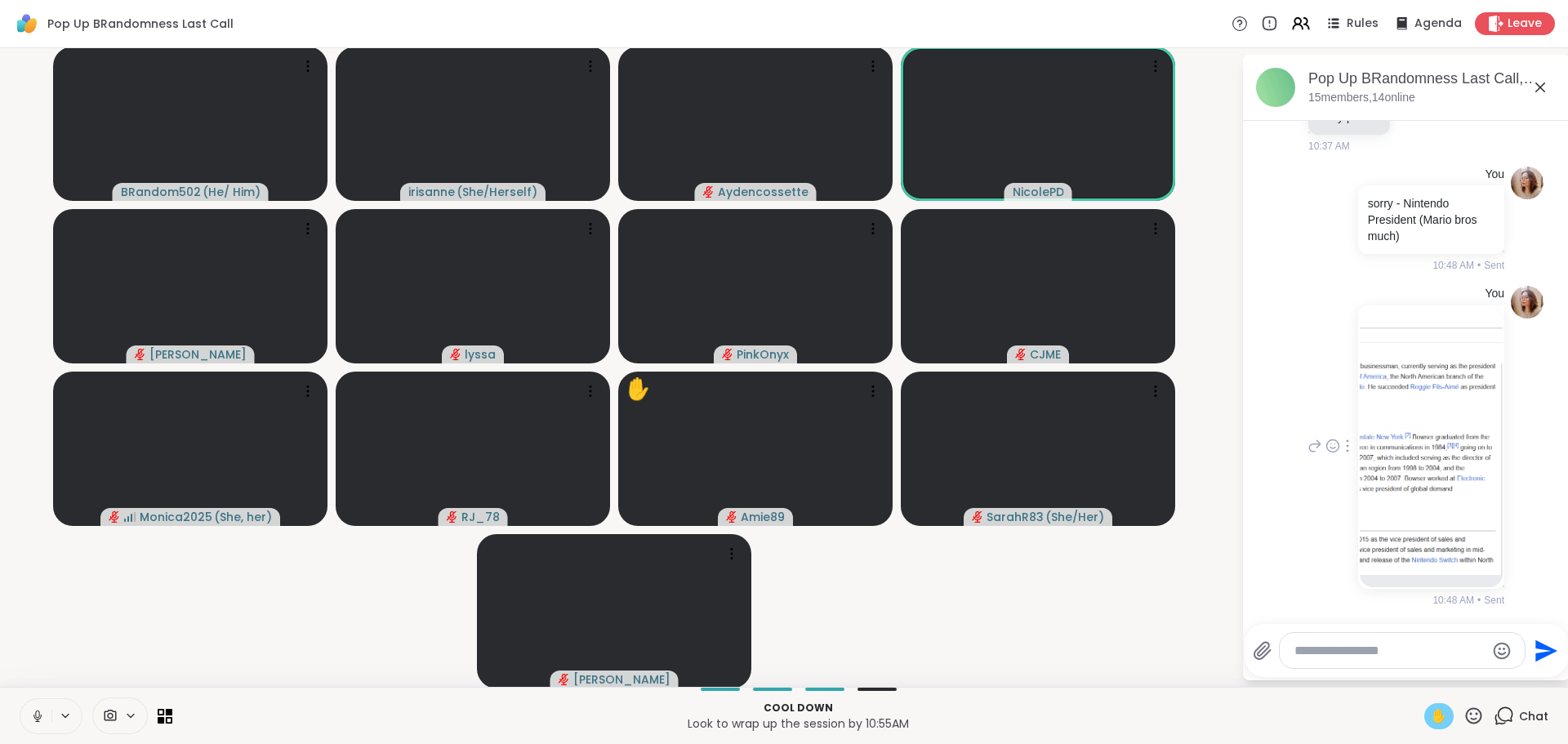
click at [1431, 721] on span "✋" at bounding box center [1439, 716] width 16 height 20
click at [1369, 657] on textarea "Type your message" at bounding box center [1390, 651] width 190 height 16
click at [42, 709] on icon at bounding box center [37, 716] width 15 height 15
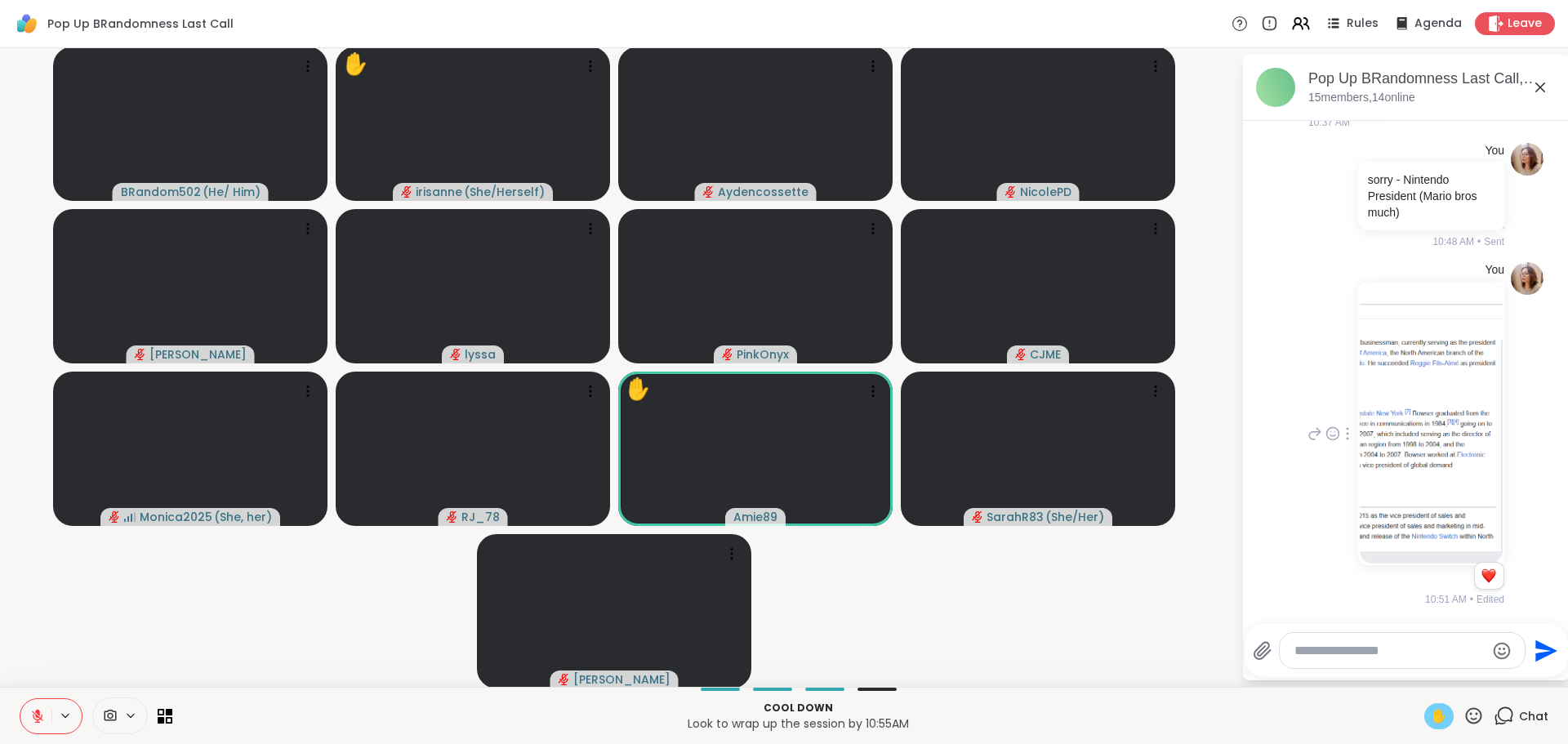
scroll to position [2794, 0]
click at [47, 727] on button at bounding box center [36, 717] width 31 height 35
click at [74, 625] on video-player-container "BRandom502 ( He/ Him ) ✋ irisanne ( She/Herself ) Aydencossette NicolePD Donald…" at bounding box center [620, 367] width 1222 height 626
click at [75, 625] on video-player-container "BRandom502 ( He/ Him ) ✋ irisanne ( She/Herself ) Aydencossette NicolePD Donald…" at bounding box center [620, 367] width 1222 height 626
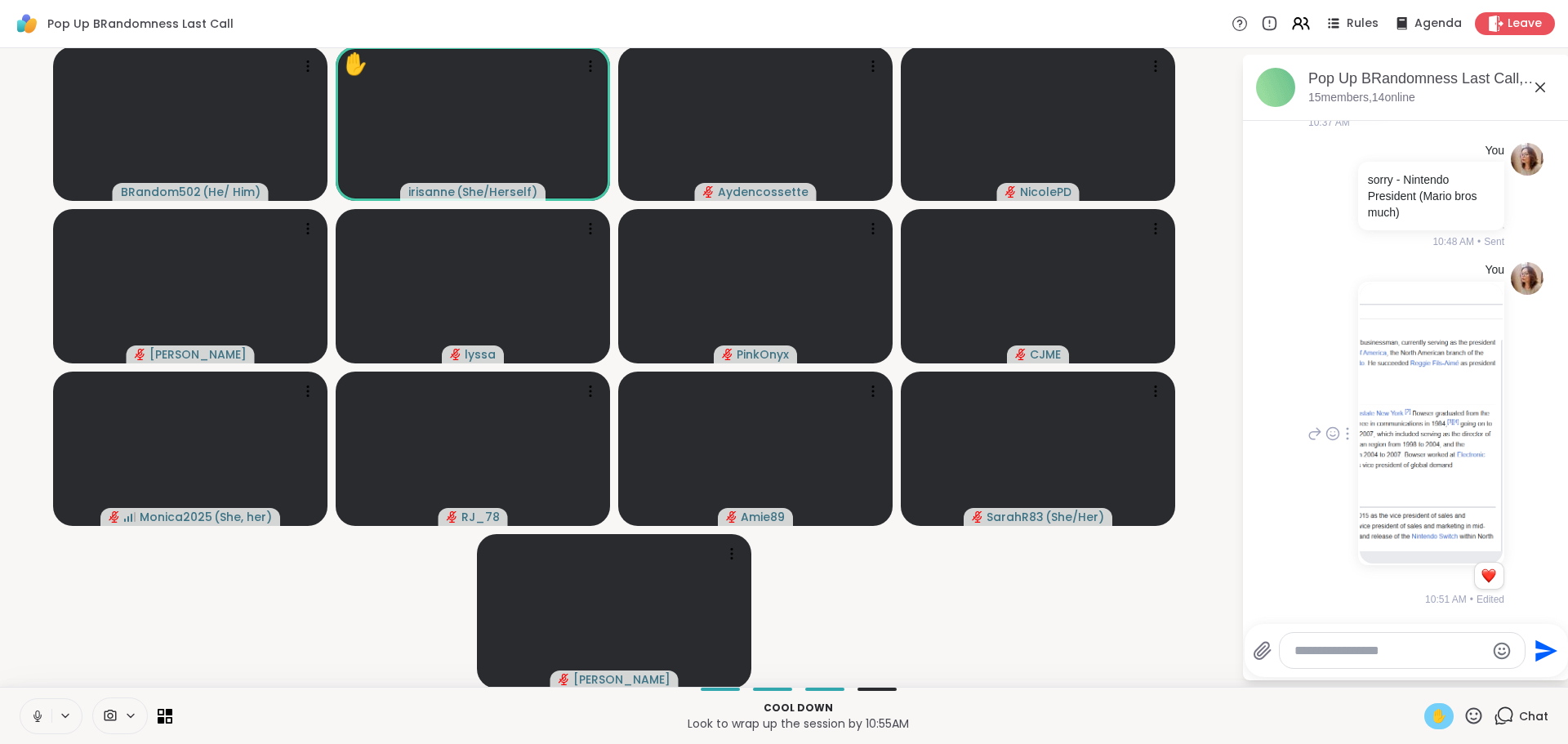
click at [1393, 645] on textarea "Type your message" at bounding box center [1390, 651] width 190 height 16
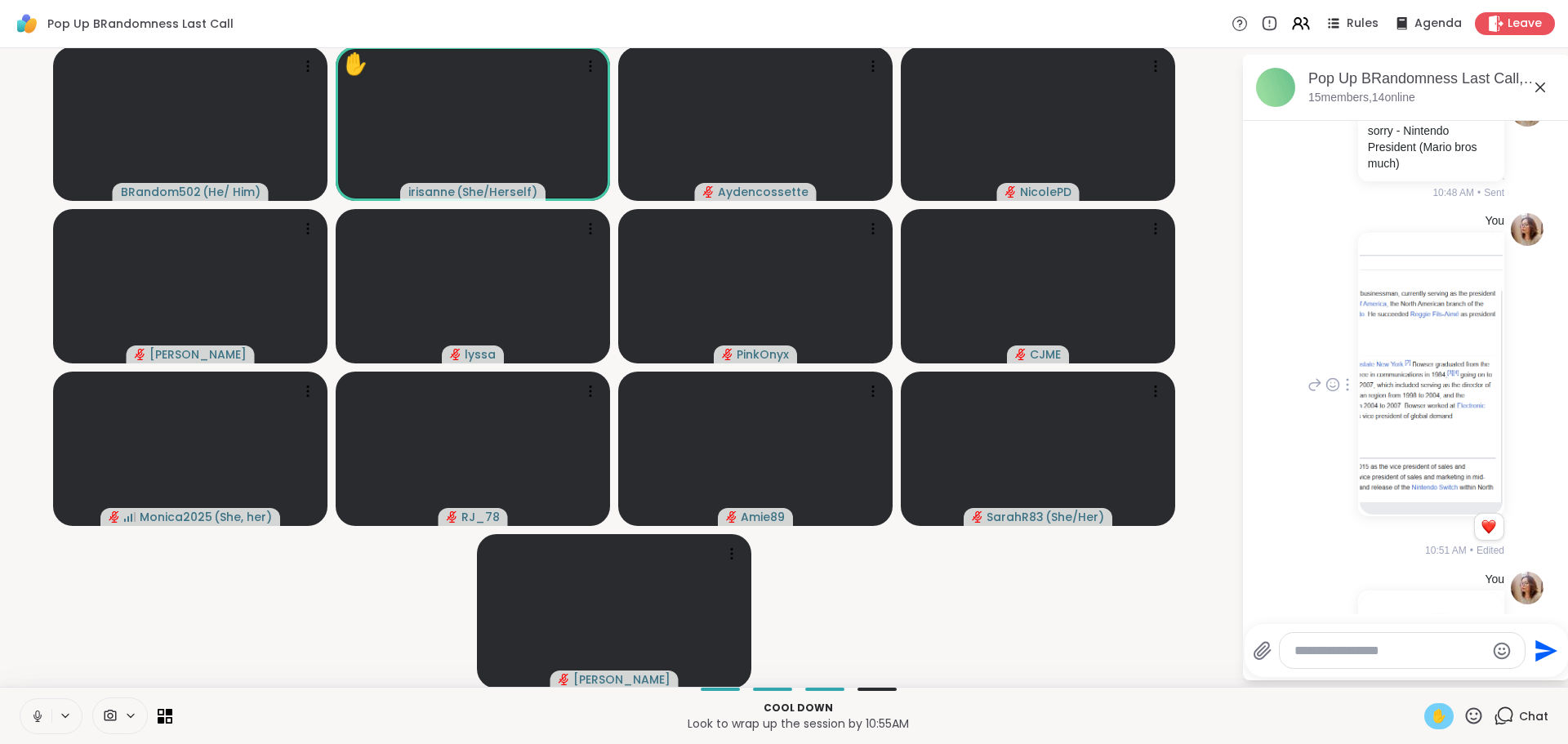
scroll to position [3123, 0]
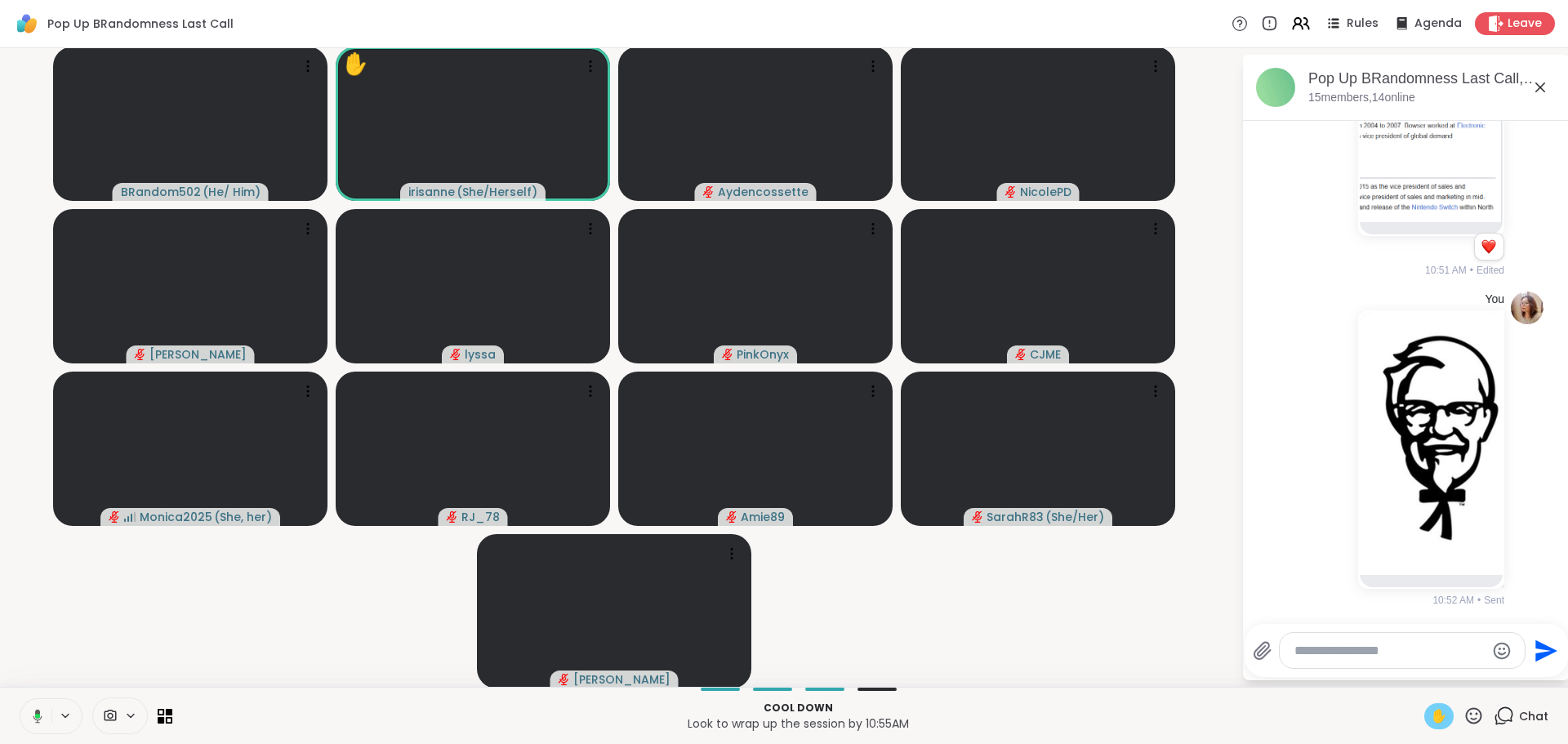
click at [209, 619] on video-player-container "BRandom502 ( He/ Him ) ✋ irisanne ( She/Herself ) Aydencossette NicolePD Donald…" at bounding box center [620, 367] width 1222 height 626
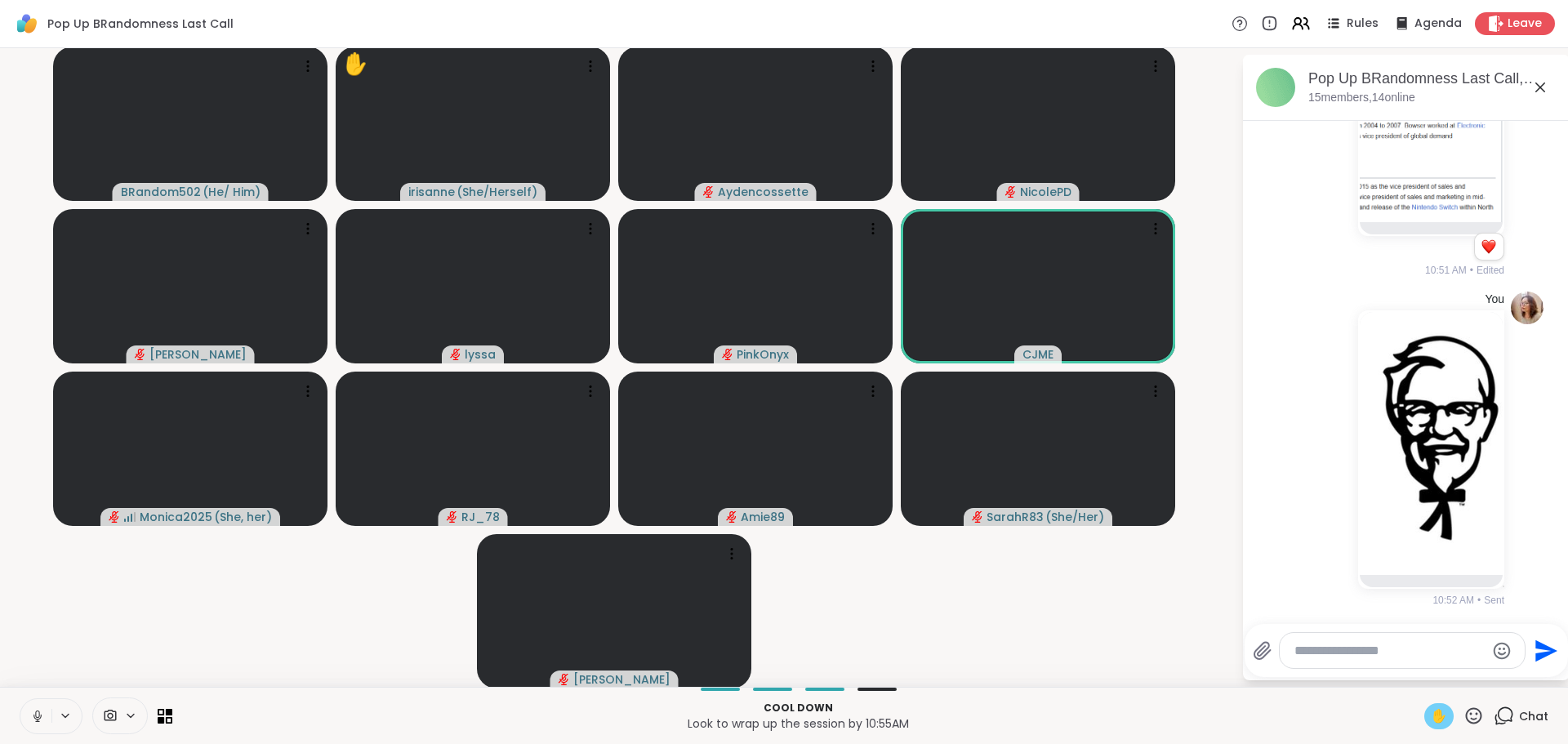
click at [35, 710] on icon at bounding box center [37, 716] width 15 height 15
click at [203, 669] on video-player-container "BRandom502 ( He/ Him ) ✋ irisanne ( She/Herself ) Aydencossette NicolePD Donald…" at bounding box center [620, 367] width 1222 height 626
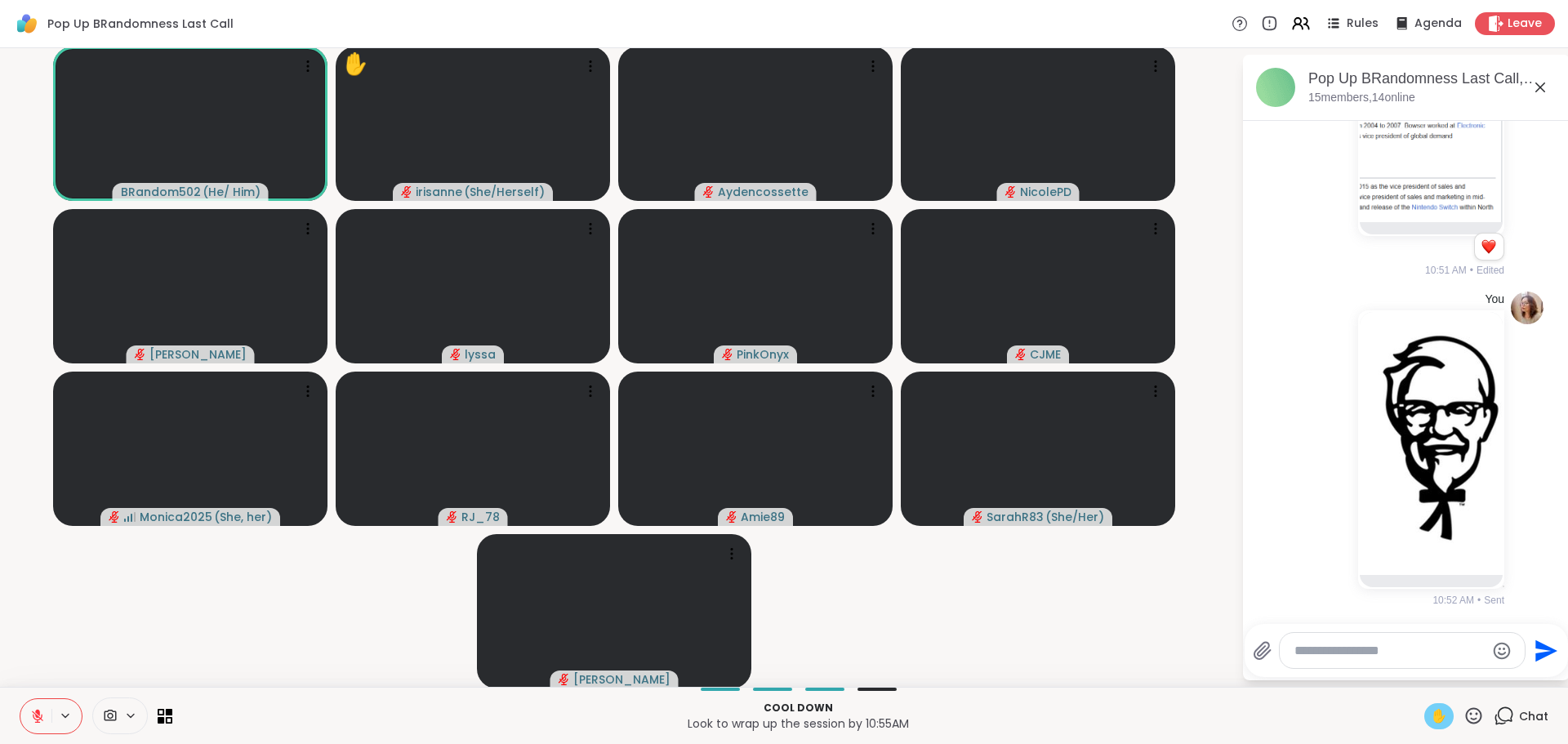
click at [978, 614] on video-player-container "BRandom502 ( He/ Him ) ✋ irisanne ( She/Herself ) Aydencossette NicolePD Donald…" at bounding box center [620, 367] width 1222 height 626
click at [1533, 94] on icon at bounding box center [1540, 87] width 20 height 20
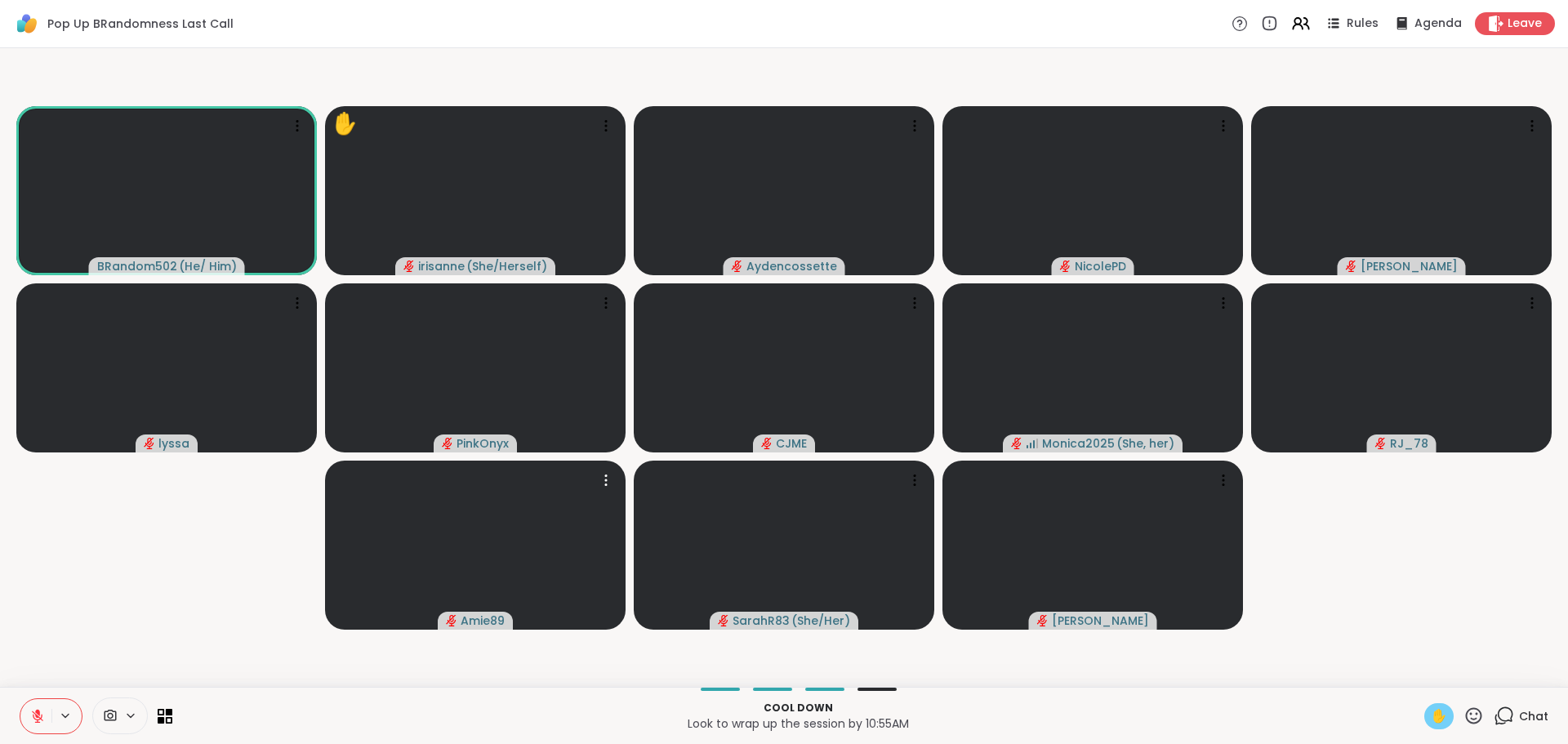
click at [161, 537] on video-player-container "BRandom502 ( He/ Him ) ✋ irisanne ( She/Herself ) Aydencossette NicolePD Donald…" at bounding box center [784, 367] width 1549 height 626
click at [1437, 710] on div "✋" at bounding box center [1439, 716] width 29 height 26
click at [1466, 631] on video-player-container "BRandom502 ( He/ Him ) irisanne ( She/Herself ) Aydencossette NicolePD Donald l…" at bounding box center [784, 367] width 1549 height 626
click at [1503, 716] on icon at bounding box center [1505, 716] width 21 height 21
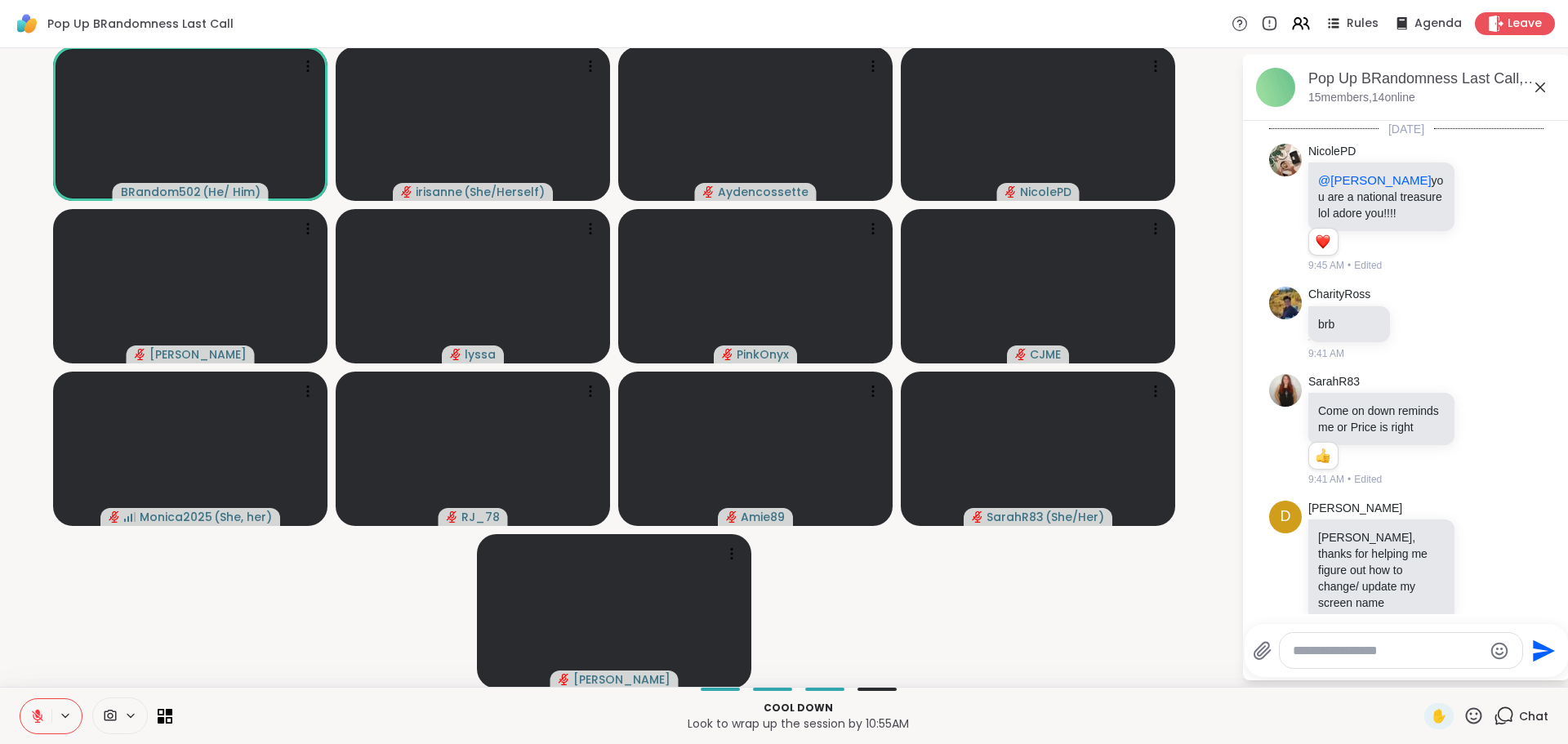
scroll to position [3107, 0]
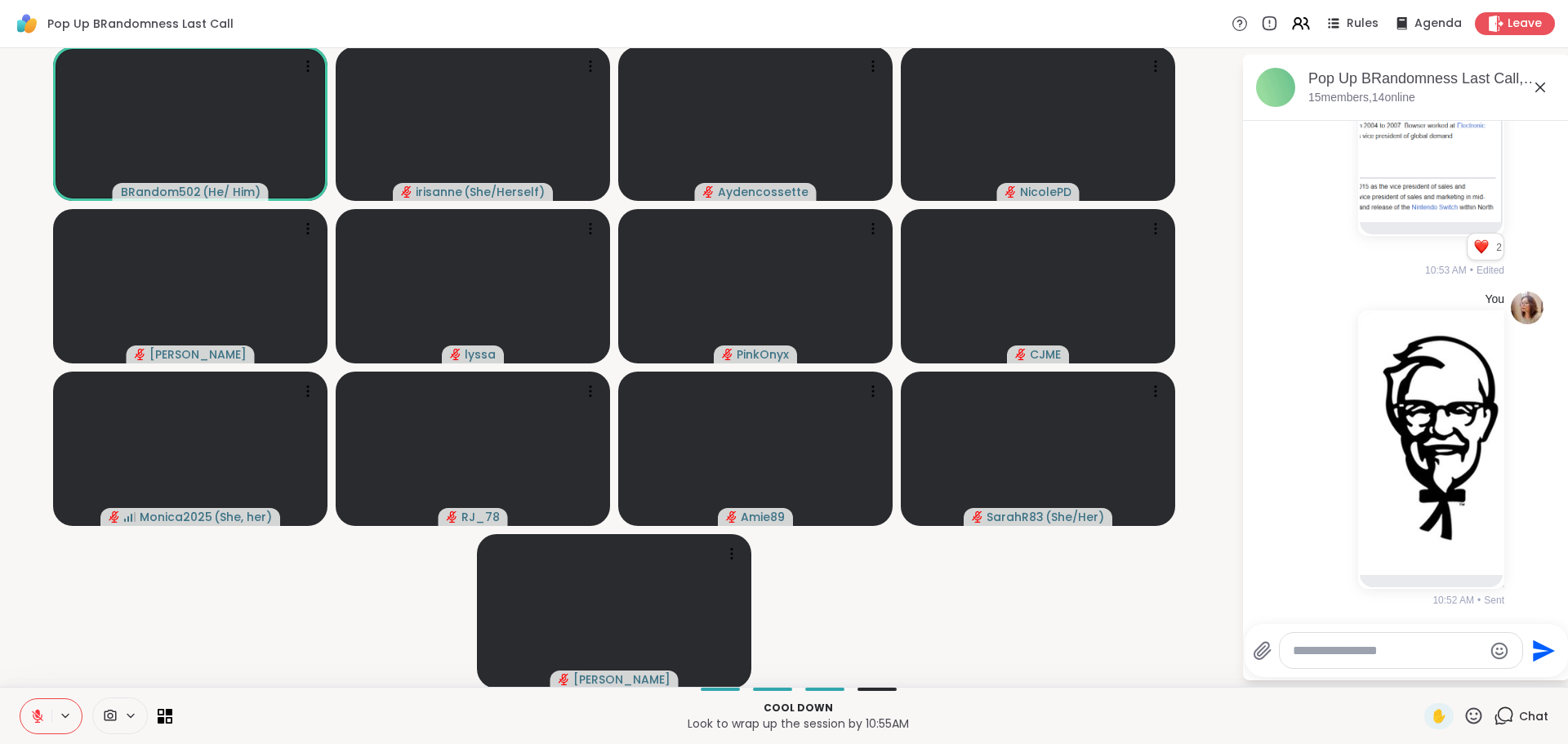
click at [913, 548] on video-player-container "BRandom502 ( He/ Him ) irisanne ( She/Herself ) Aydencossette NicolePD Donald l…" at bounding box center [620, 367] width 1222 height 626
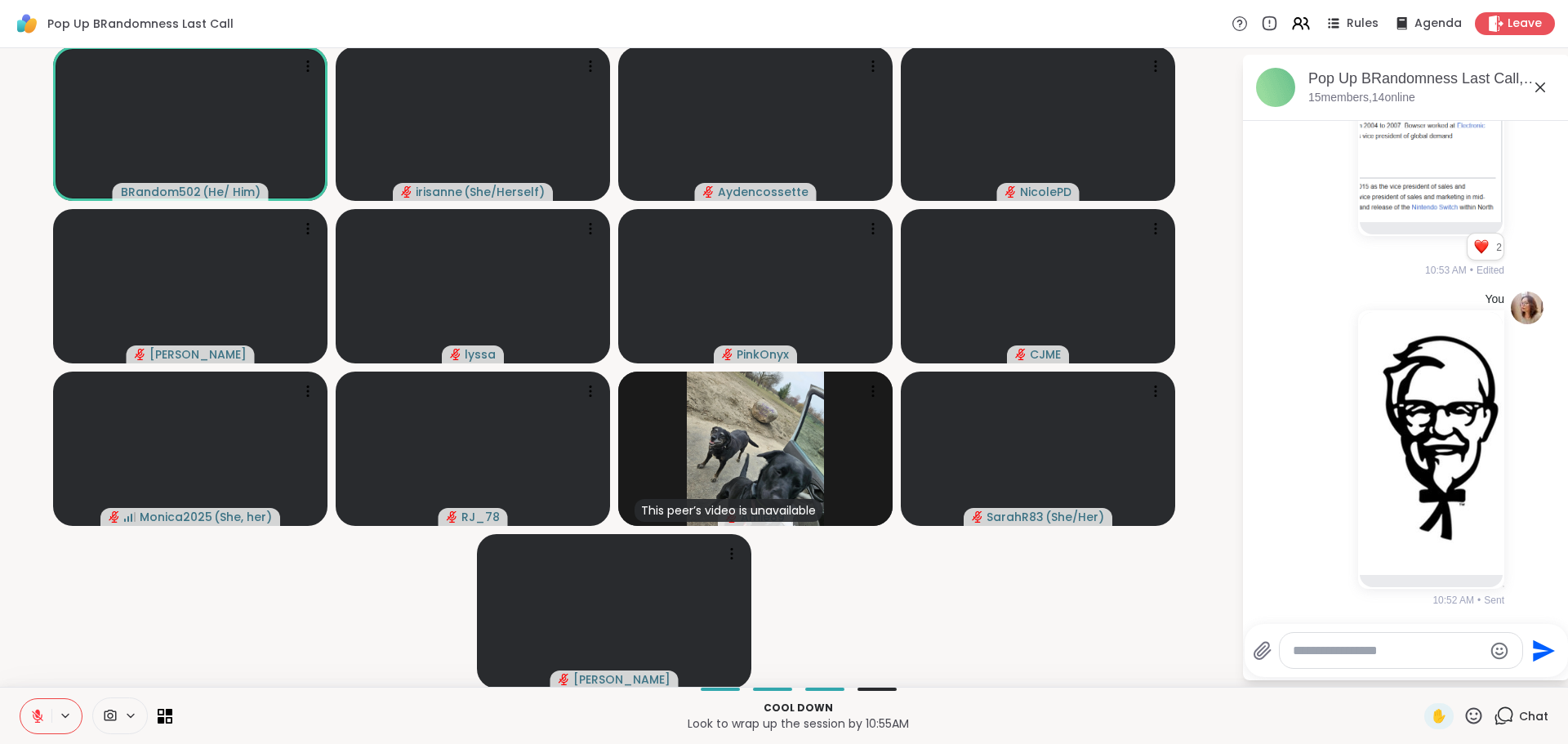
click at [1531, 87] on icon at bounding box center [1540, 87] width 20 height 20
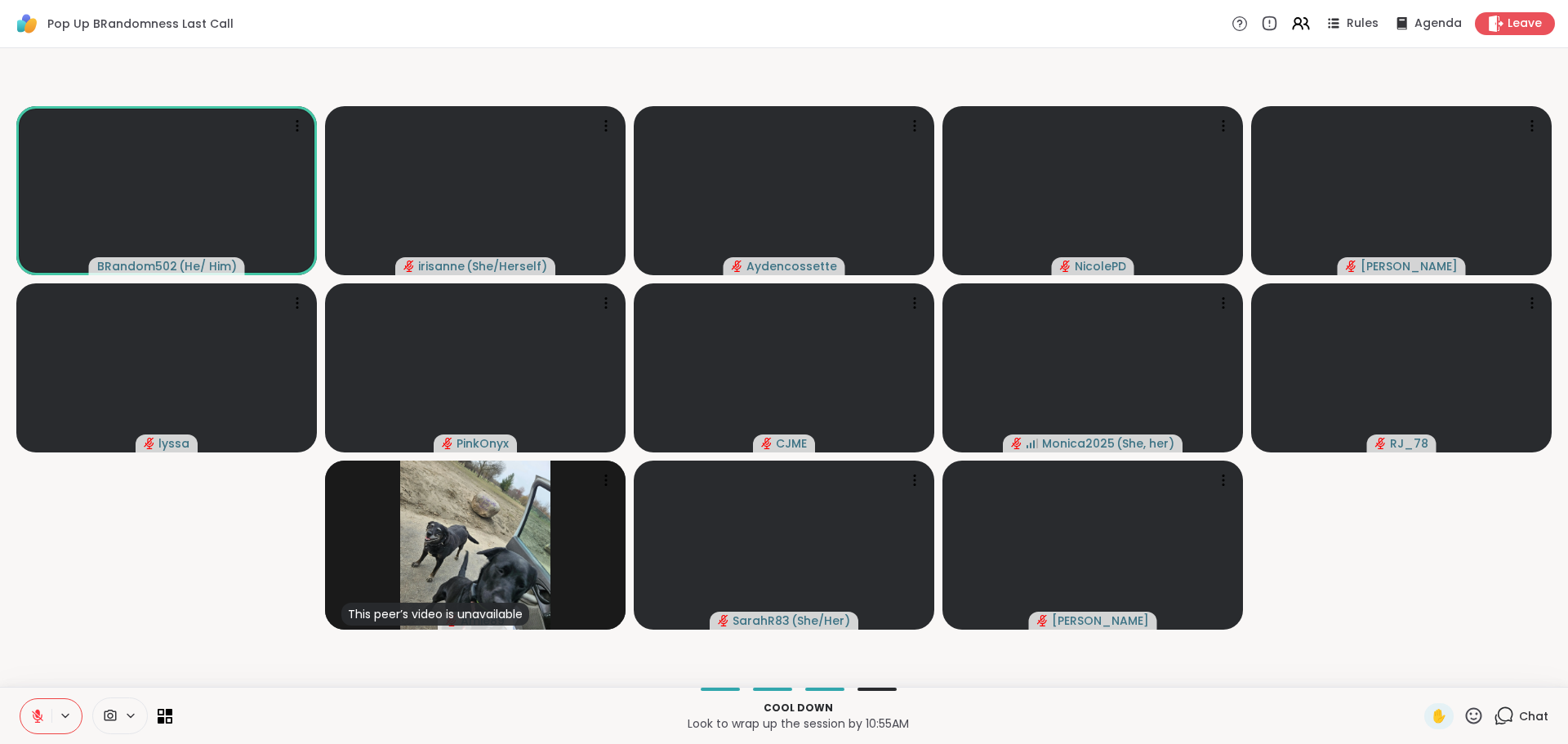
drag, startPoint x: 203, startPoint y: 495, endPoint x: 198, endPoint y: 503, distance: 9.4
click at [203, 495] on video-player-container "BRandom502 ( He/ Him ) irisanne ( She/Herself ) Aydencossette NicolePD Donald l…" at bounding box center [784, 367] width 1549 height 626
click at [109, 671] on video-player-container "BRandom502 ( He/ Him ) irisanne ( She/Herself ) Aydencossette NicolePD Donald l…" at bounding box center [784, 367] width 1549 height 626
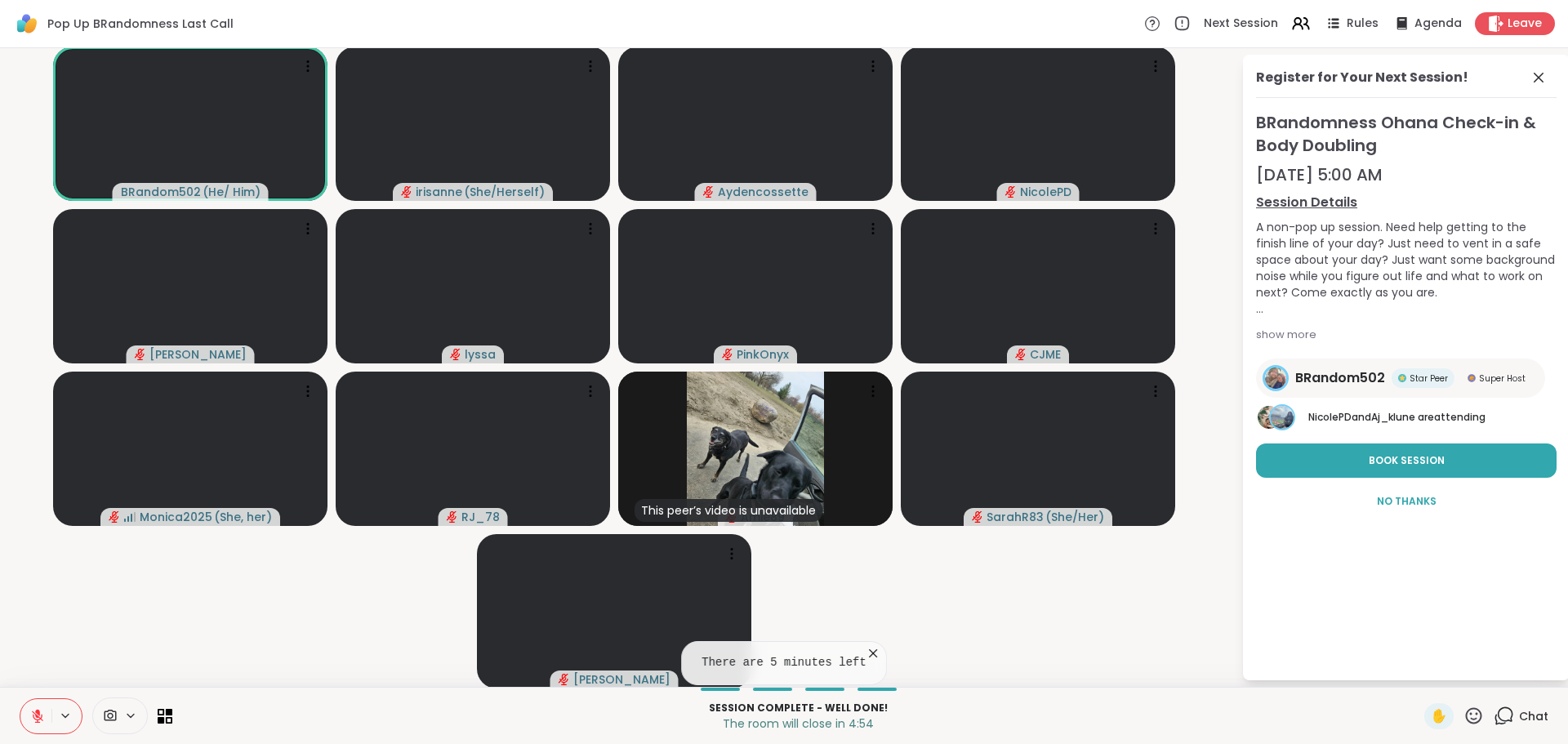
click at [1537, 85] on span at bounding box center [1540, 77] width 23 height 20
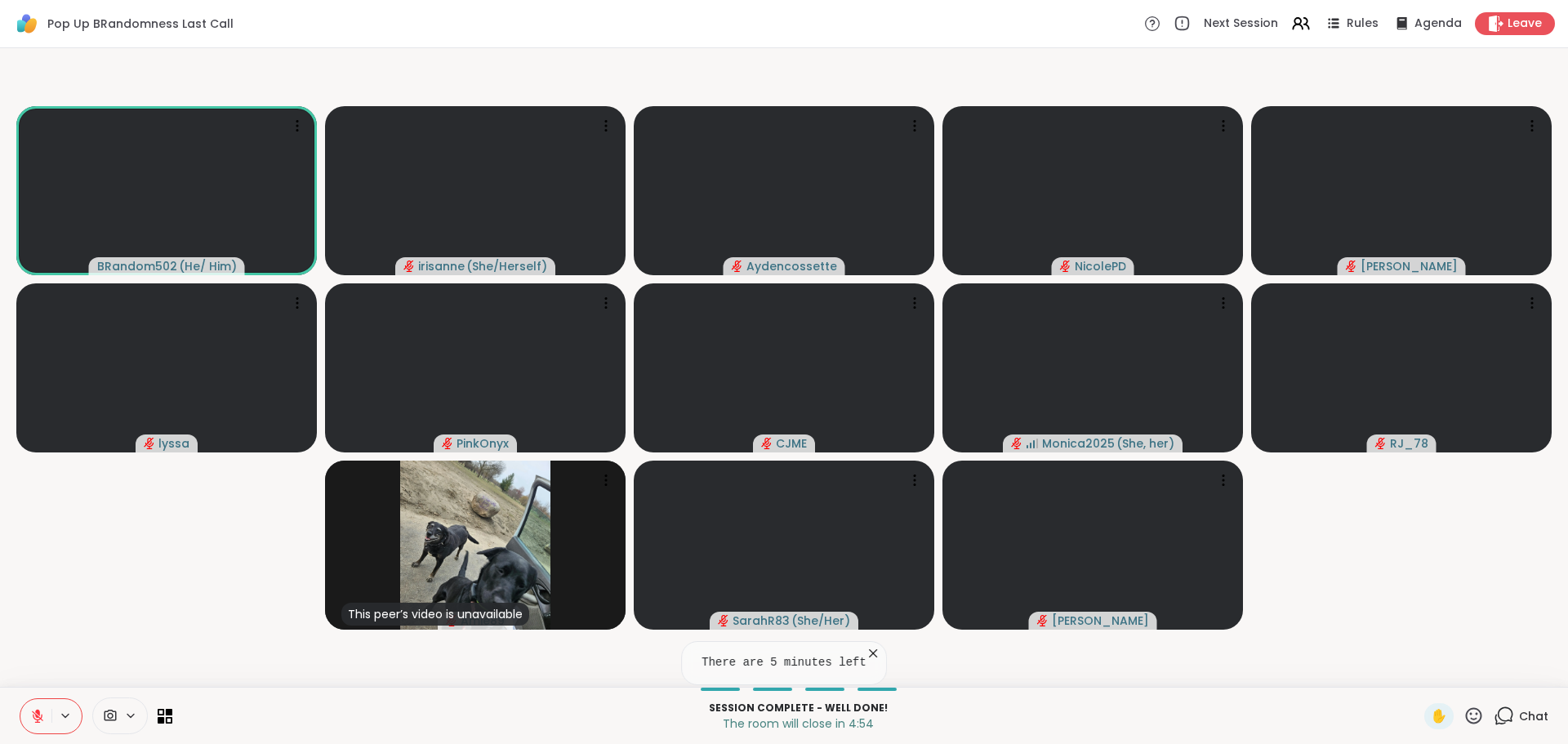
click at [1528, 78] on video-player-container "BRandom502 ( He/ Him ) irisanne ( She/Herself ) Aydencossette NicolePD Donald l…" at bounding box center [784, 367] width 1549 height 626
click at [1494, 715] on icon at bounding box center [1505, 716] width 21 height 21
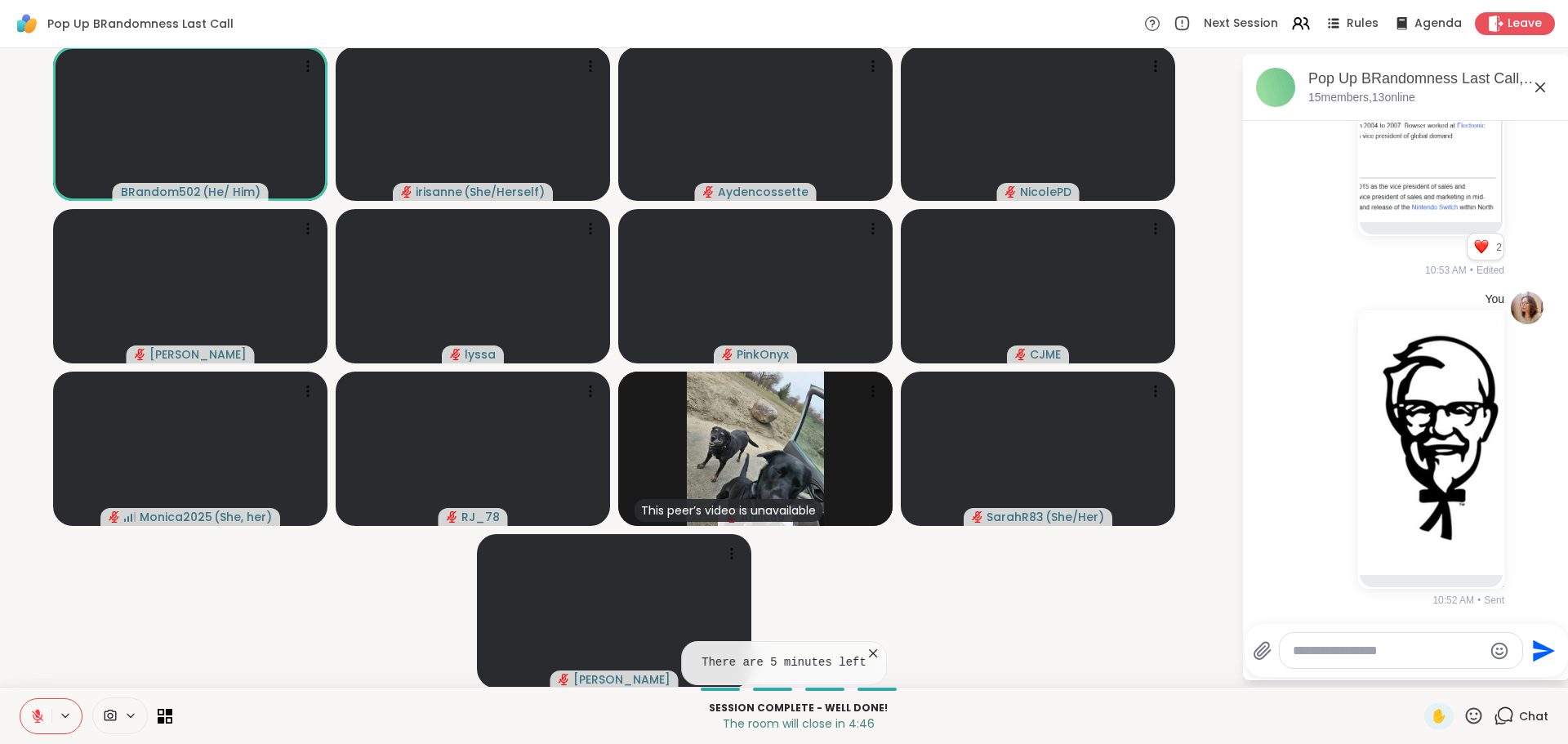
click at [1531, 89] on icon at bounding box center [1540, 87] width 20 height 20
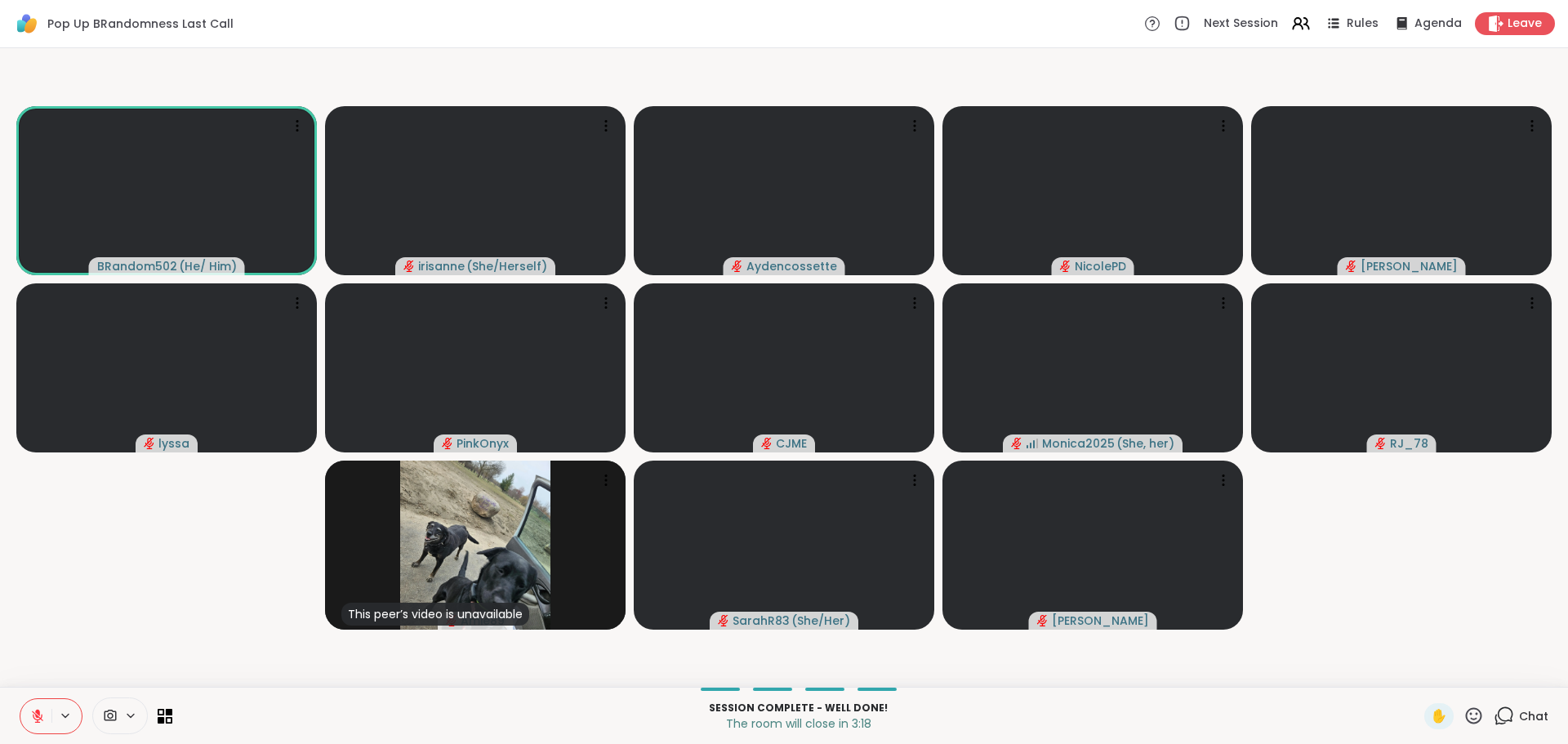
click at [40, 706] on button at bounding box center [36, 717] width 31 height 35
drag, startPoint x: 87, startPoint y: 586, endPoint x: 87, endPoint y: 573, distance: 13.0
click at [87, 586] on video-player-container "BRandom502 ( He/ Him ) irisanne ( She/Herself ) Aydencossette NicolePD Donald l…" at bounding box center [784, 367] width 1549 height 626
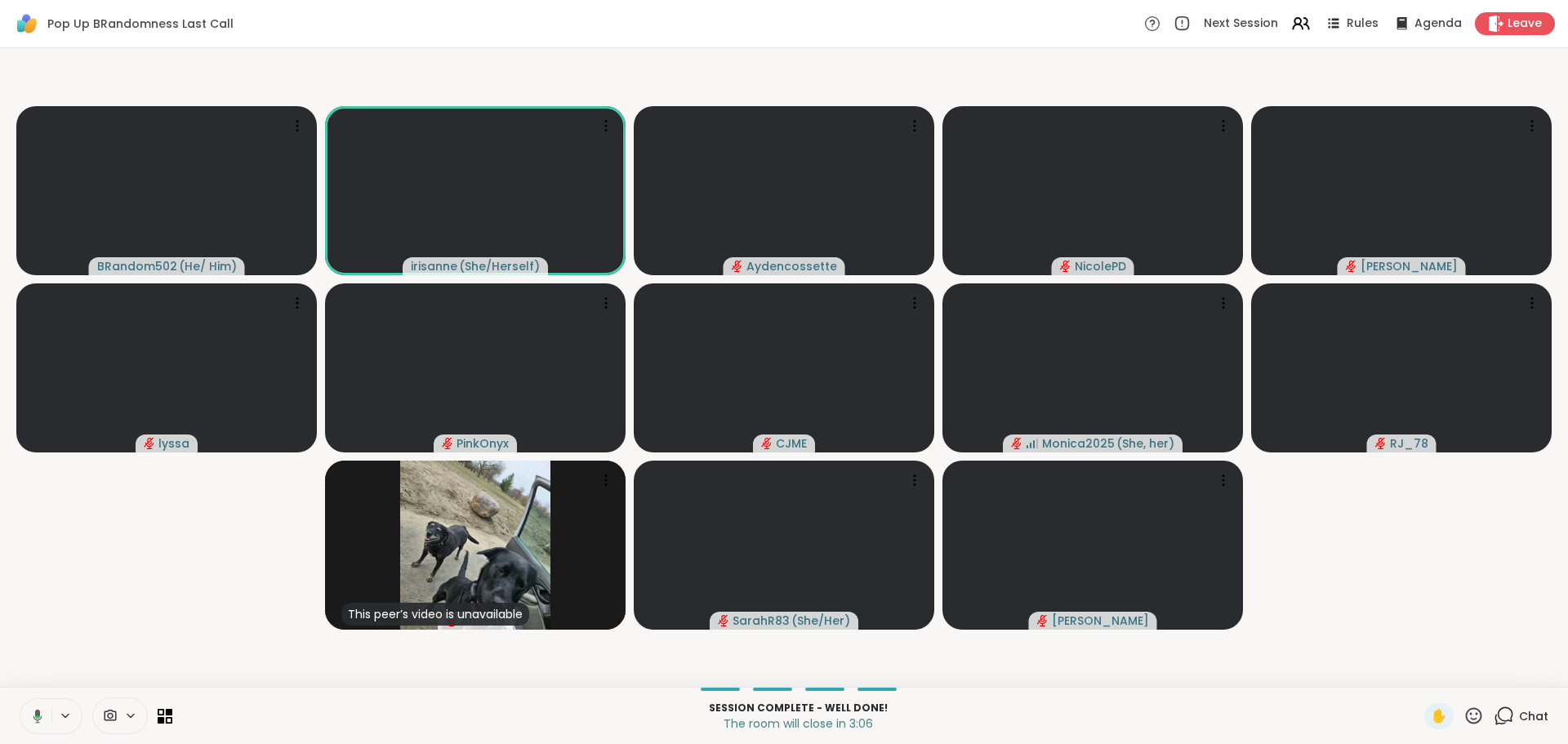
click at [35, 713] on icon at bounding box center [35, 716] width 15 height 15
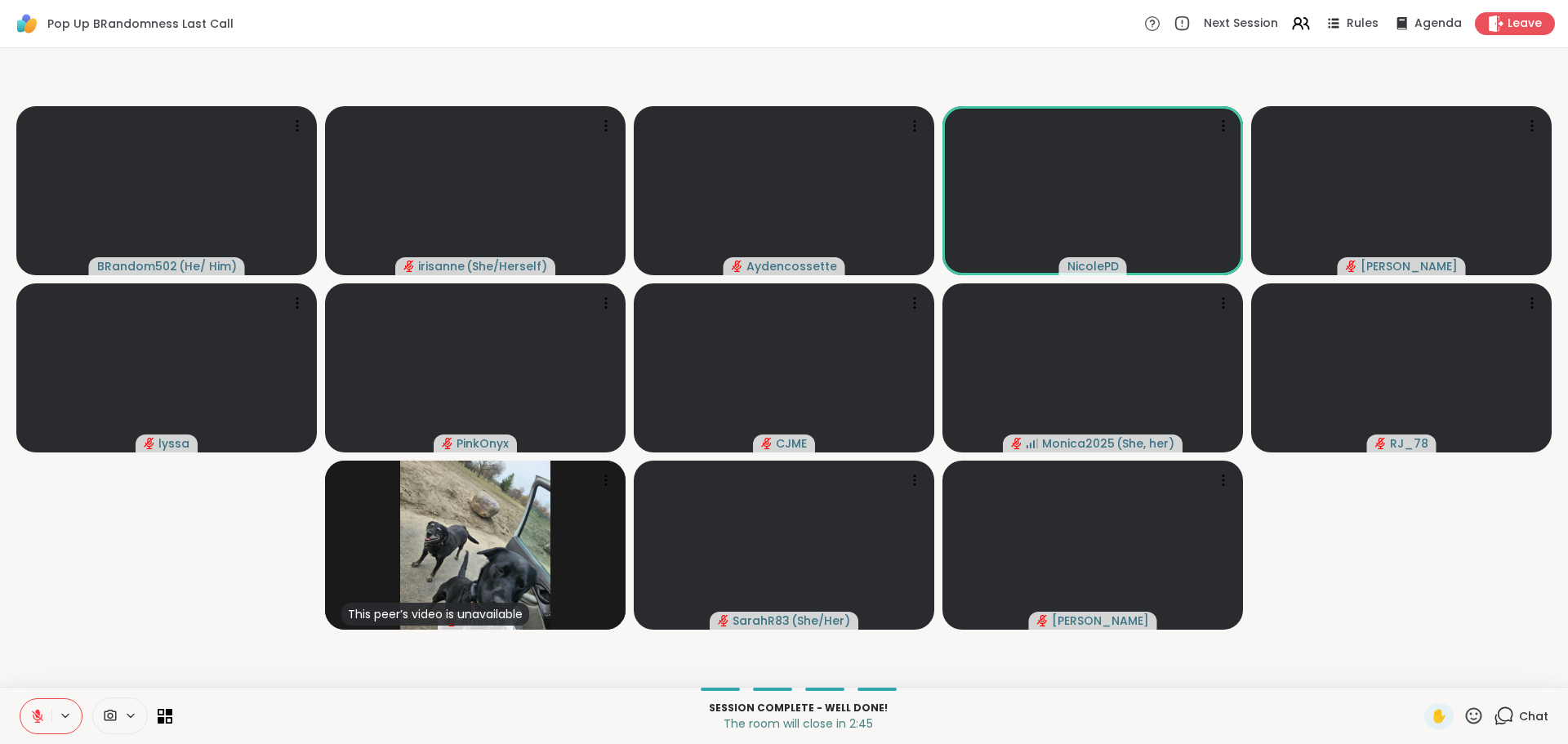
click at [1494, 722] on icon at bounding box center [1505, 716] width 21 height 21
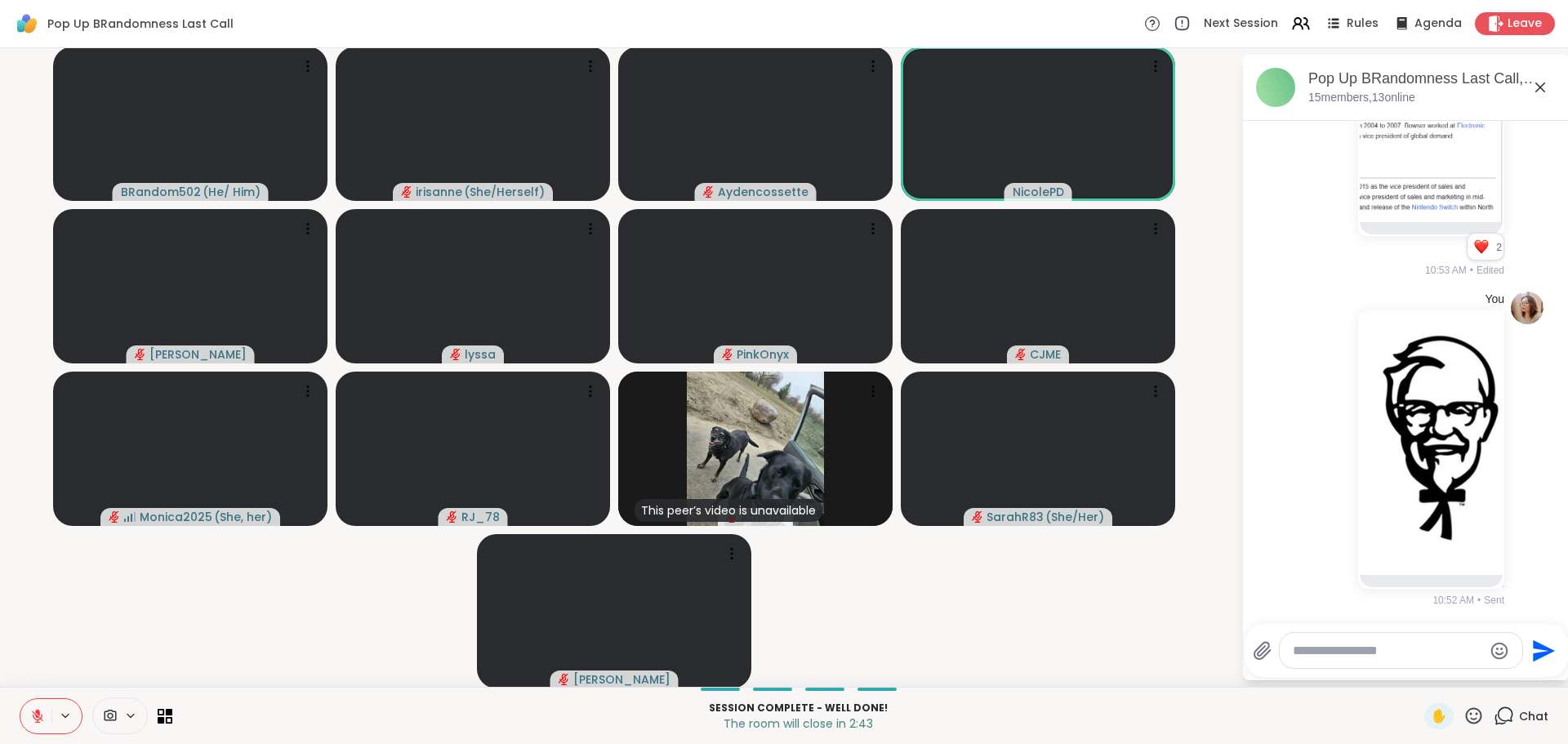
drag, startPoint x: 1392, startPoint y: 639, endPoint x: 1373, endPoint y: 635, distance: 19.4
click at [1386, 637] on div at bounding box center [1401, 650] width 242 height 36
click at [1293, 649] on textarea "Type your message" at bounding box center [1388, 651] width 190 height 16
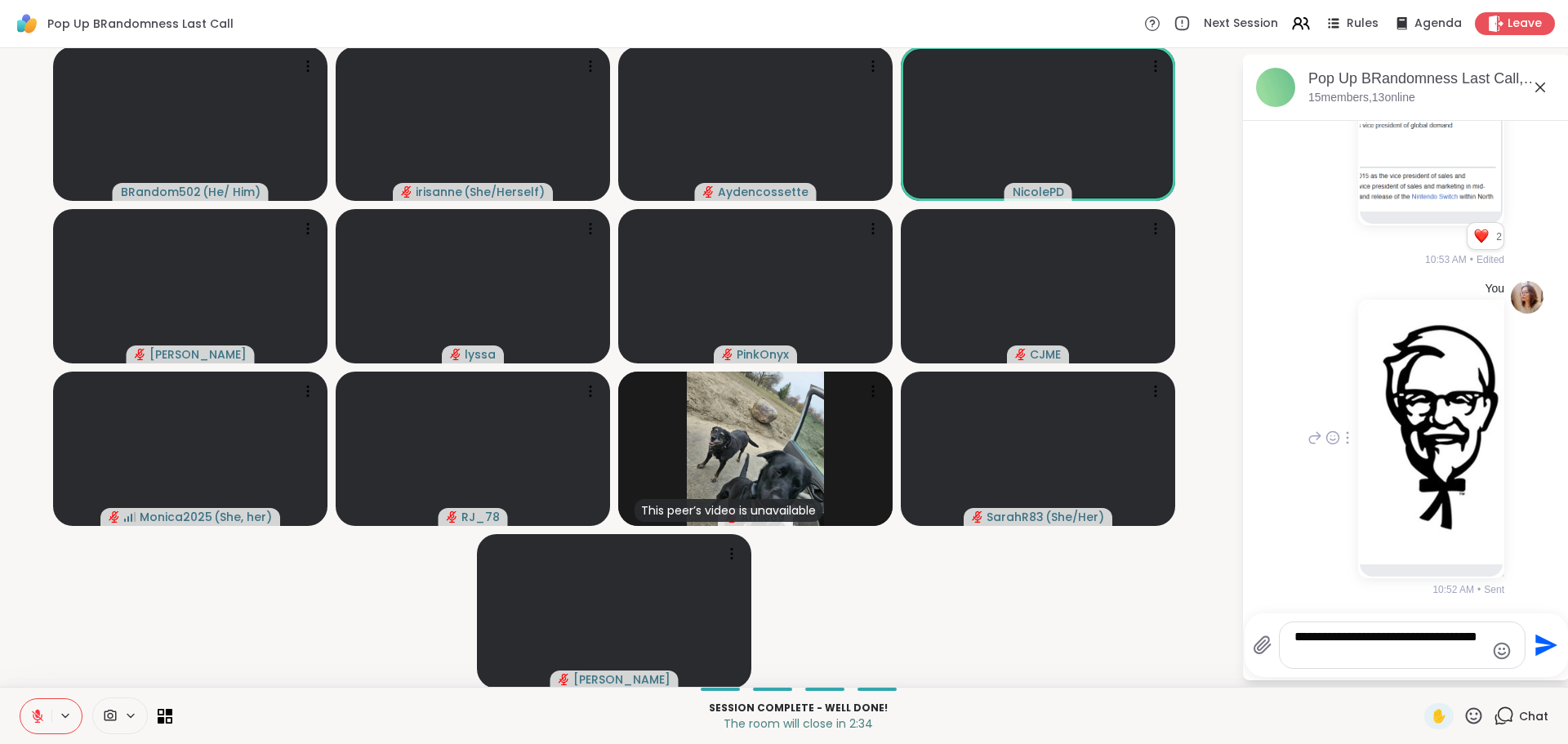
type textarea "**********"
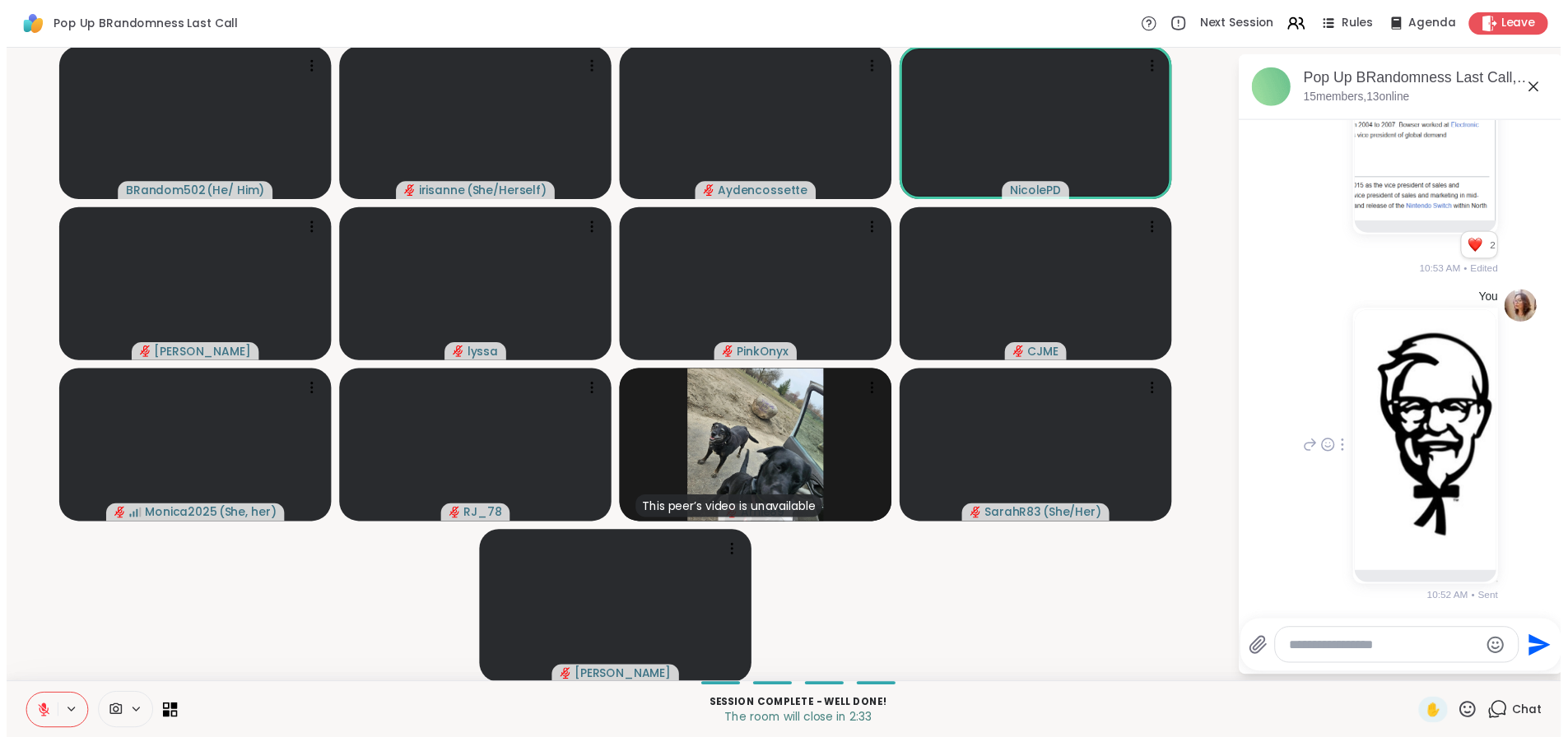
scroll to position [3250, 0]
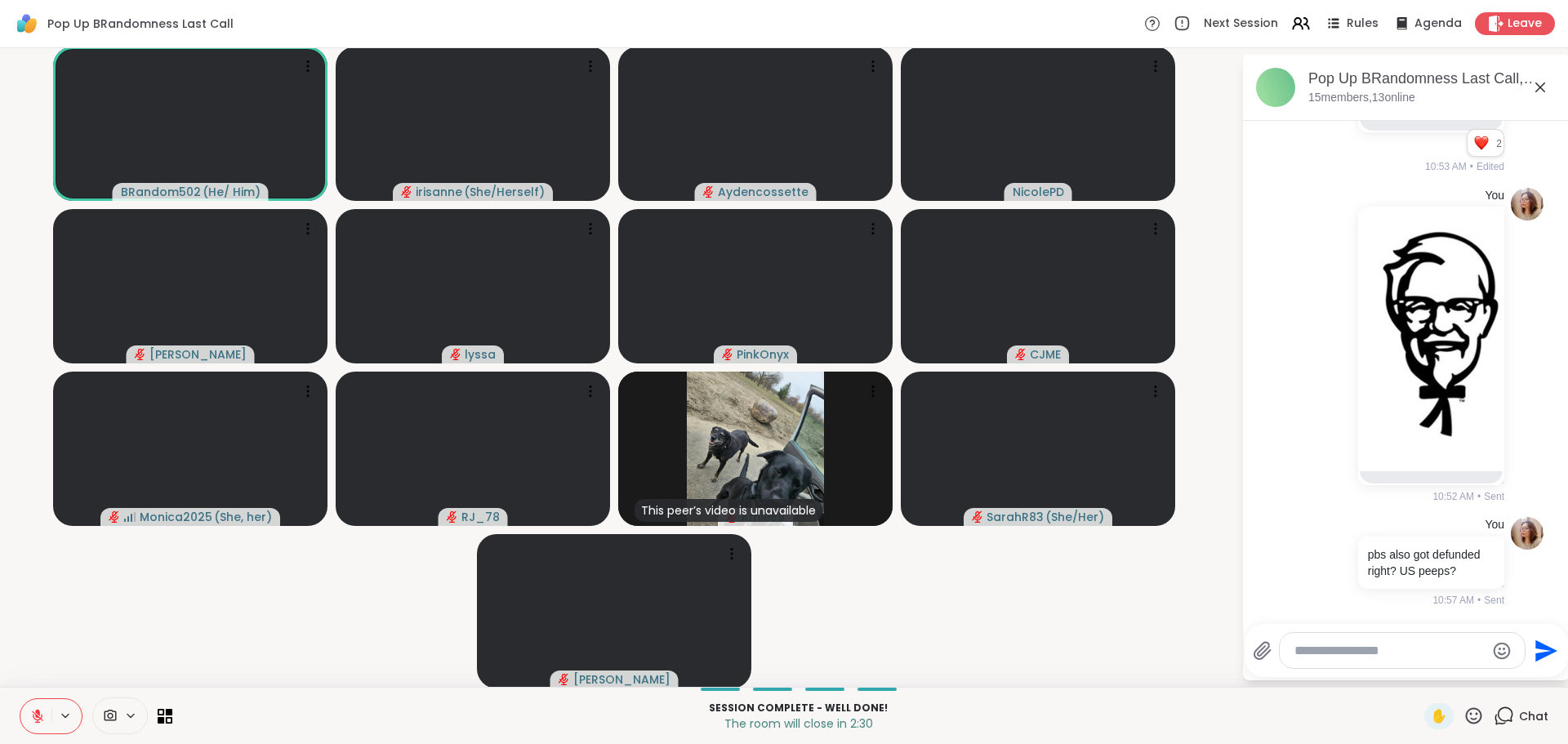
click at [1531, 94] on icon at bounding box center [1540, 87] width 20 height 20
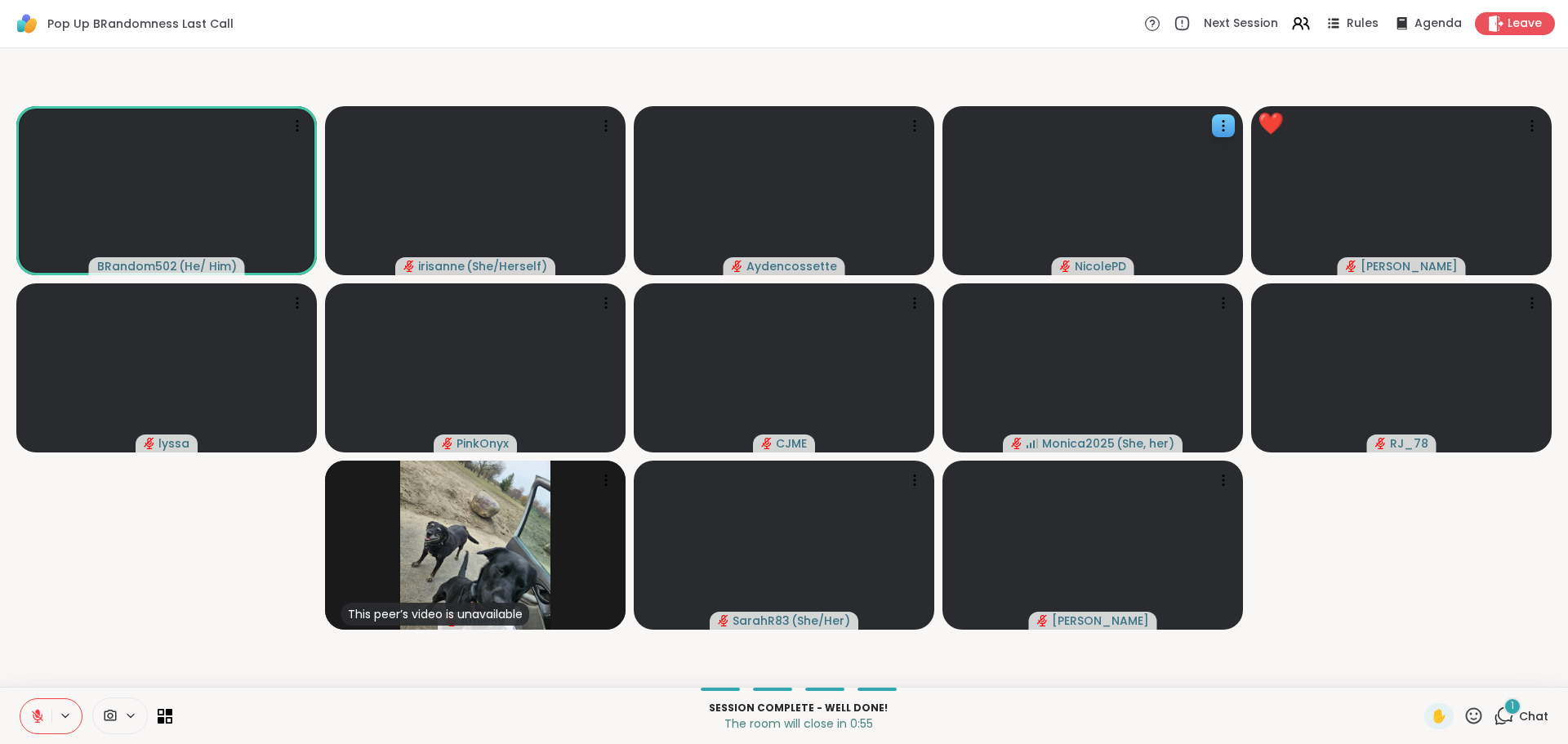
click at [1490, 23] on icon at bounding box center [1496, 23] width 15 height 16
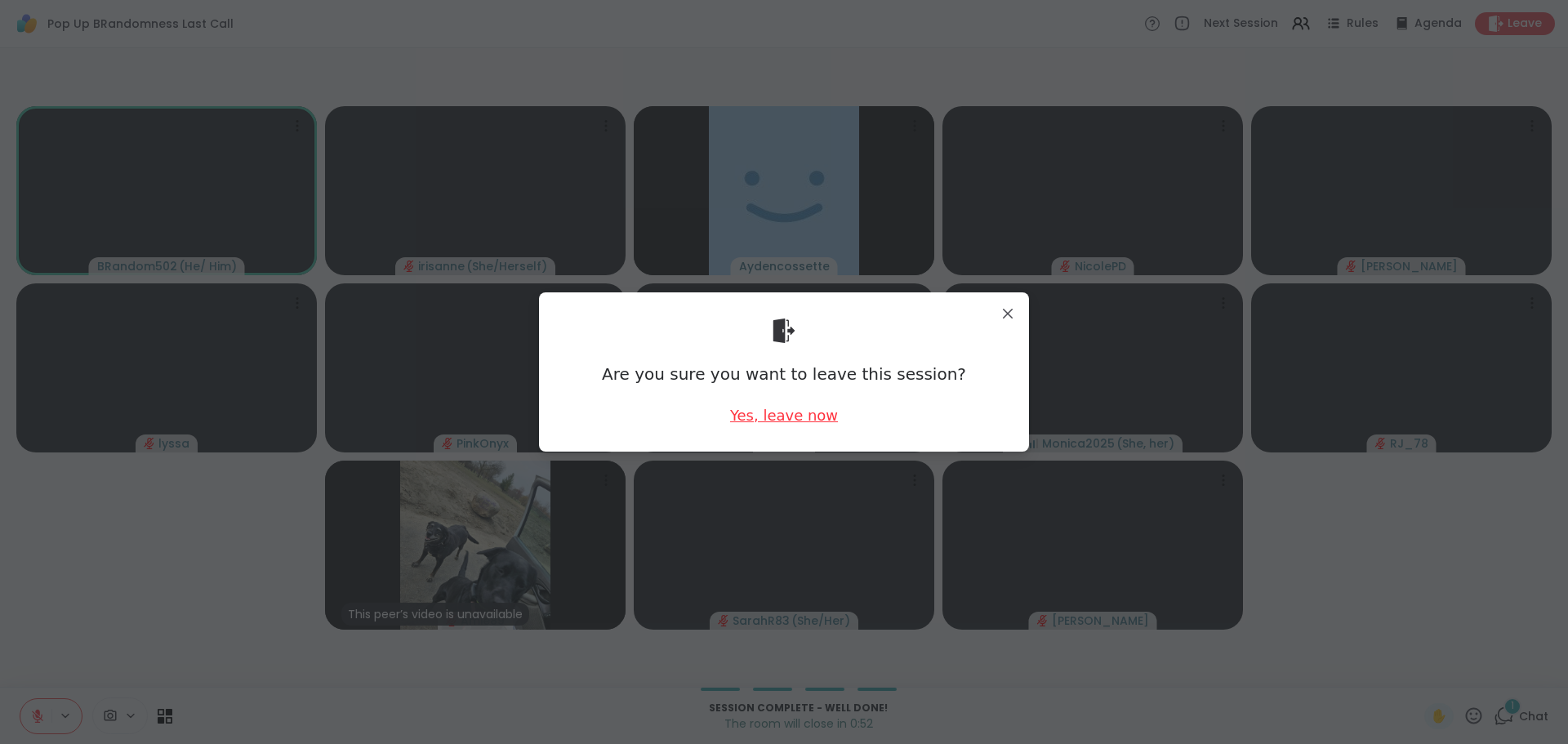
click at [780, 419] on div "Yes, leave now" at bounding box center [784, 416] width 108 height 21
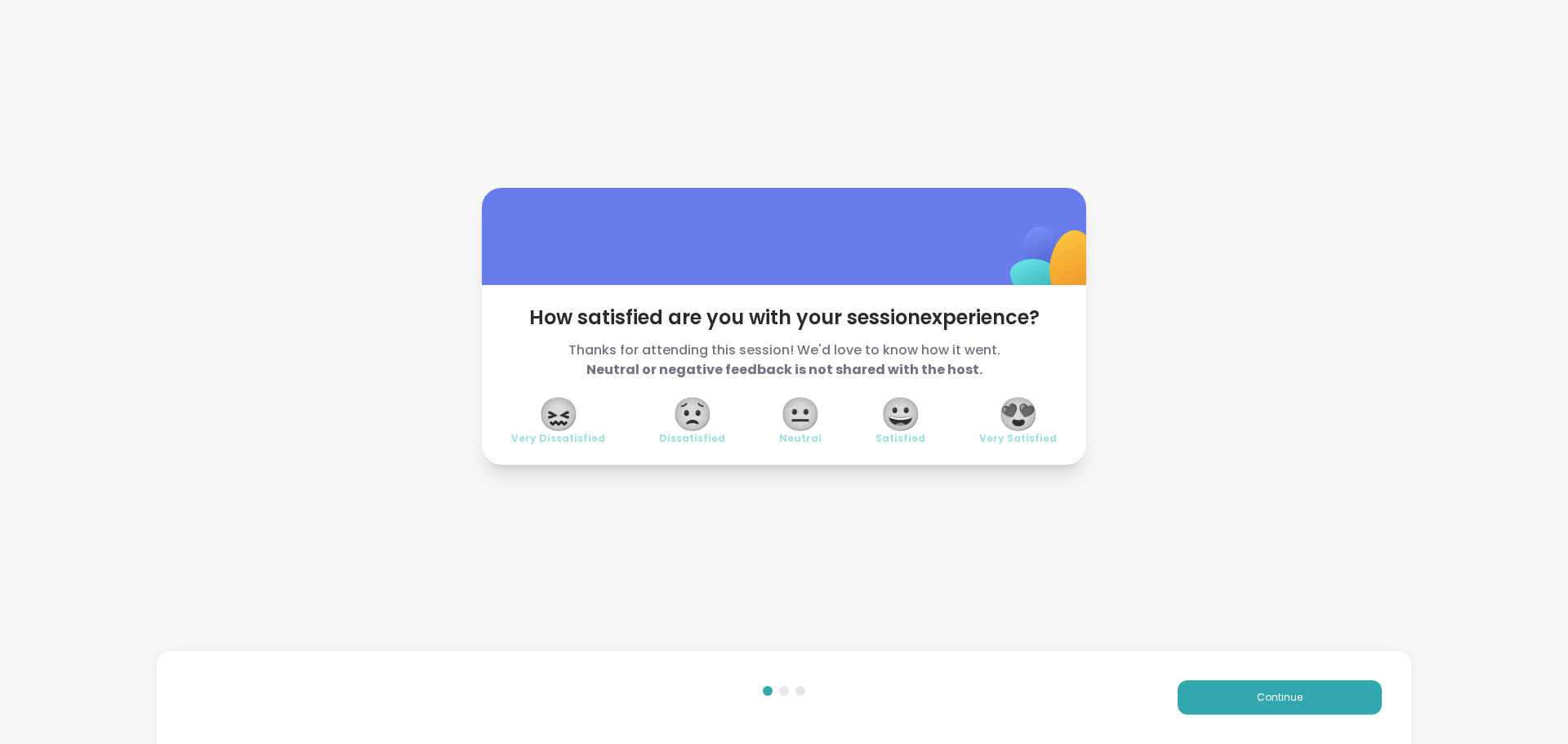
click at [1006, 404] on span "😍" at bounding box center [1018, 414] width 41 height 29
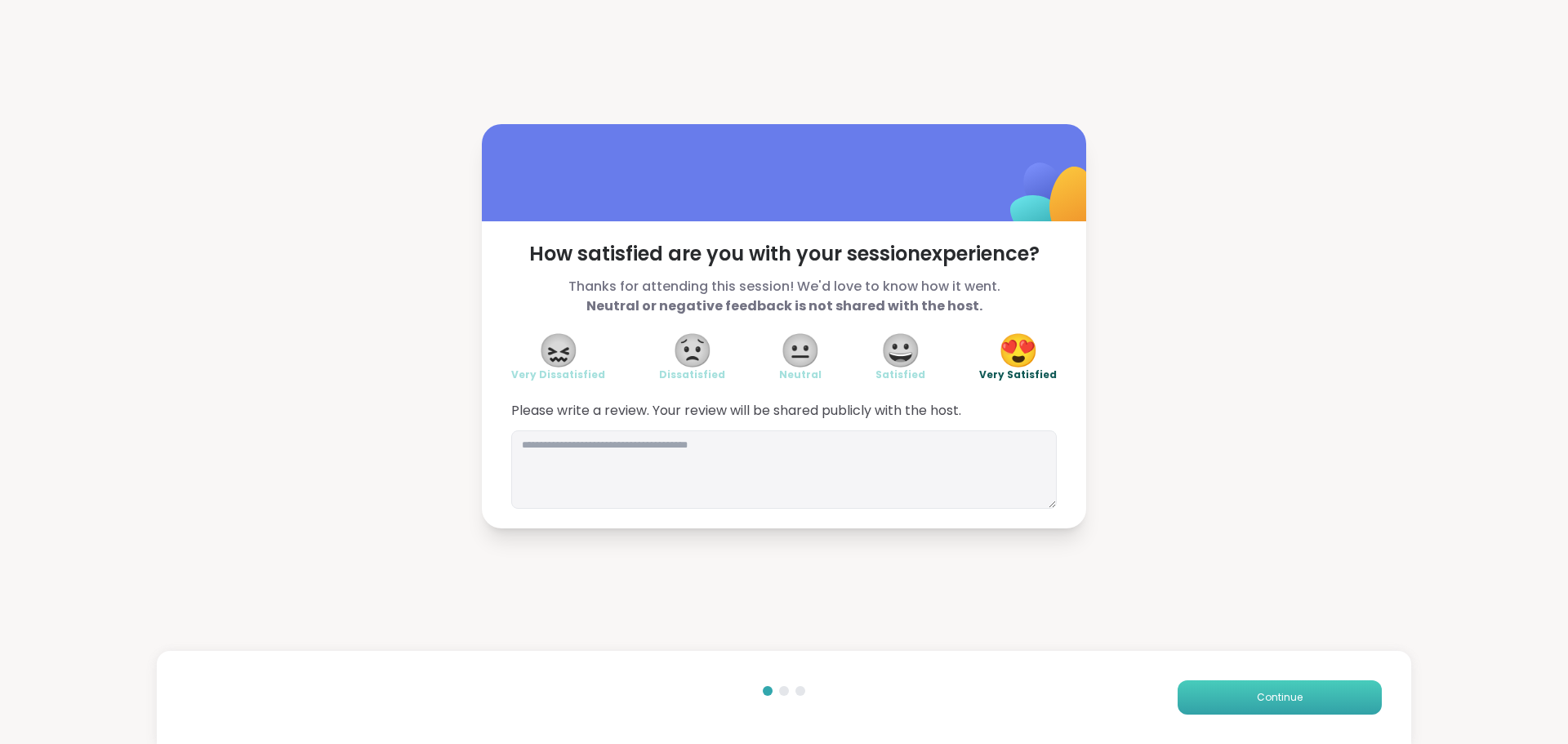
click at [1275, 702] on span "Continue" at bounding box center [1280, 697] width 46 height 15
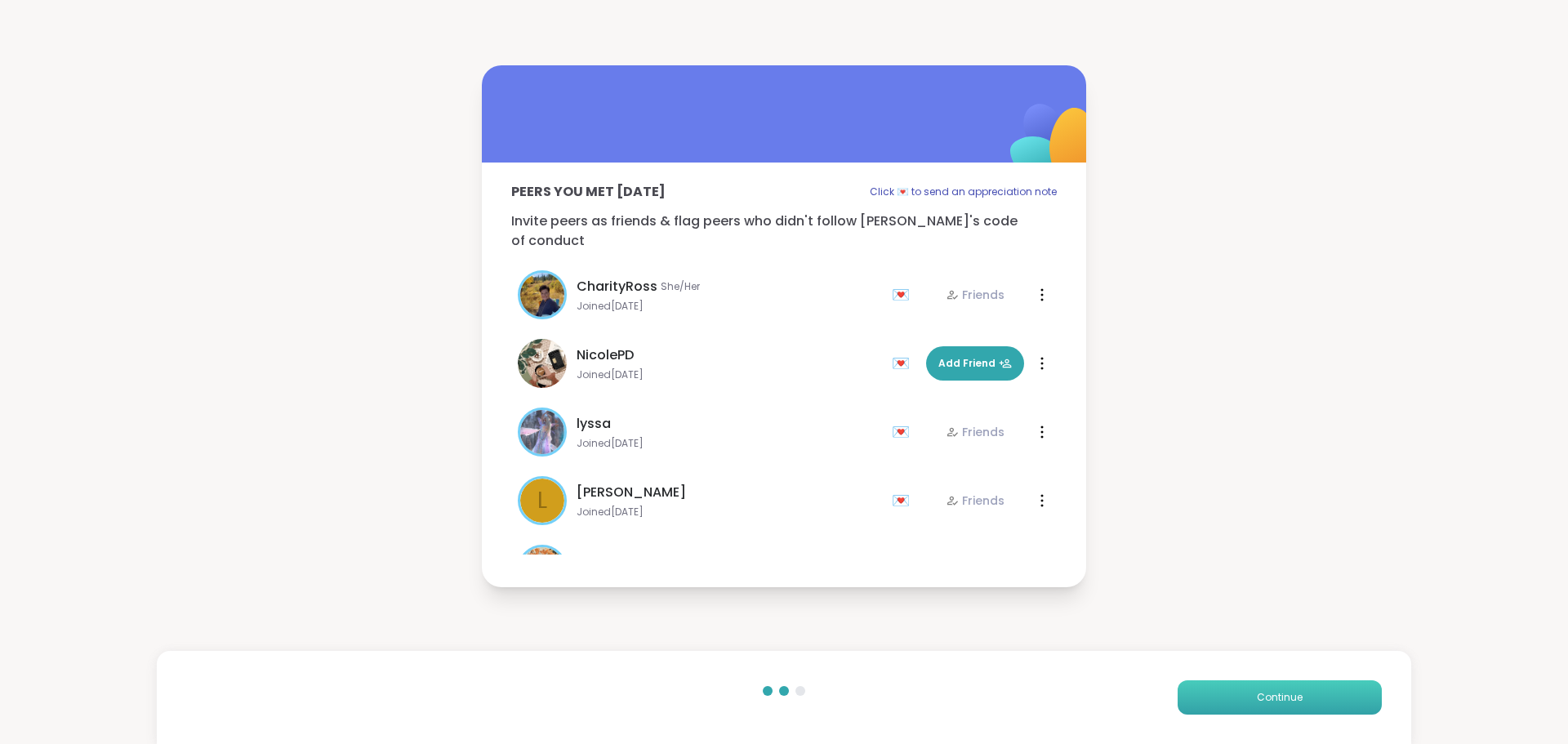
click at [1278, 688] on button "Continue" at bounding box center [1280, 698] width 204 height 35
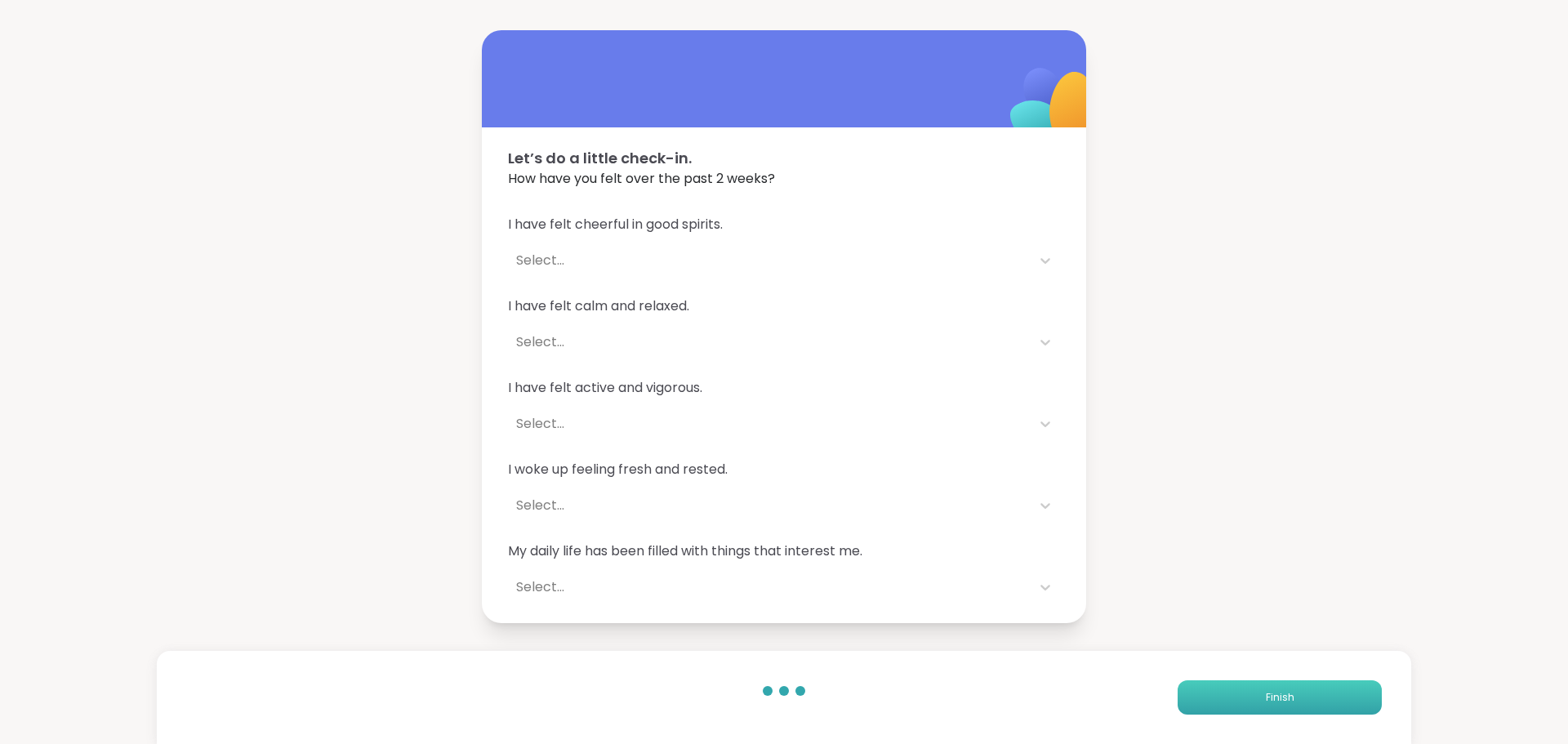
click at [1279, 688] on button "Finish" at bounding box center [1280, 698] width 204 height 35
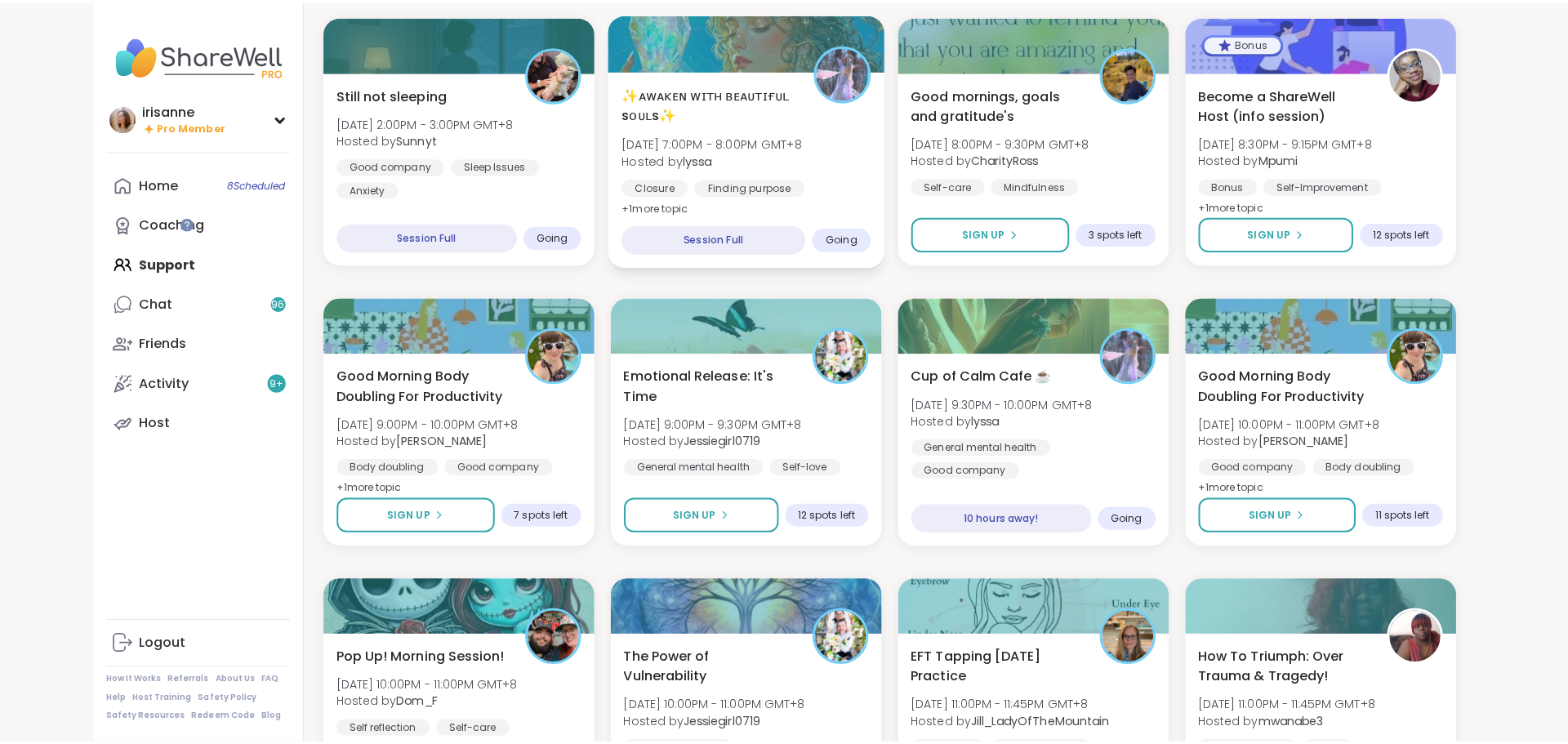
scroll to position [817, 0]
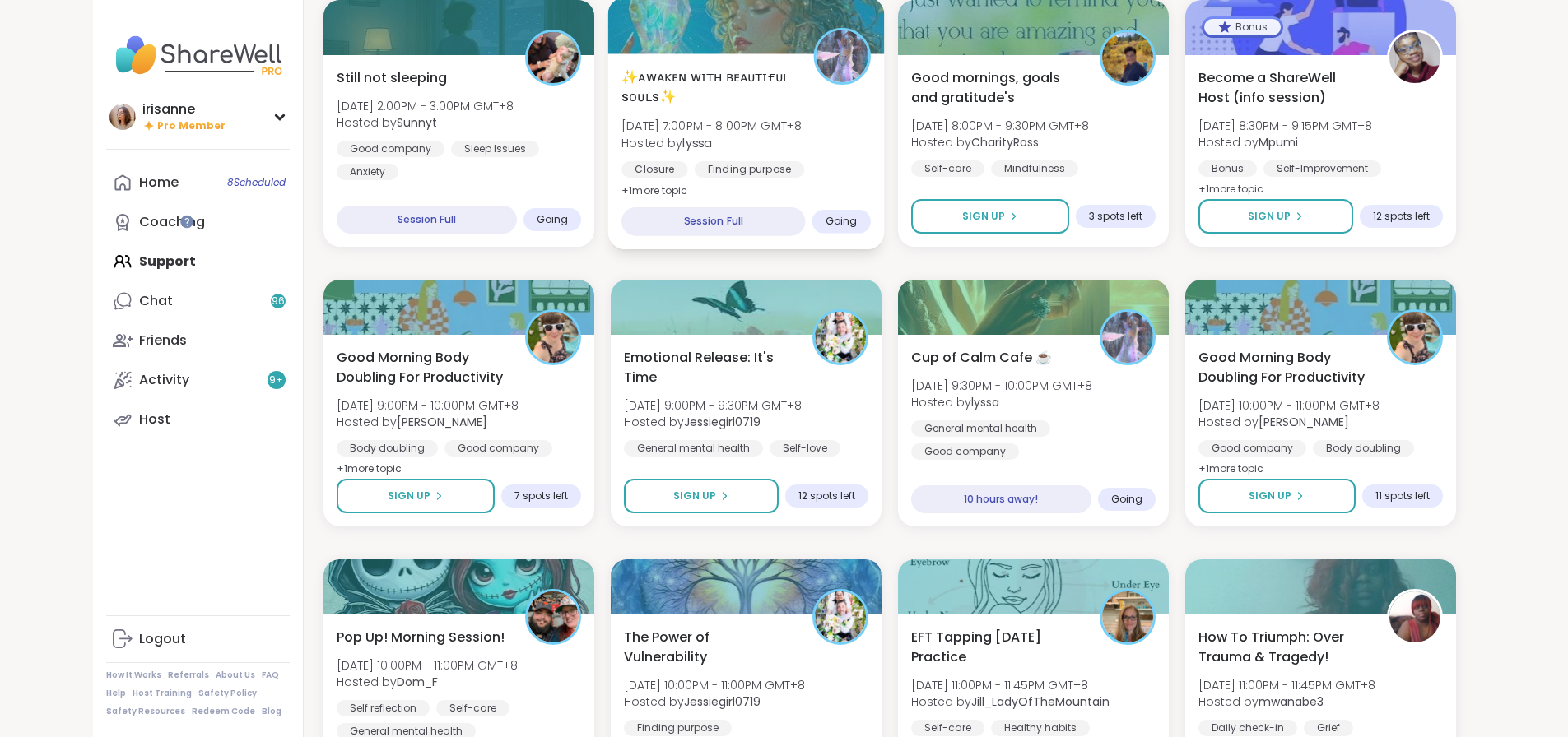
click at [830, 139] on div "✨ᴀᴡᴀᴋᴇɴ ᴡɪᴛʜ ʙᴇᴀᴜᴛɪғᴜʟ sᴏᴜʟs✨ Wed, Sep 10 | 7:00PM - 8:00PM GMT+8 Hosted by lys…" at bounding box center [746, 133] width 250 height 134
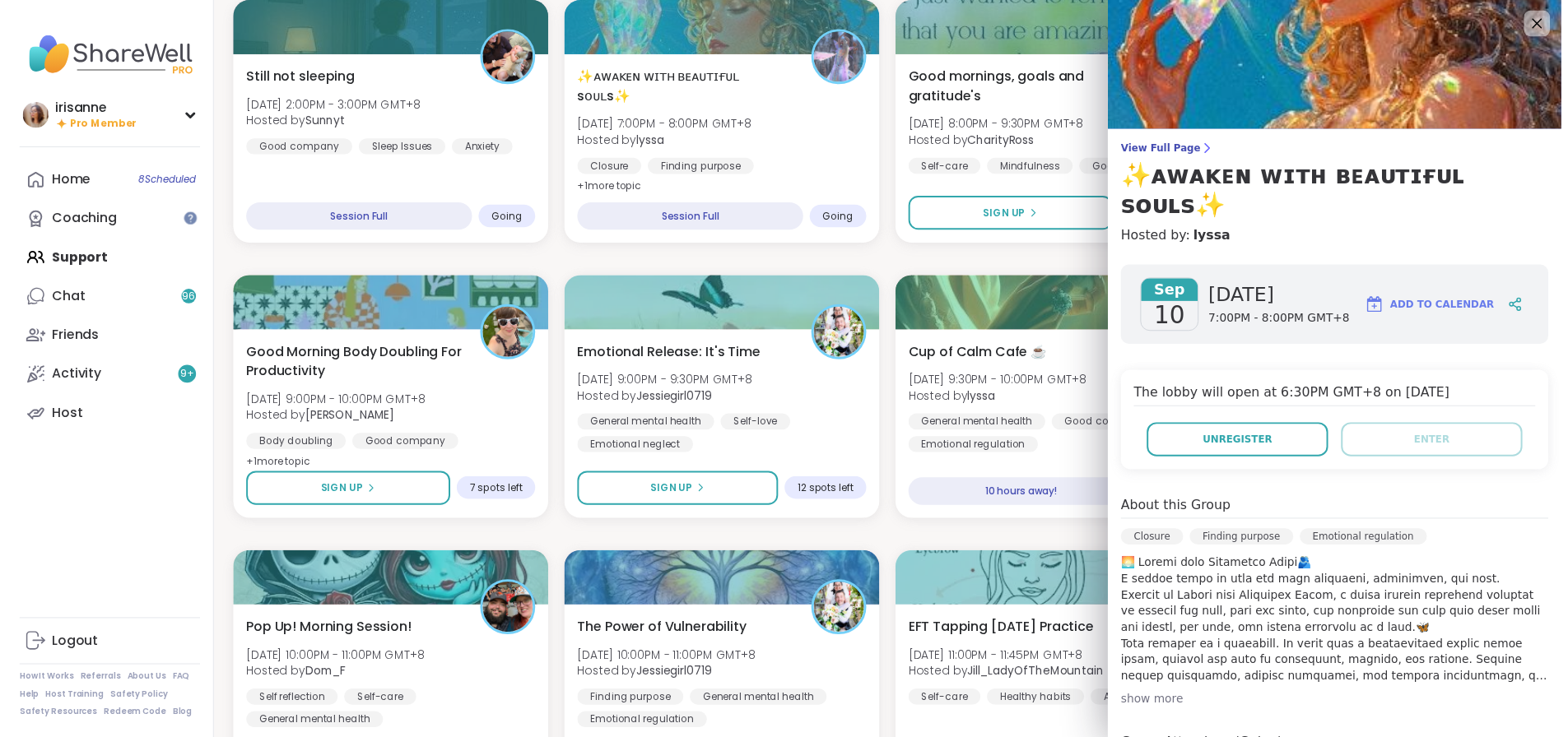
scroll to position [0, 0]
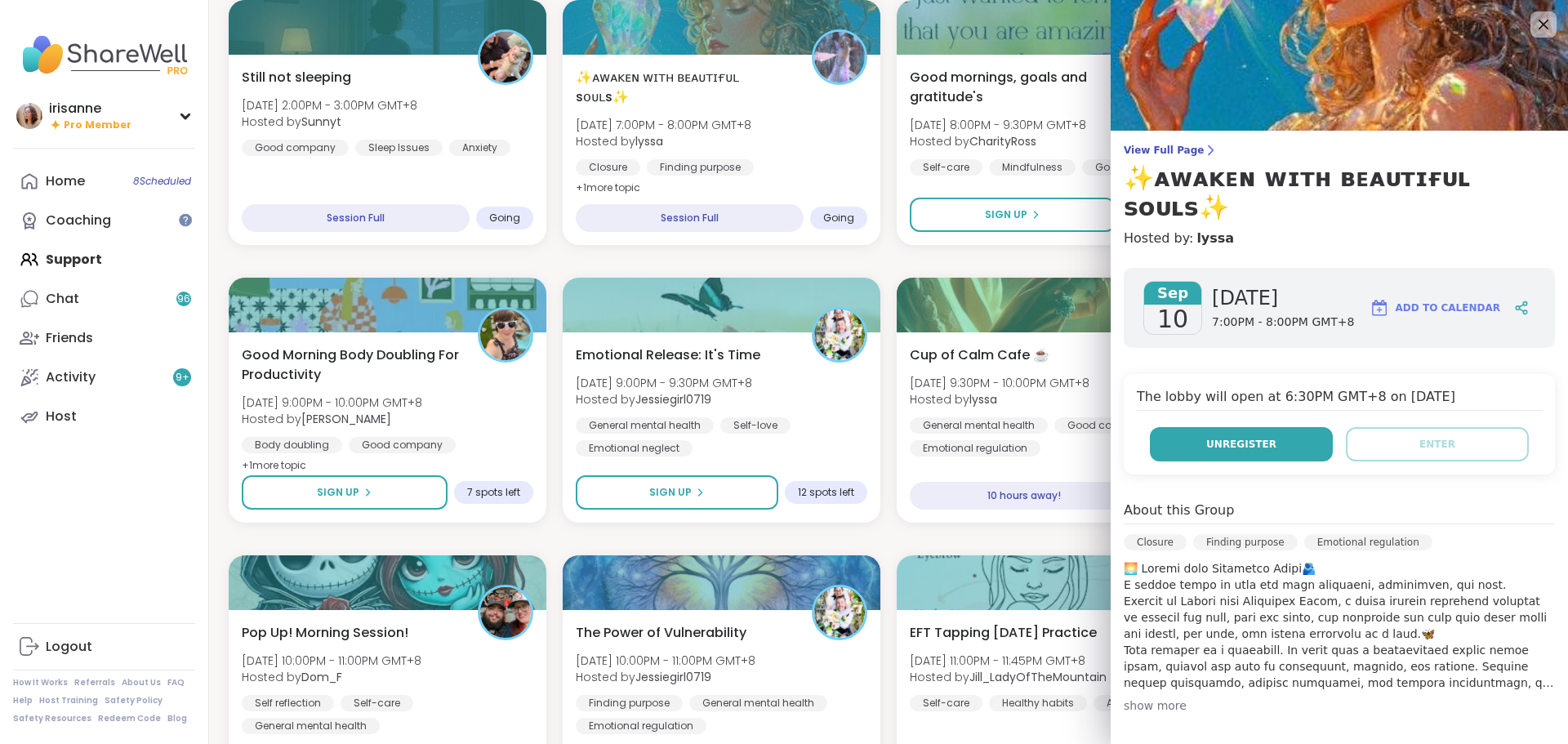
click at [1242, 437] on span "Unregister" at bounding box center [1241, 444] width 70 height 15
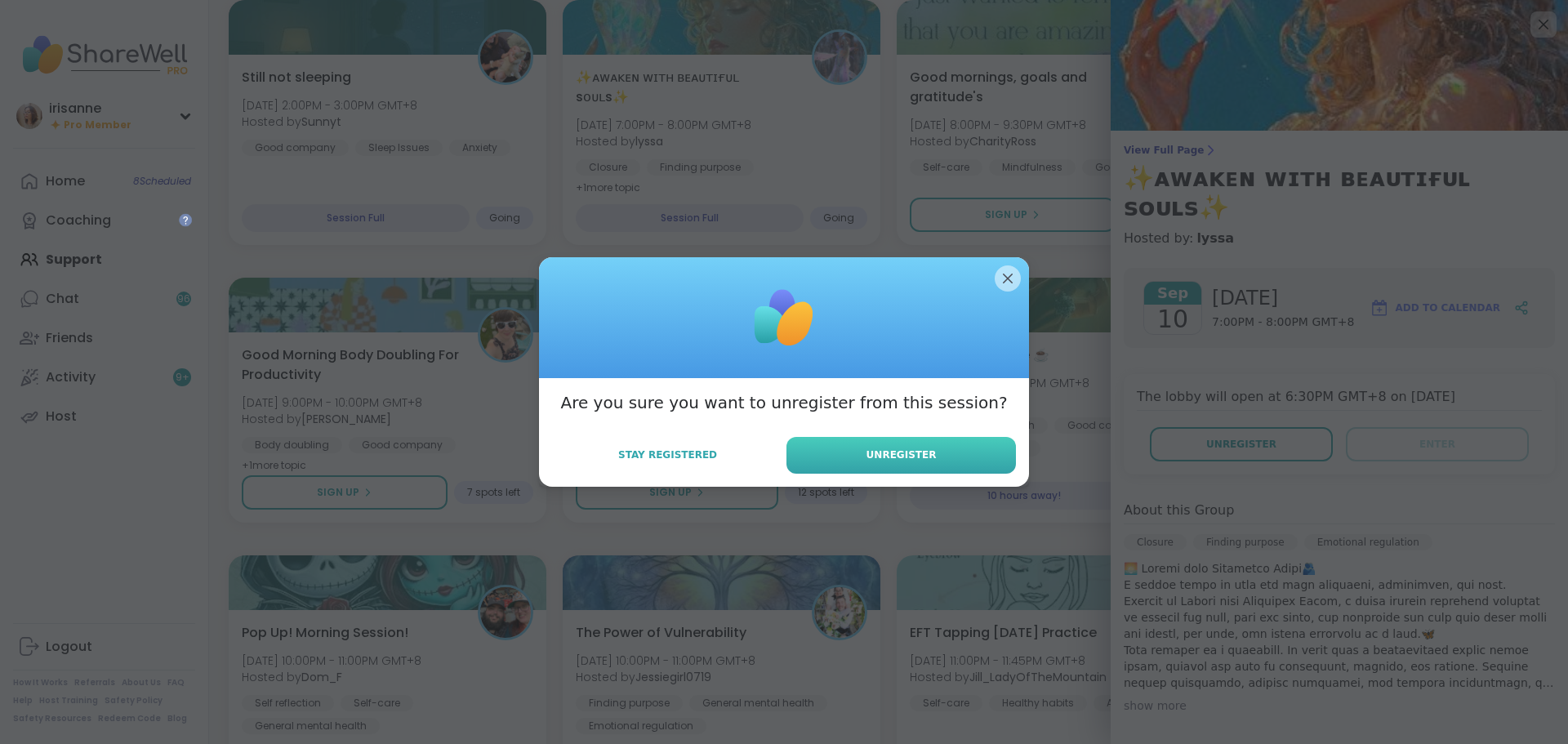
click at [872, 457] on span "Unregister" at bounding box center [901, 455] width 70 height 15
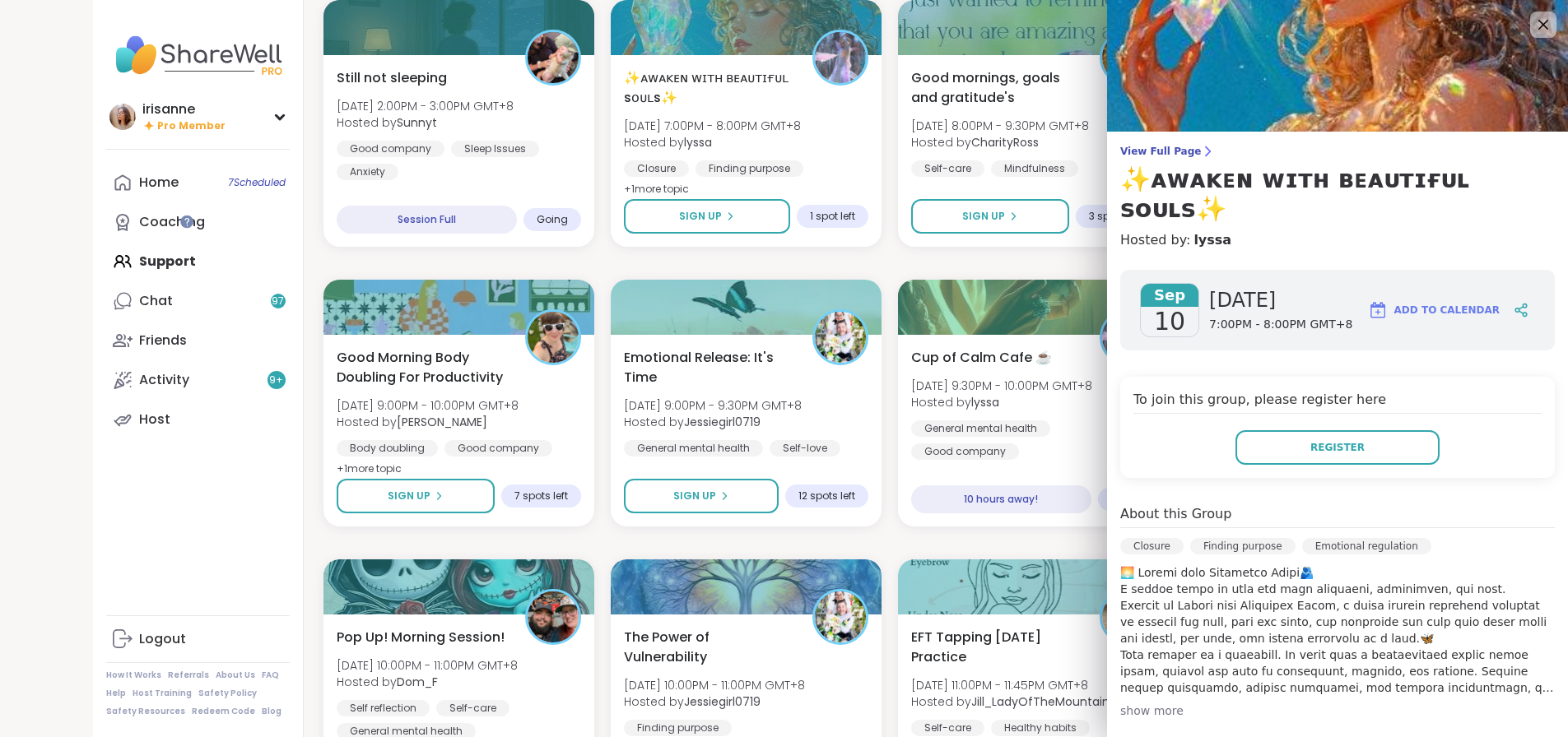
click at [1016, 290] on div at bounding box center [1033, 307] width 270 height 55
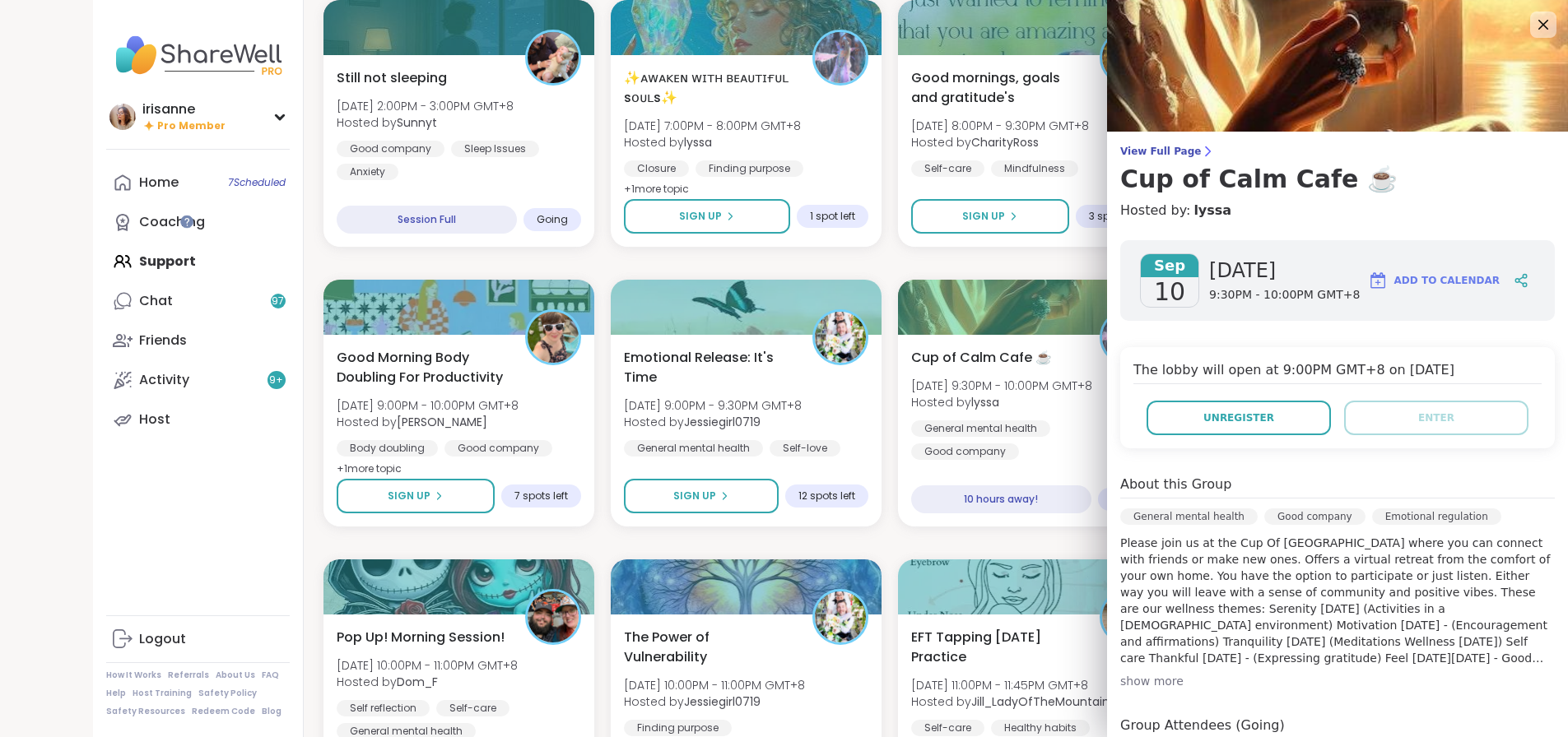
click at [1517, 7] on img at bounding box center [1338, 65] width 461 height 132
click at [1541, 22] on icon at bounding box center [1544, 24] width 21 height 21
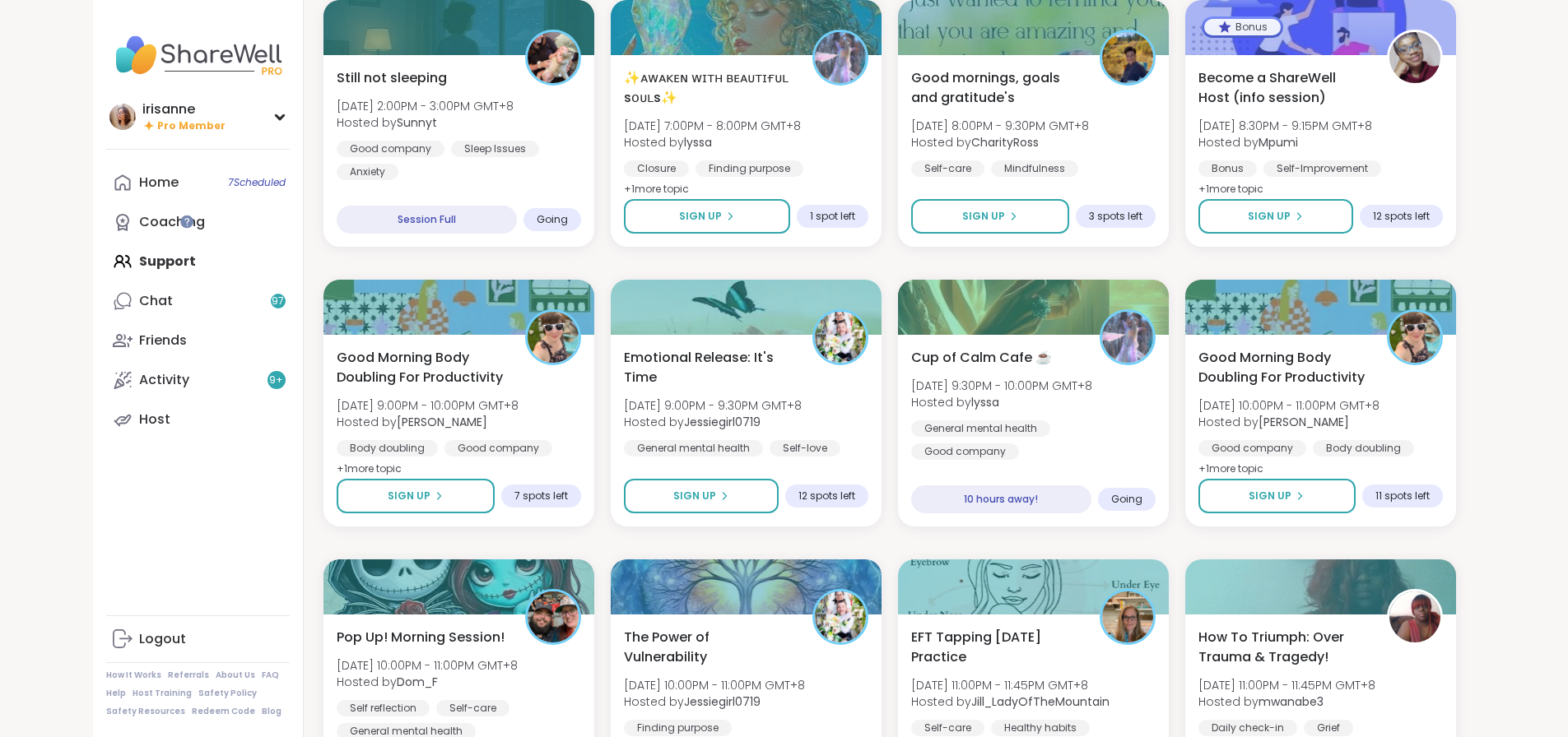
click at [983, 270] on div "Wind Down Quiet Body Doubling - Tuesday Wed, Sep 10 | 9:30AM - 11:00AM GMT+8 Ho…" at bounding box center [890, 682] width 1133 height 2485
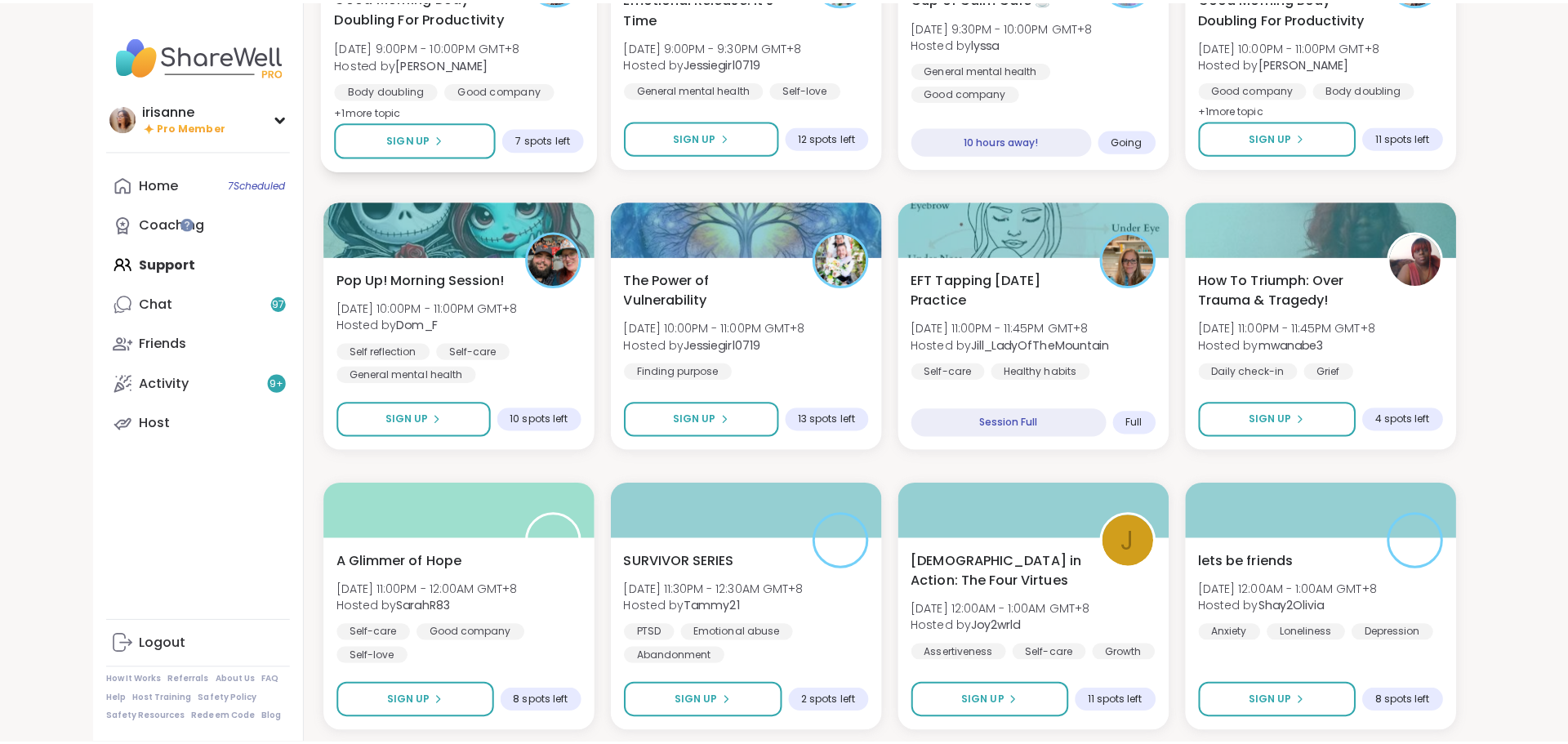
scroll to position [1226, 0]
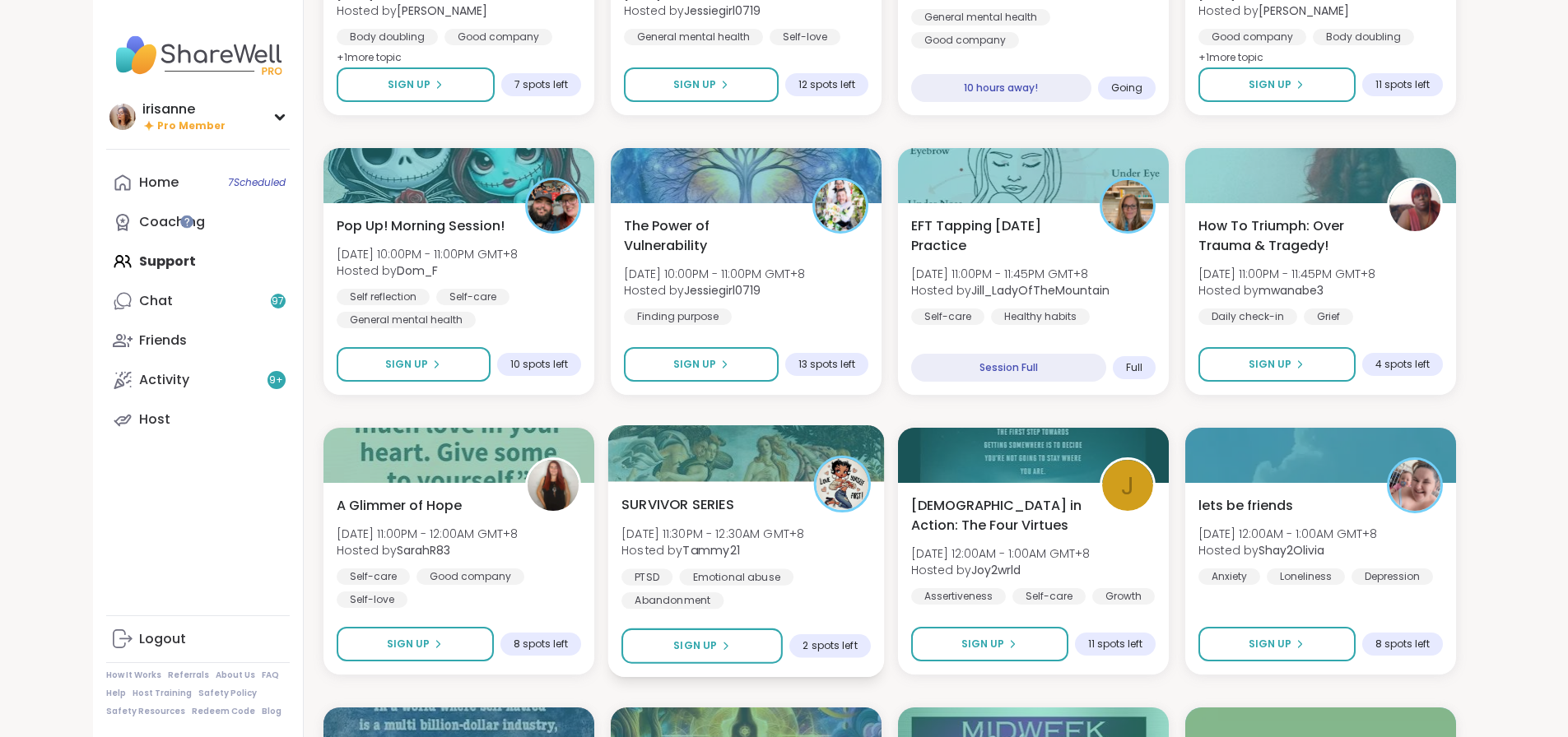
click at [820, 597] on div "SURVIVOR SERIES Wed, Sep 10 | 11:30PM - 12:30AM GMT+8 Hosted by Tammy21 PTSD Em…" at bounding box center [745, 579] width 277 height 196
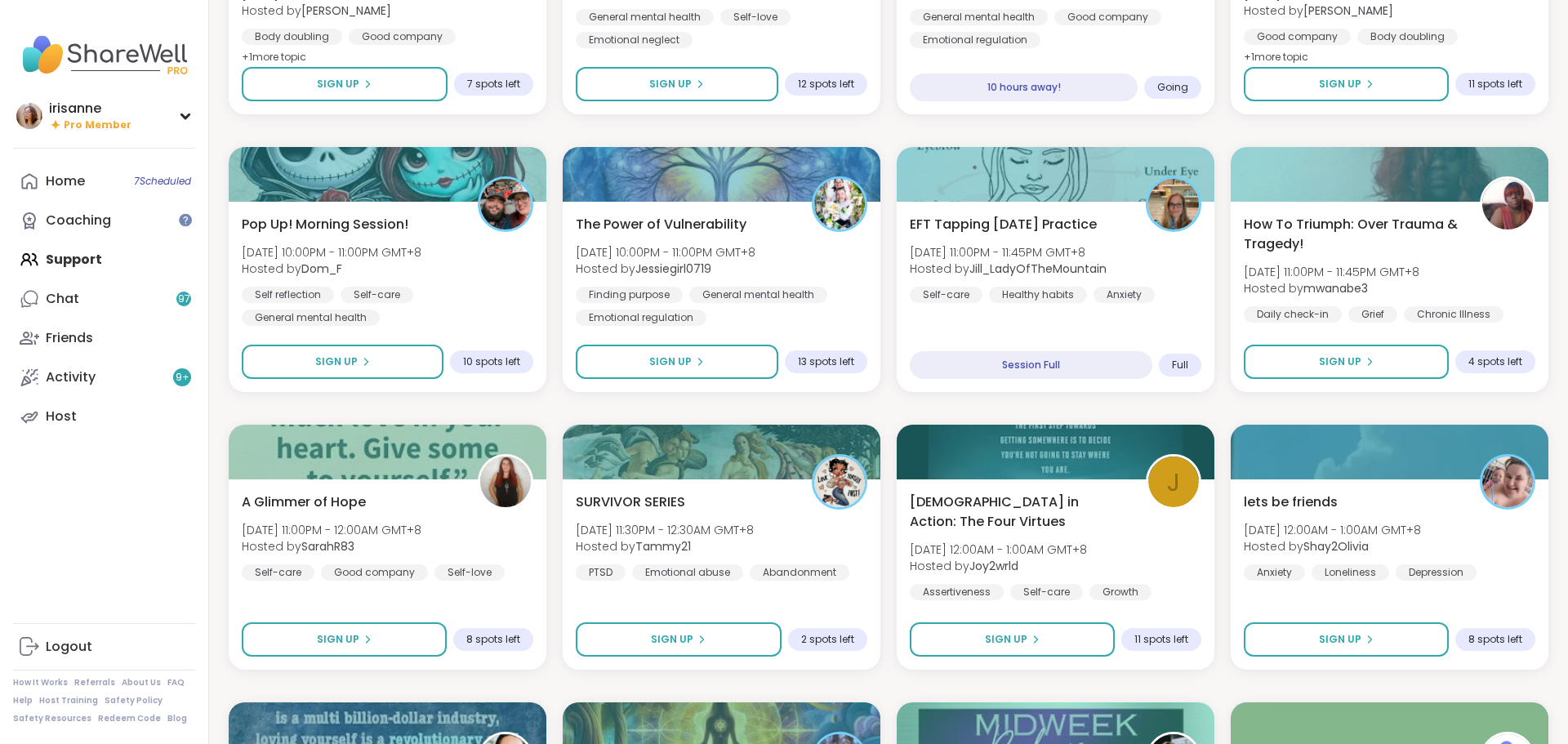
click at [843, 412] on div "Wind Down Quiet Body Doubling - Tuesday Wed, Sep 10 | 9:30AM - 11:00AM GMT+8 Ho…" at bounding box center [888, 269] width 1320 height 2468
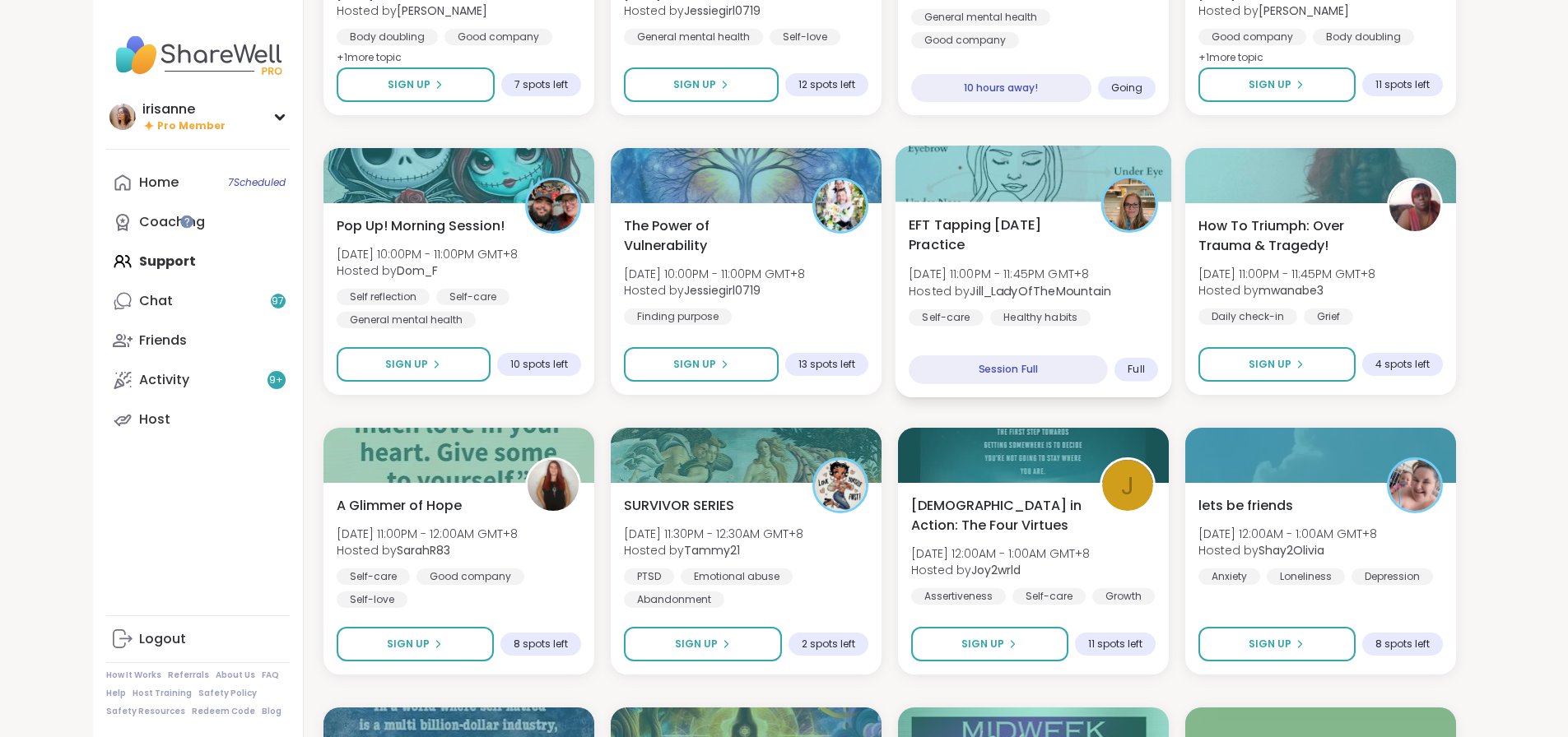
click at [1154, 287] on div "EFT Tapping Wednesday Practice Wed, Sep 10 | 11:00PM - 11:45PM GMT+8 Hosted by …" at bounding box center [1034, 282] width 250 height 134
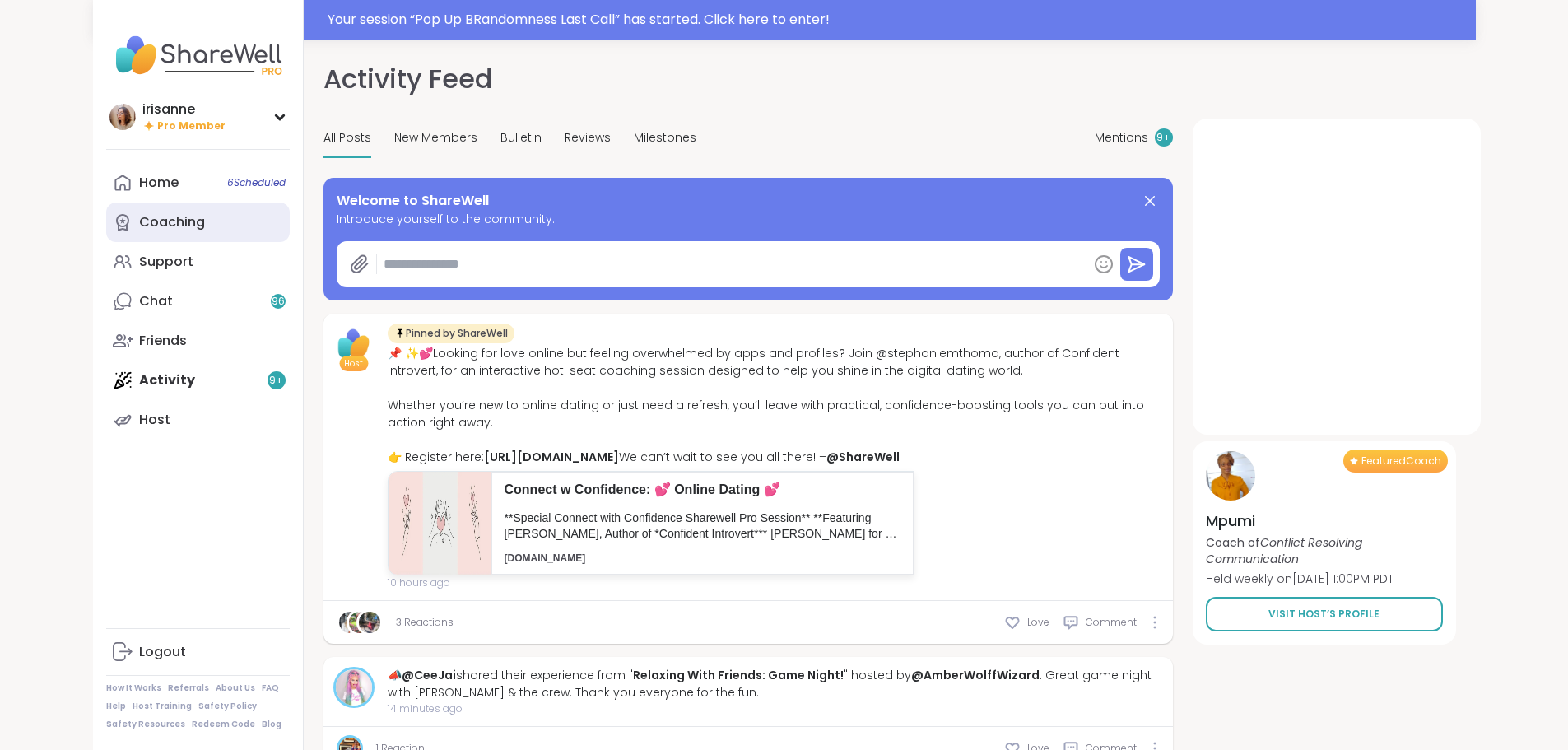
click at [127, 226] on link "Coaching" at bounding box center [198, 222] width 183 height 39
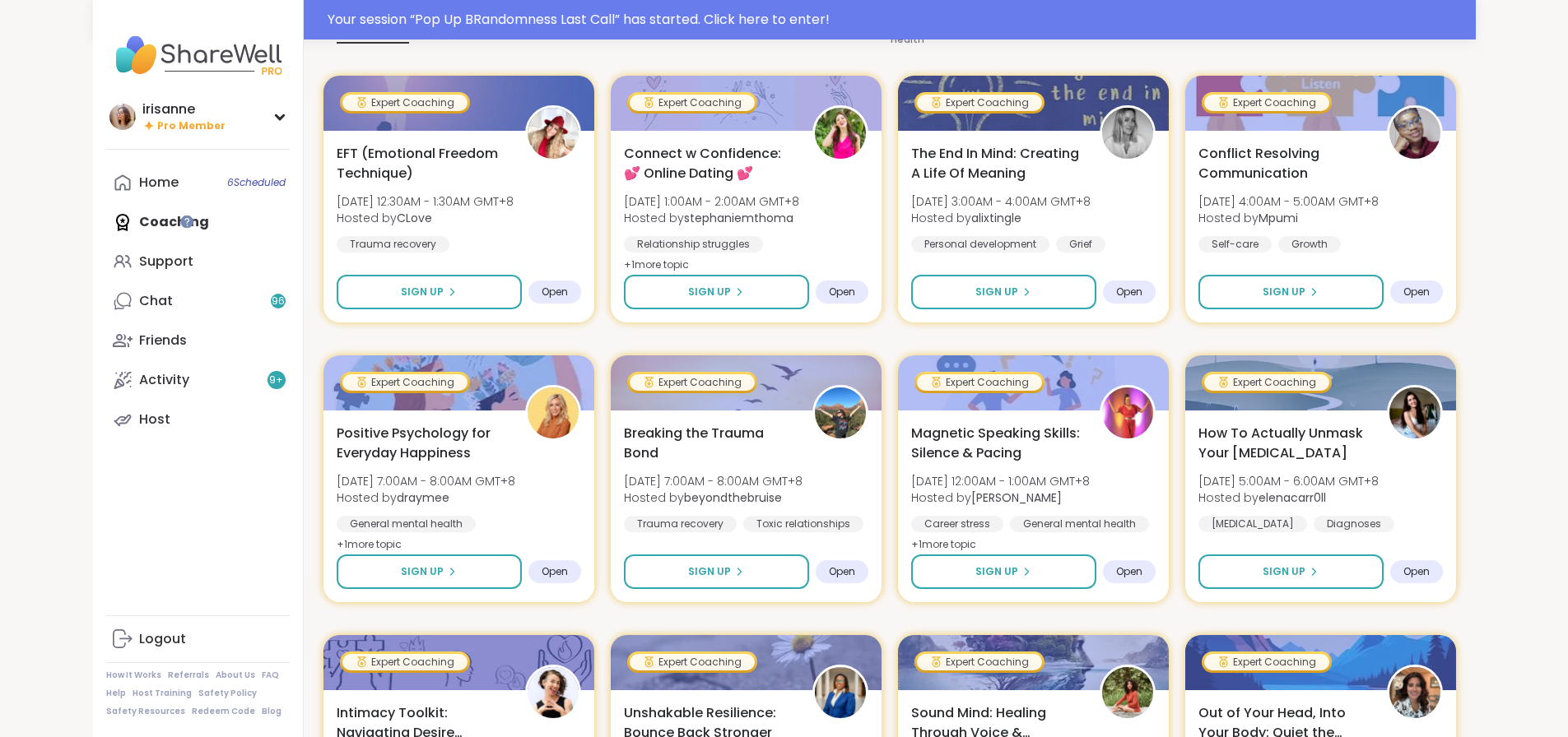
scroll to position [329, 0]
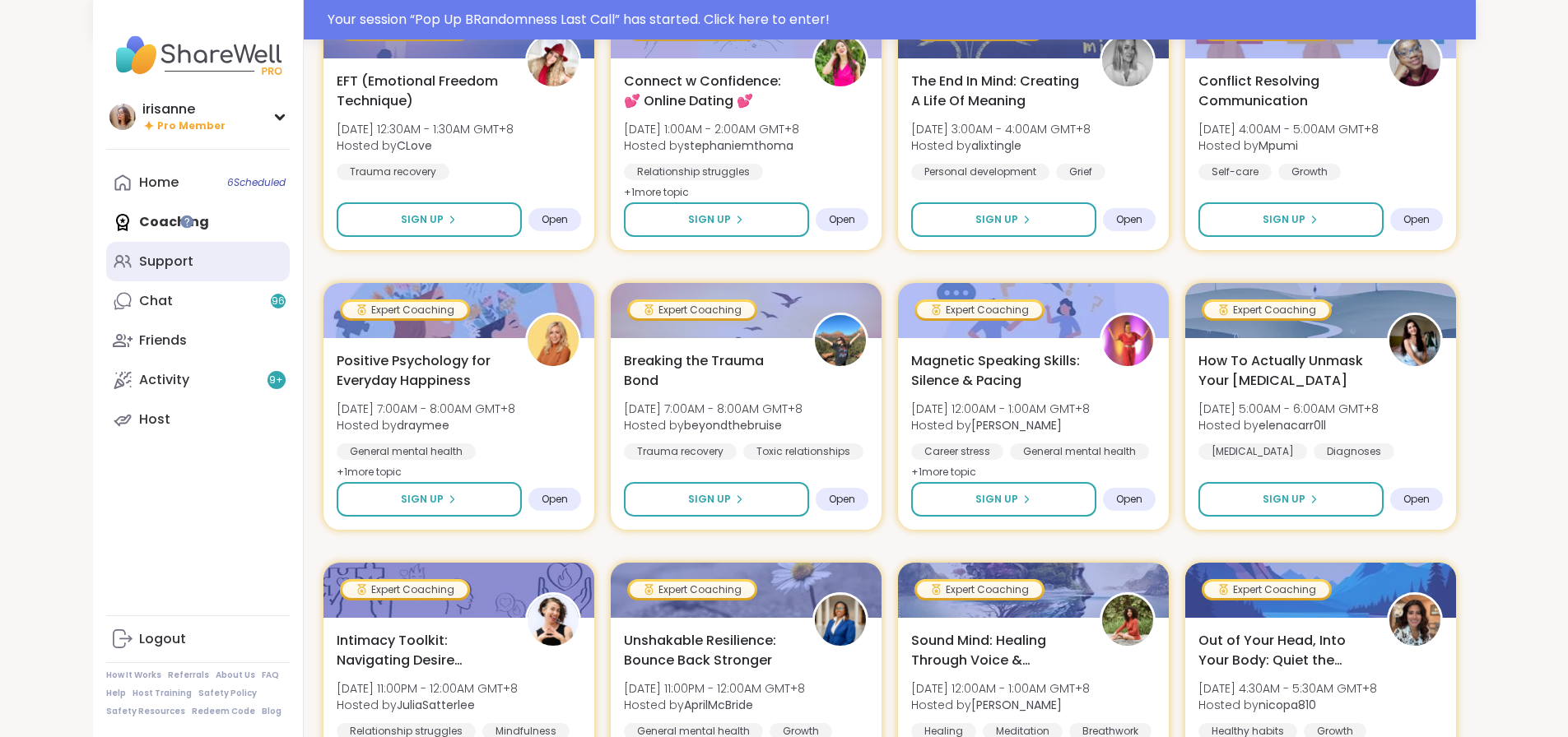
click at [109, 274] on link "Support" at bounding box center [198, 261] width 183 height 39
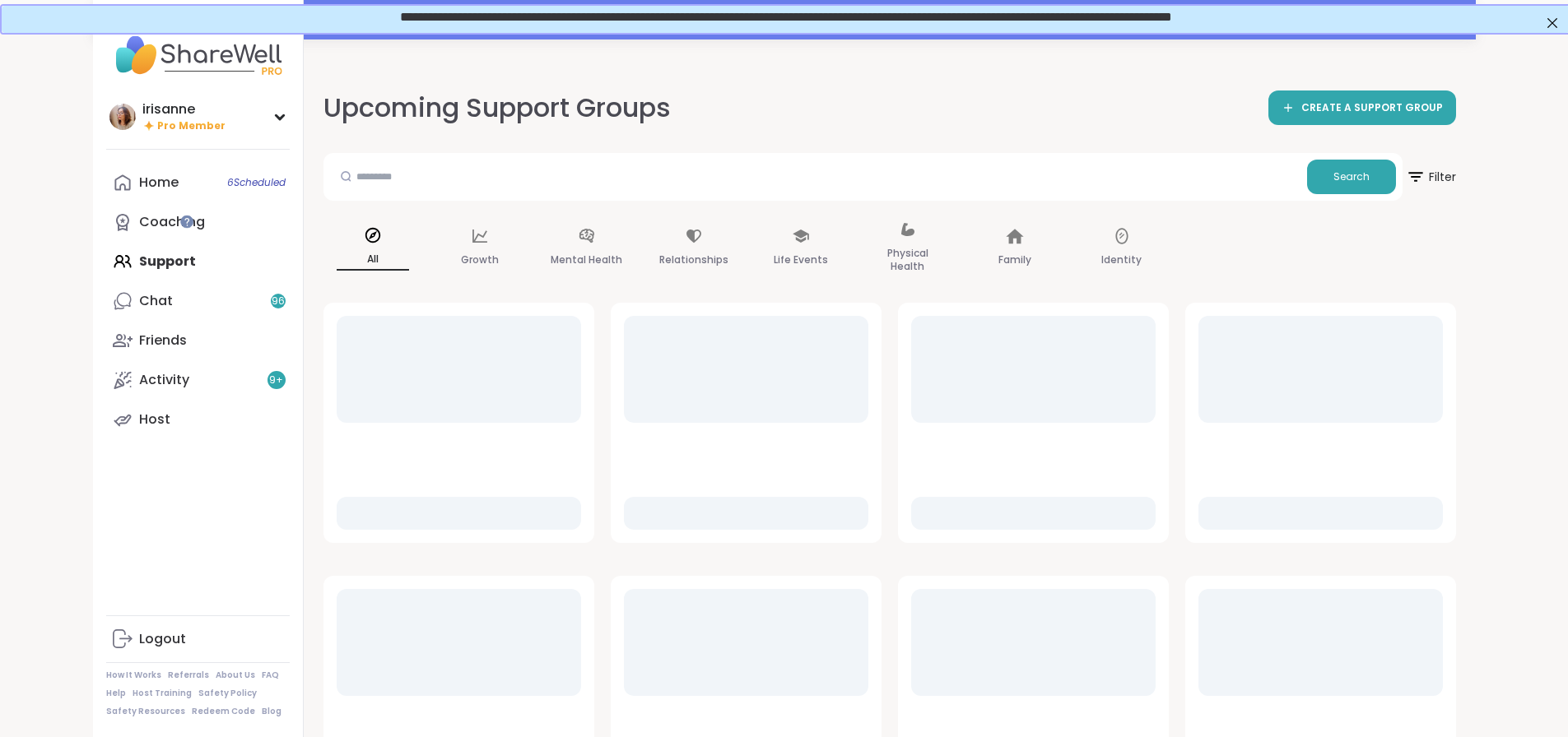
click at [1044, 95] on div "Upcoming Support Groups CREATE A SUPPORT GROUP" at bounding box center [890, 108] width 1133 height 37
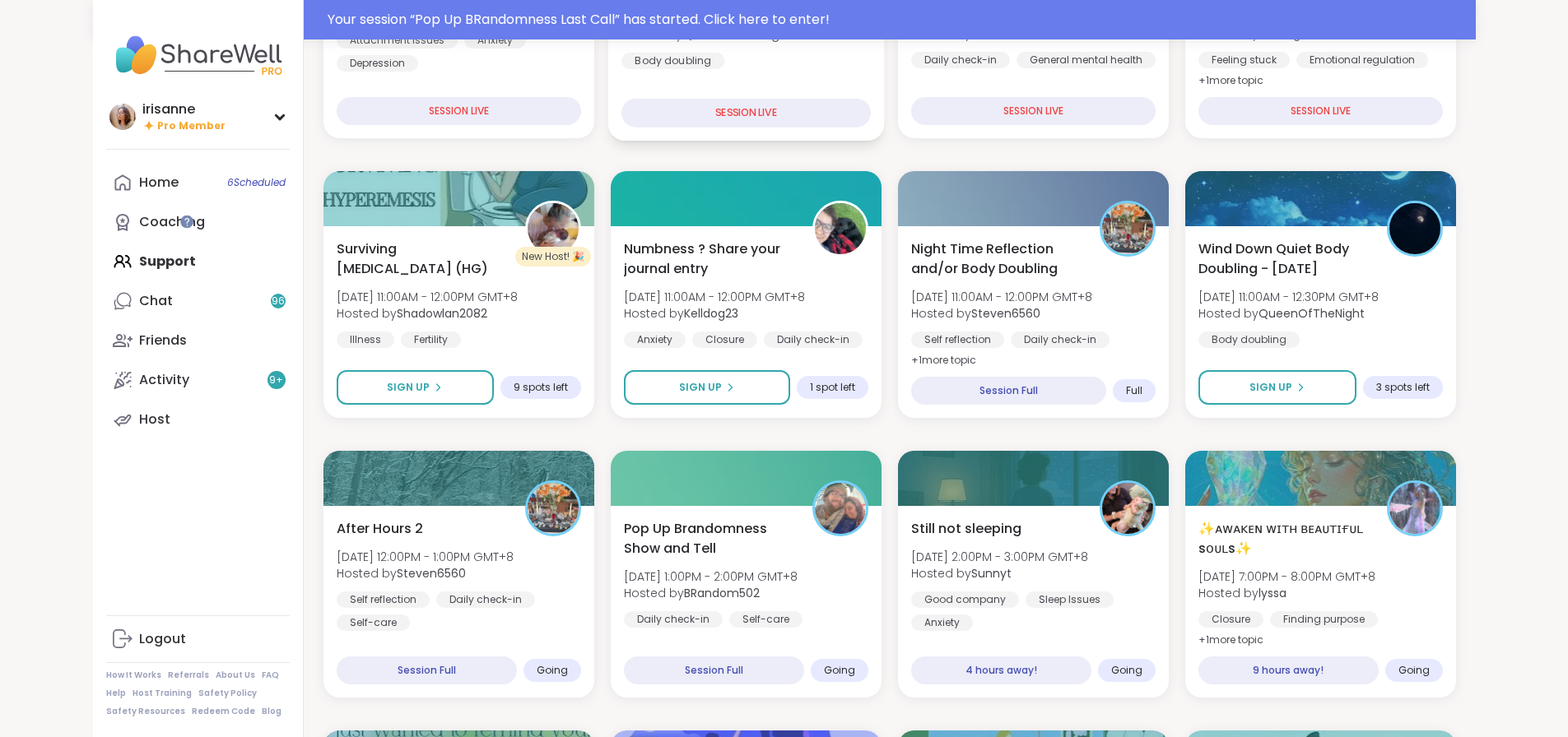
scroll to position [494, 0]
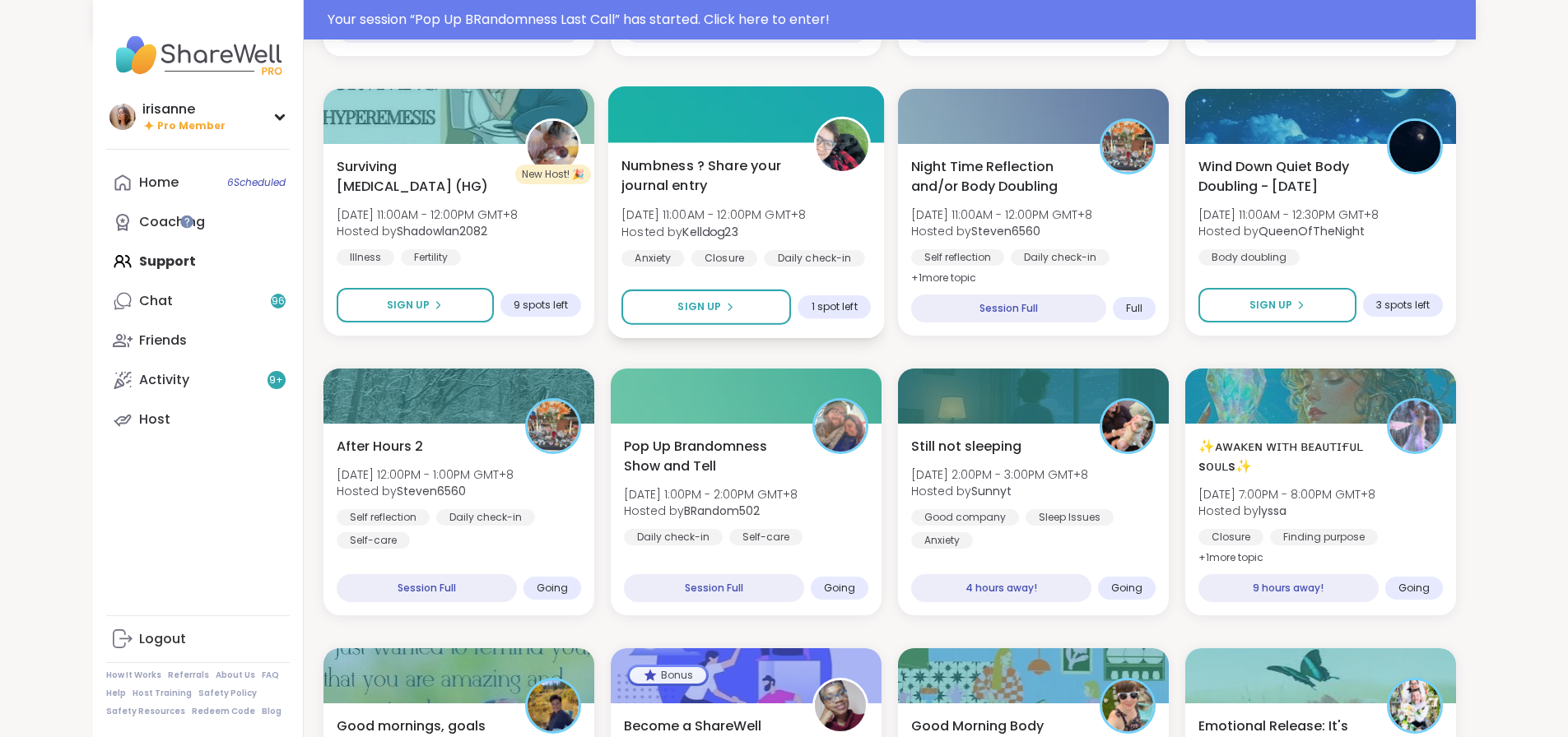
click at [790, 238] on span "Hosted by Kelldog23" at bounding box center [713, 231] width 184 height 17
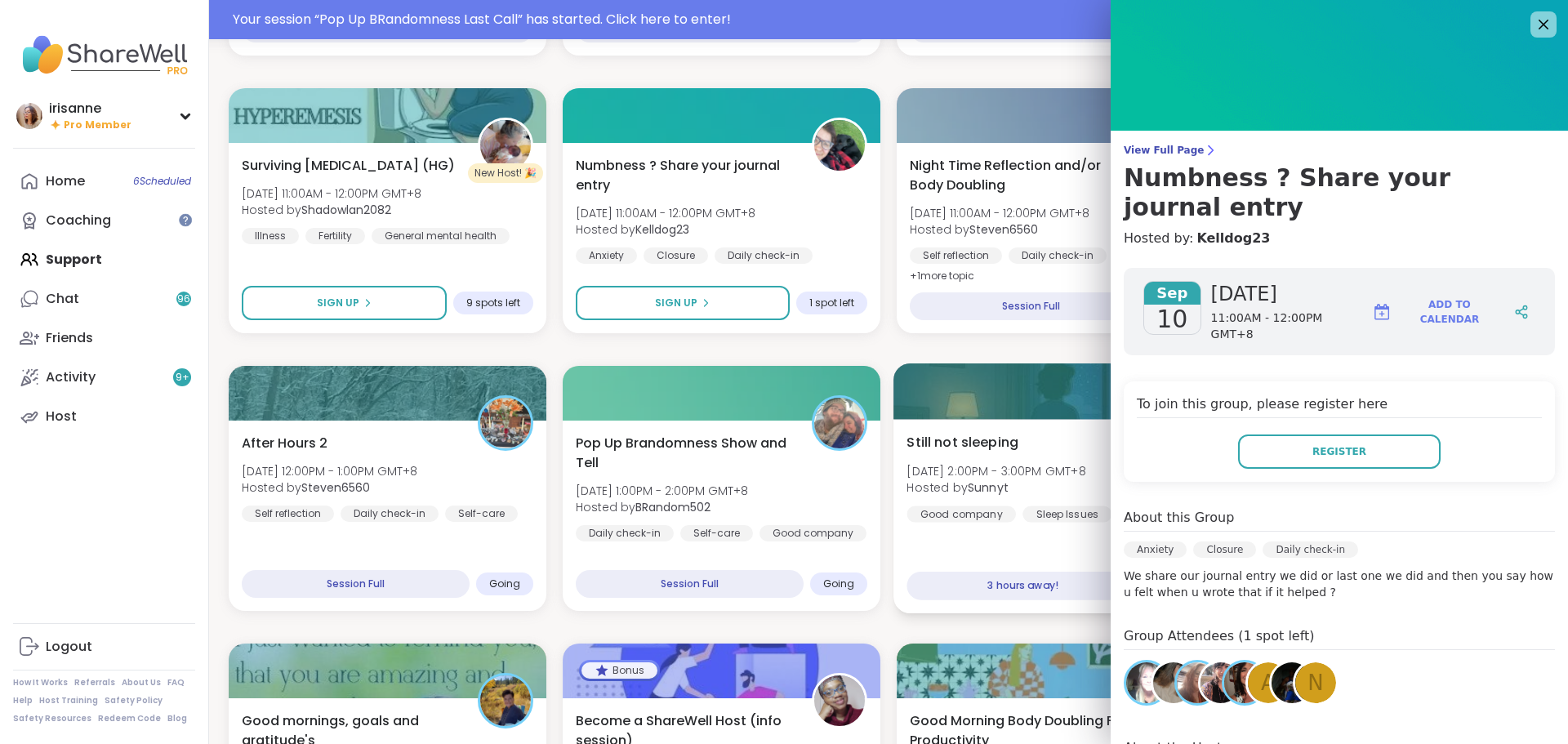
drag, startPoint x: 1247, startPoint y: 443, endPoint x: 1030, endPoint y: 389, distance: 223.6
drag, startPoint x: 1030, startPoint y: 389, endPoint x: 847, endPoint y: 352, distance: 186.7
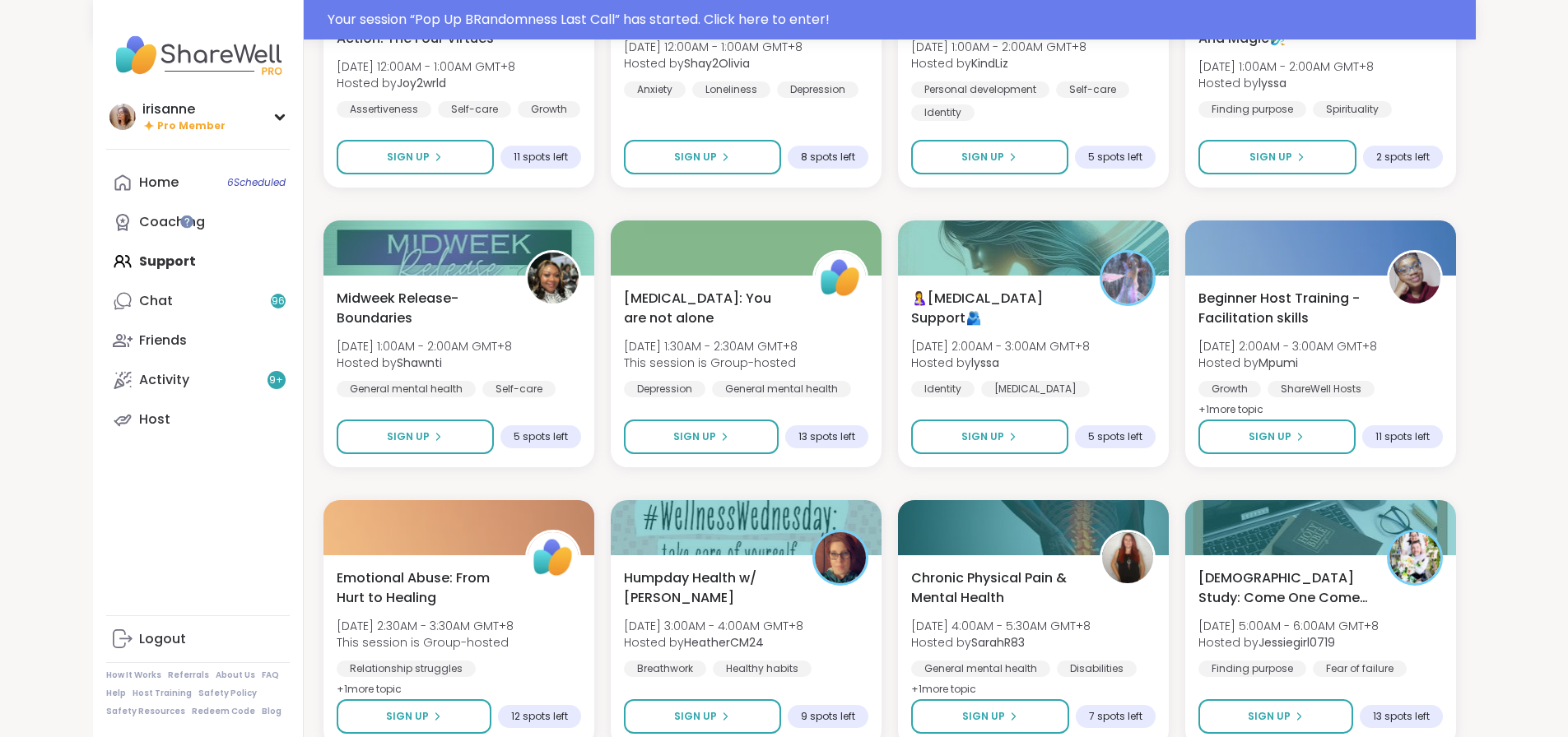
scroll to position [2118, 0]
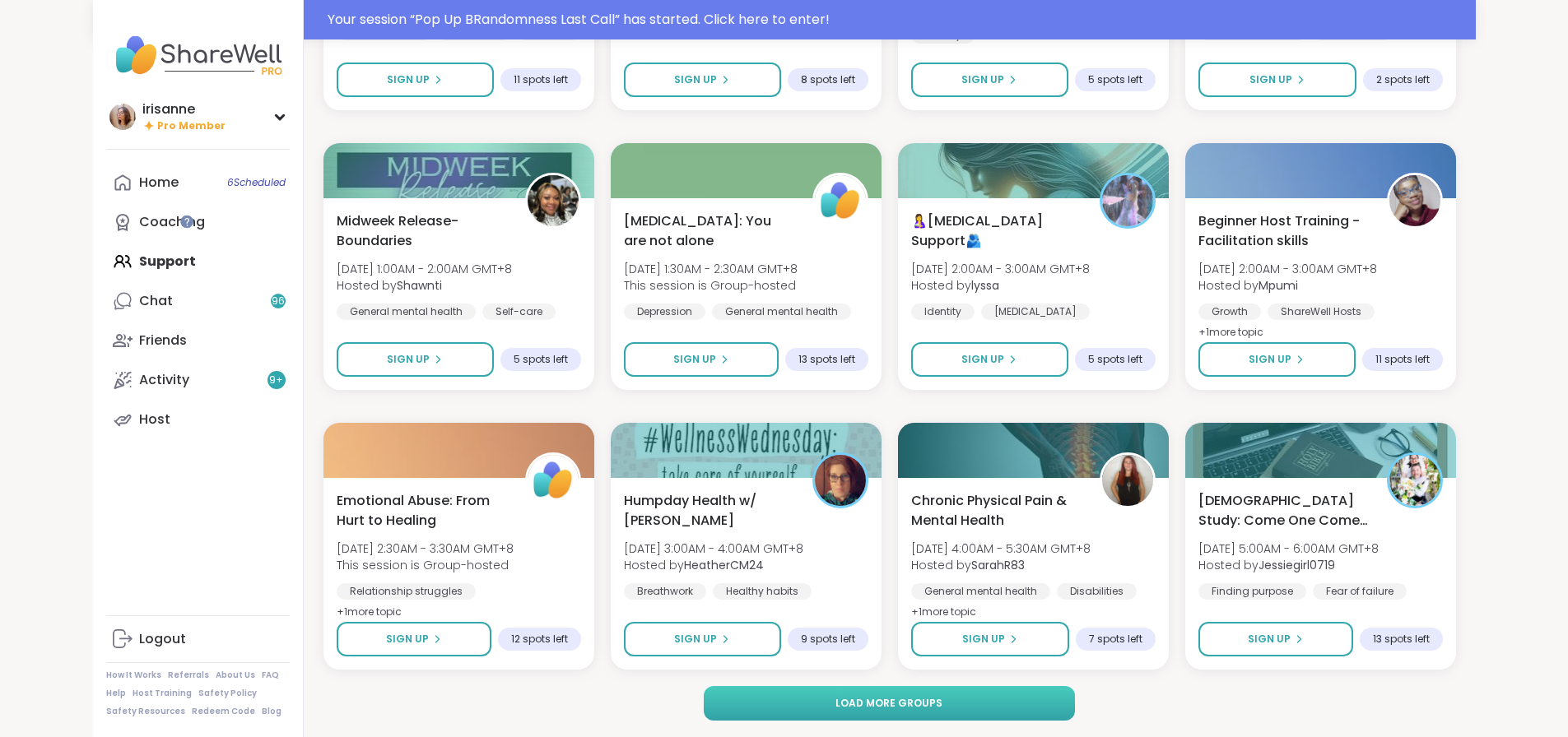
click at [750, 719] on button "Load more groups" at bounding box center [890, 704] width 372 height 35
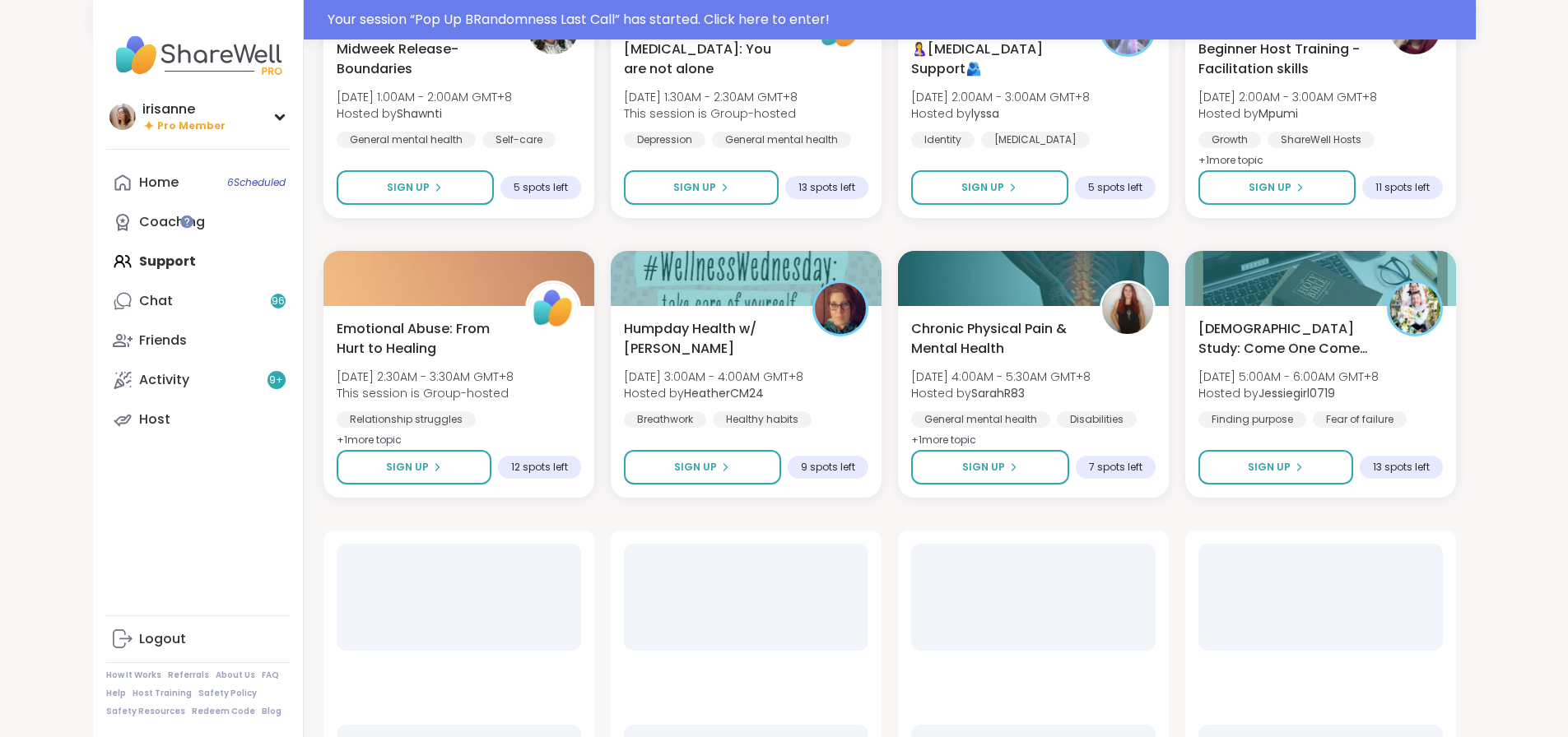
scroll to position [2365, 0]
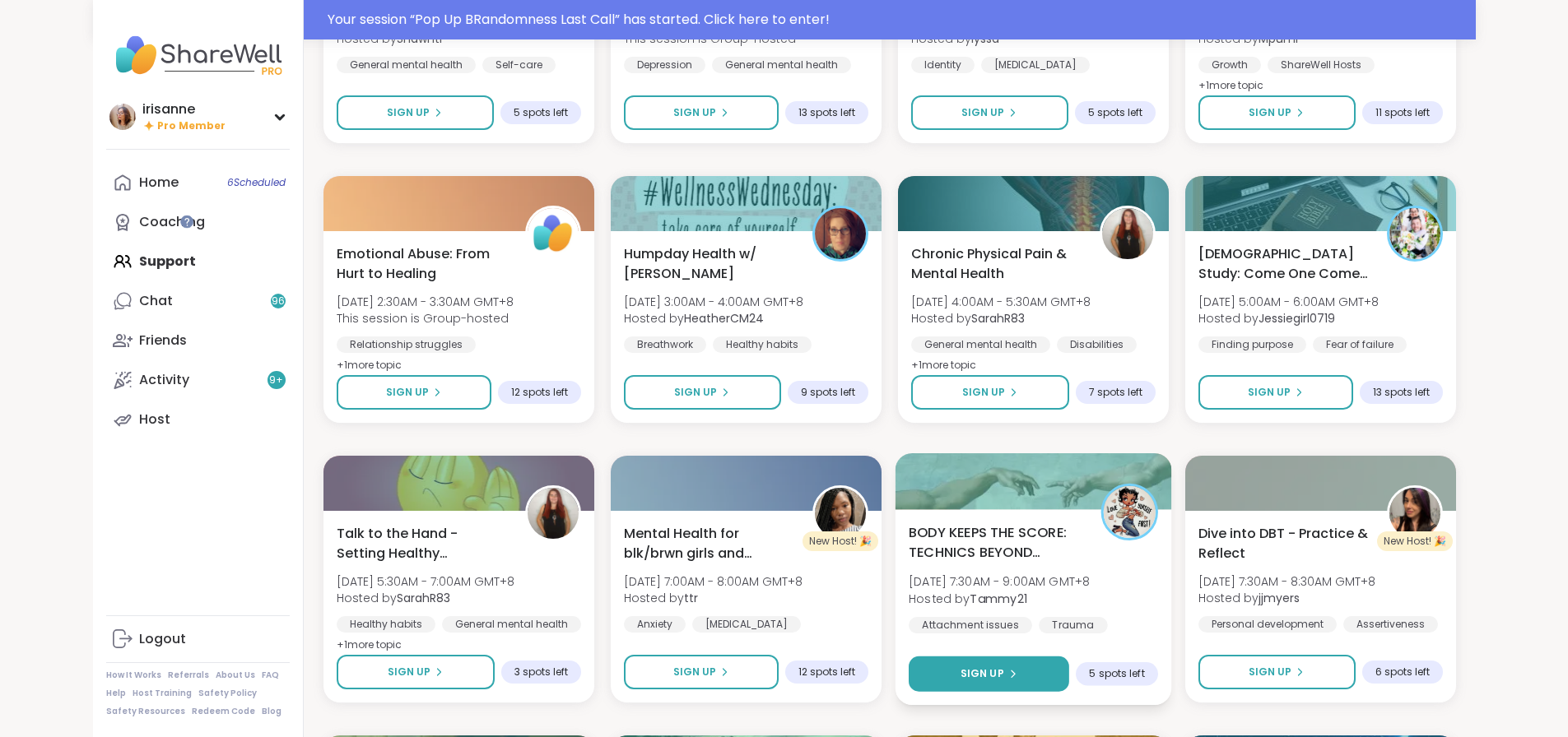
click at [931, 671] on button "Sign Up" at bounding box center [989, 674] width 161 height 36
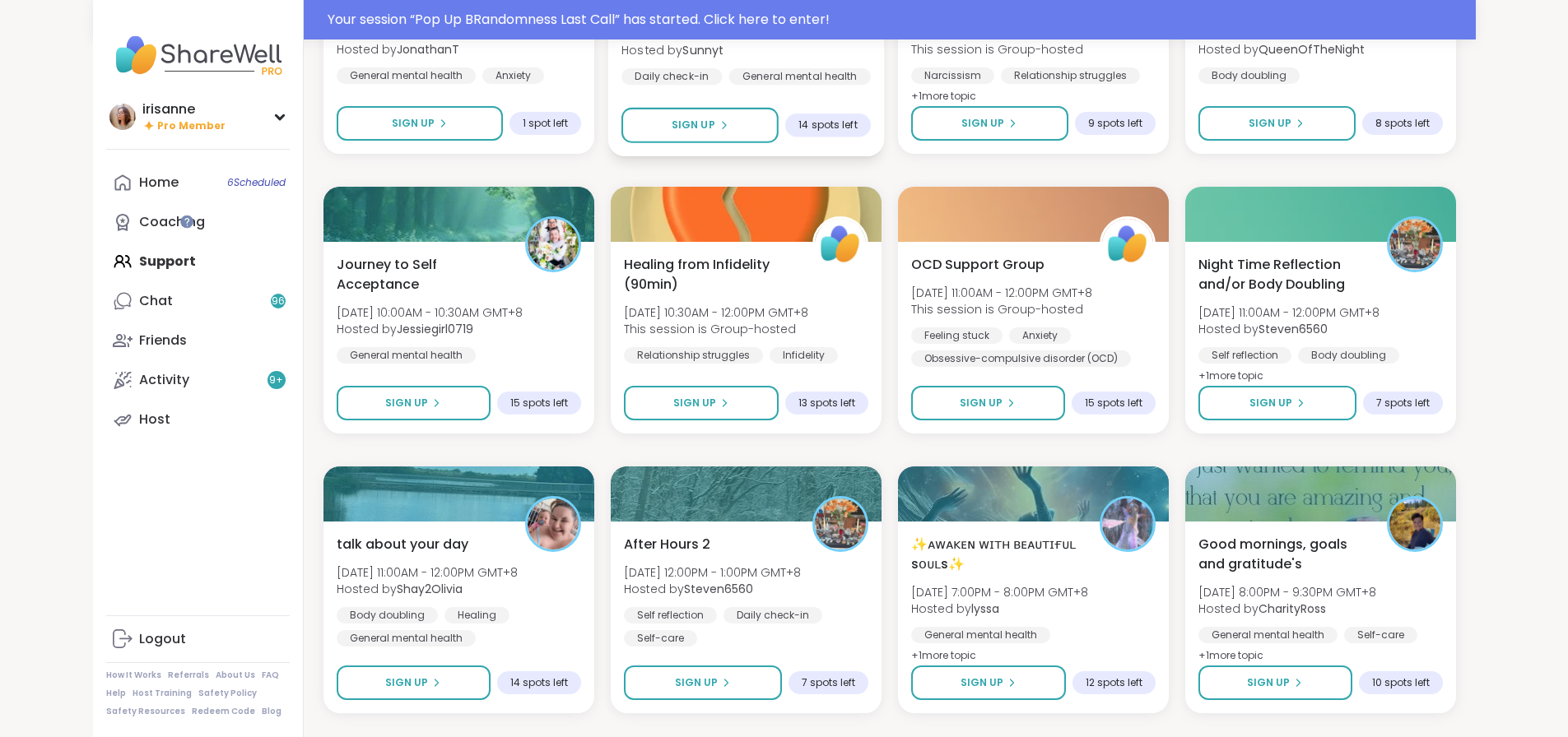
scroll to position [3270, 0]
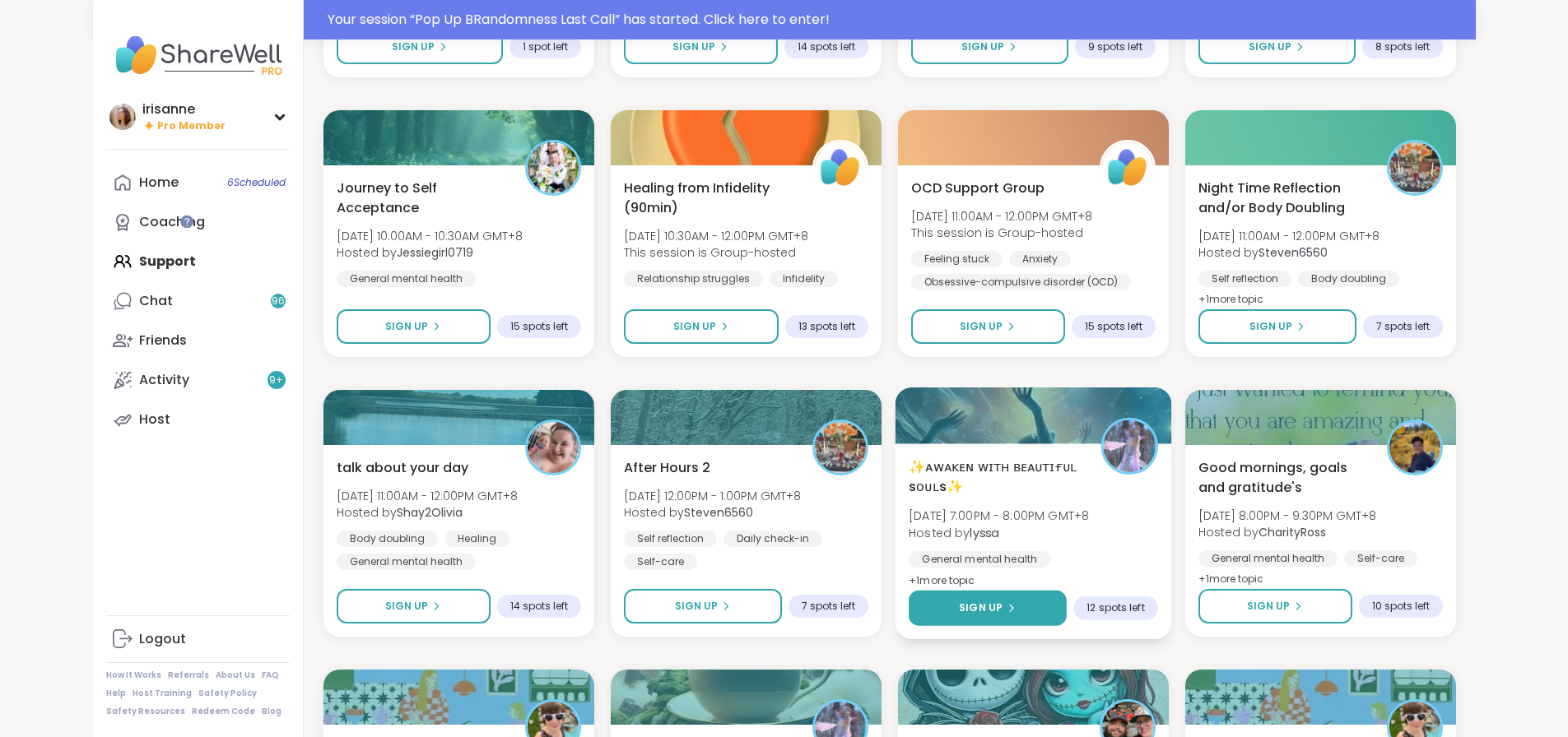
click at [1005, 618] on button "Sign Up" at bounding box center [988, 608] width 158 height 36
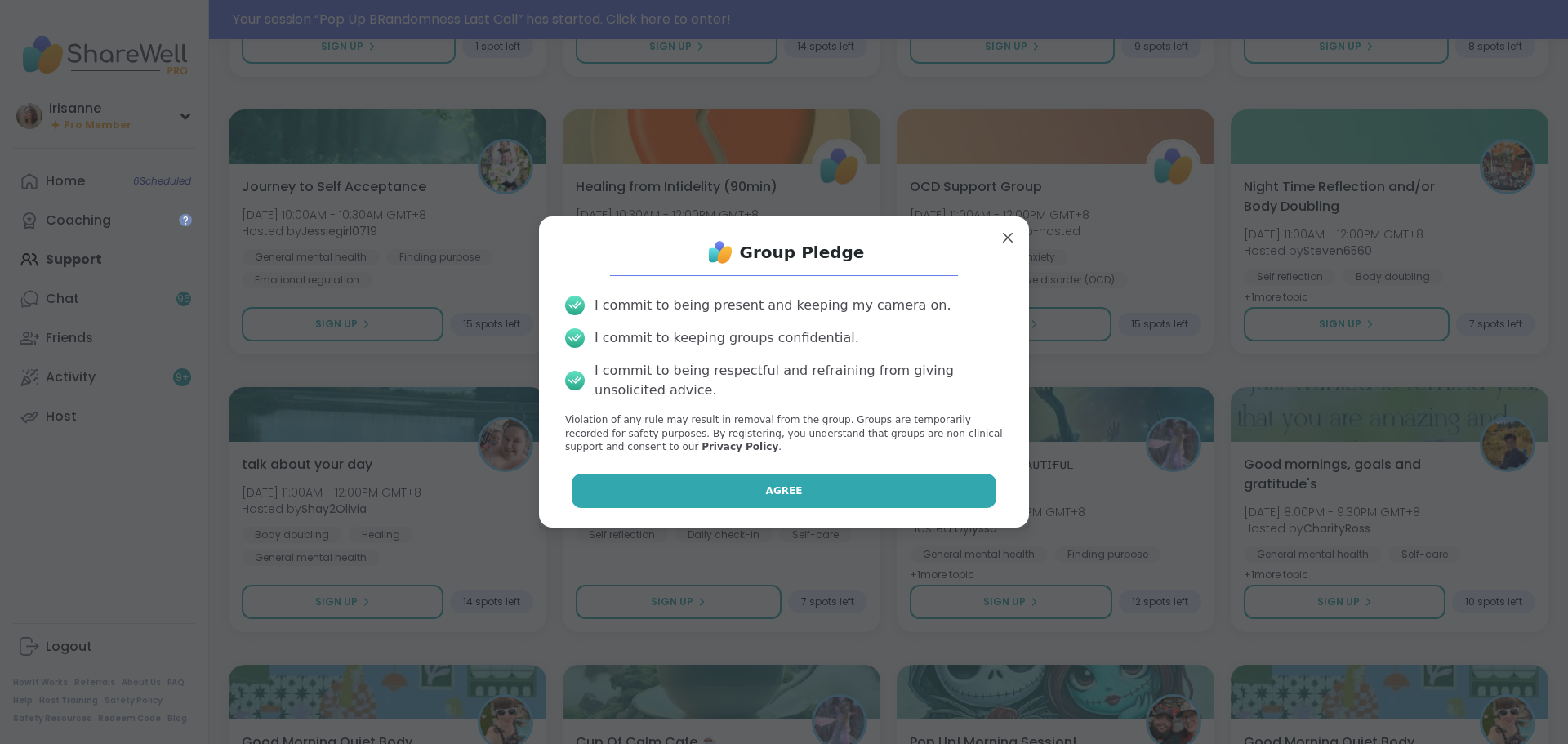
click at [849, 481] on button "Agree" at bounding box center [784, 491] width 426 height 35
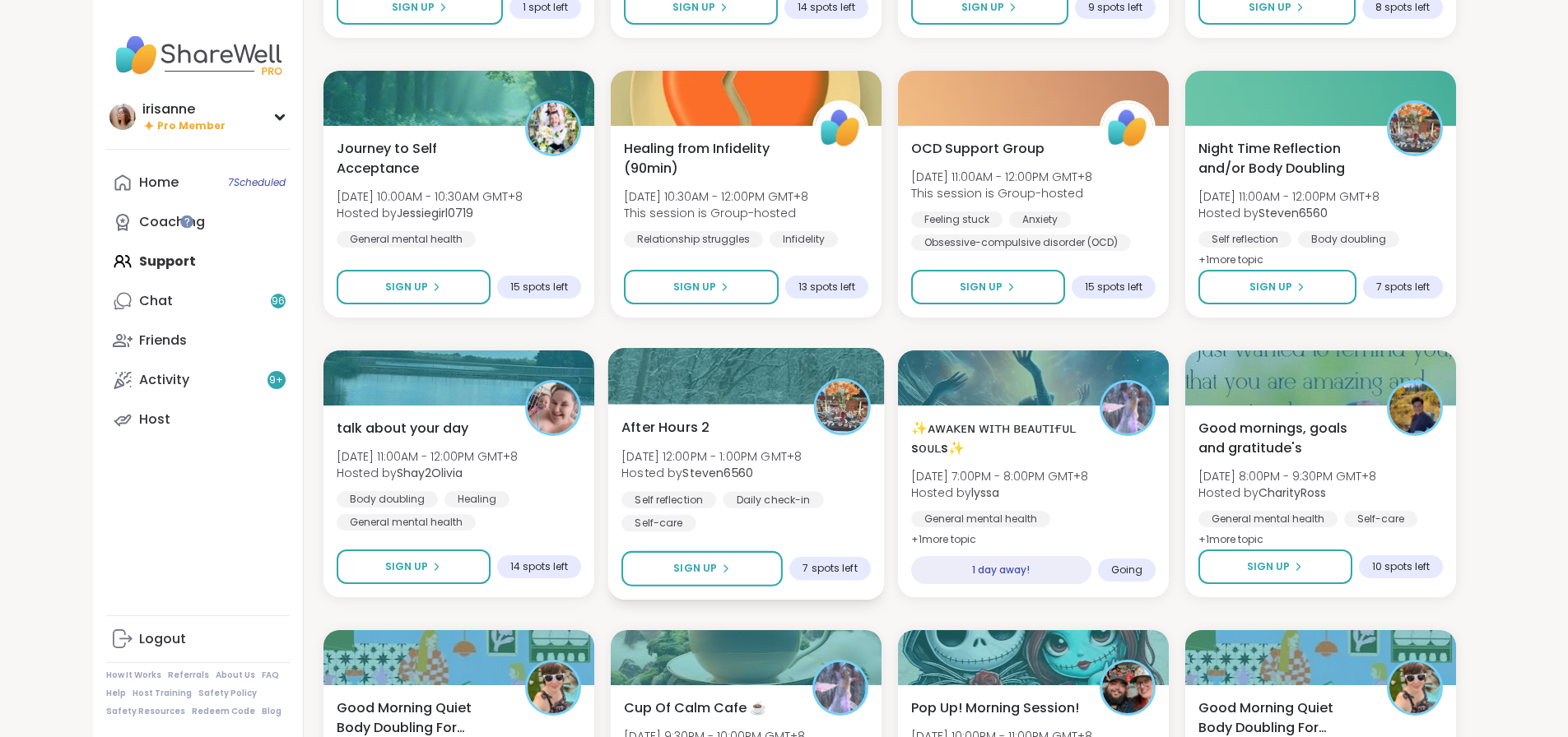
scroll to position [3559, 0]
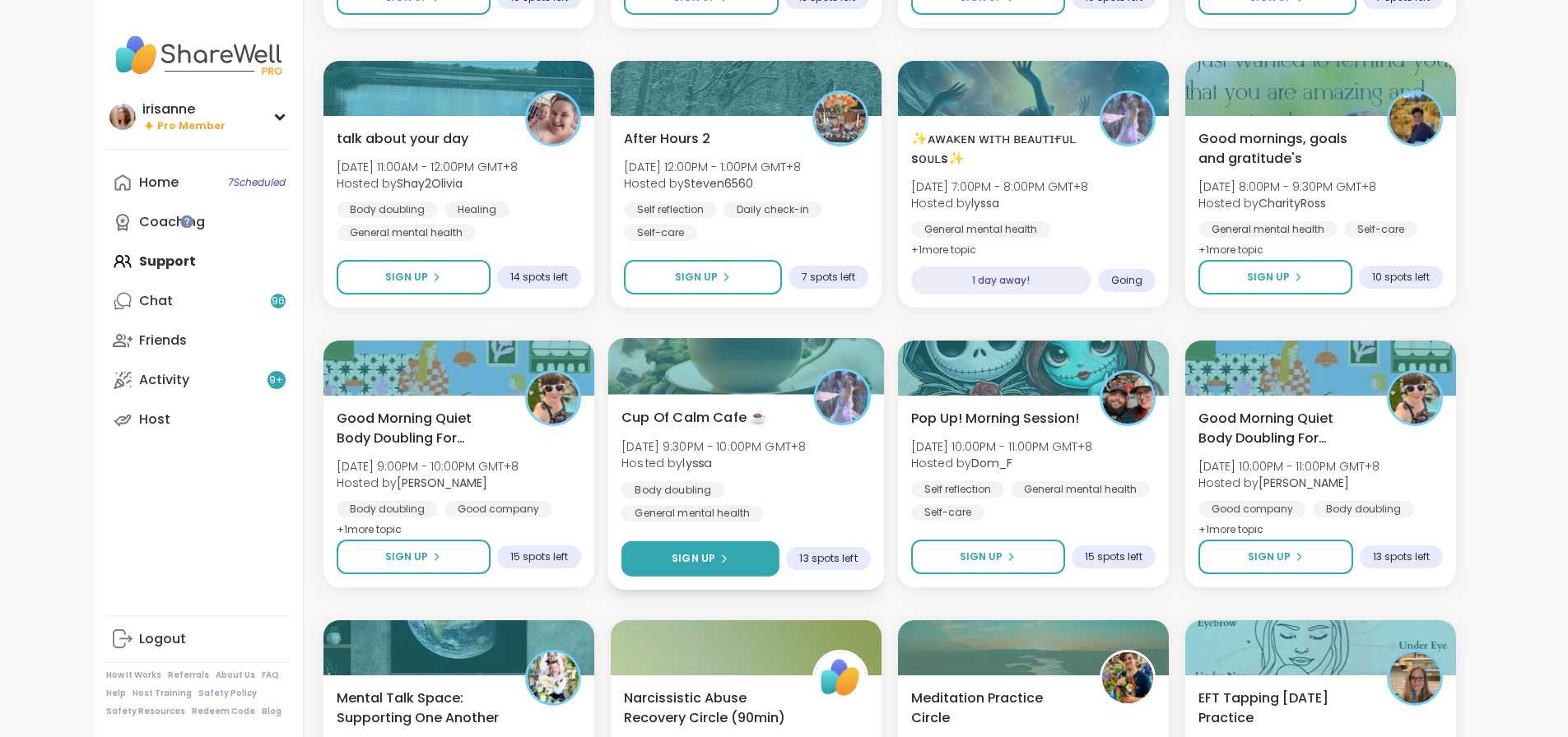
click at [633, 561] on button "Sign Up" at bounding box center [700, 559] width 158 height 36
click at [692, 553] on div "Sign Up" at bounding box center [700, 558] width 57 height 15
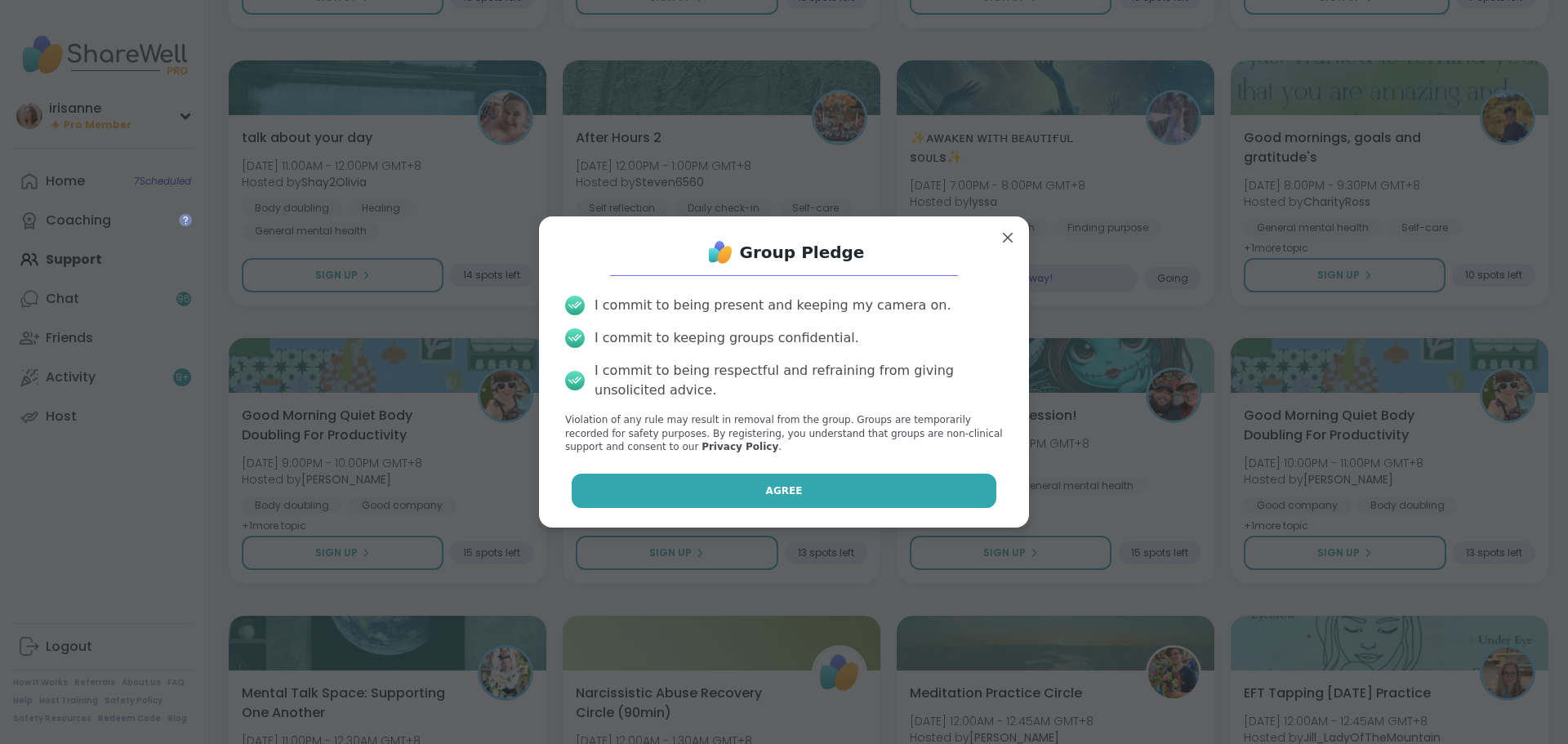
click at [773, 482] on button "Agree" at bounding box center [784, 491] width 426 height 35
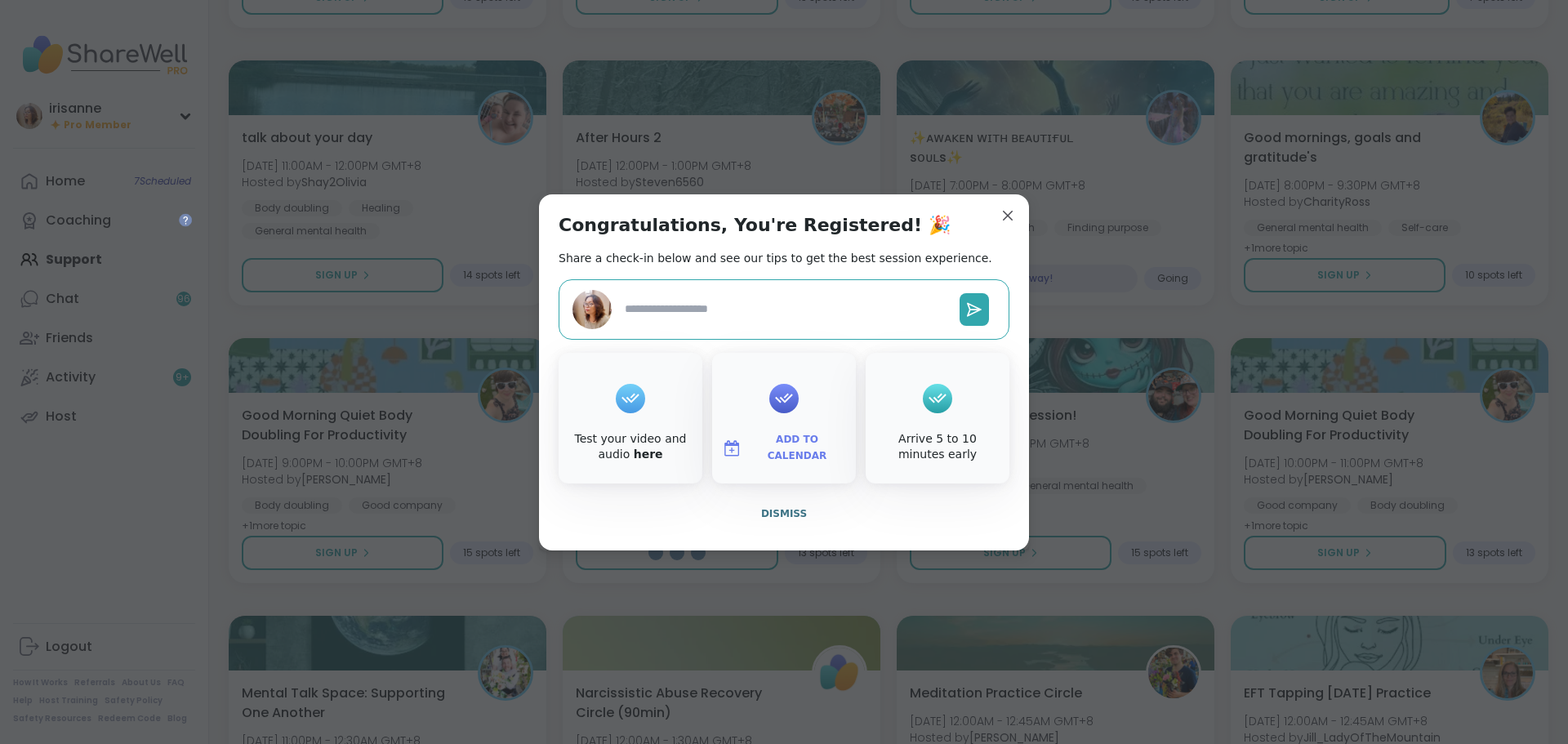
type textarea "*"
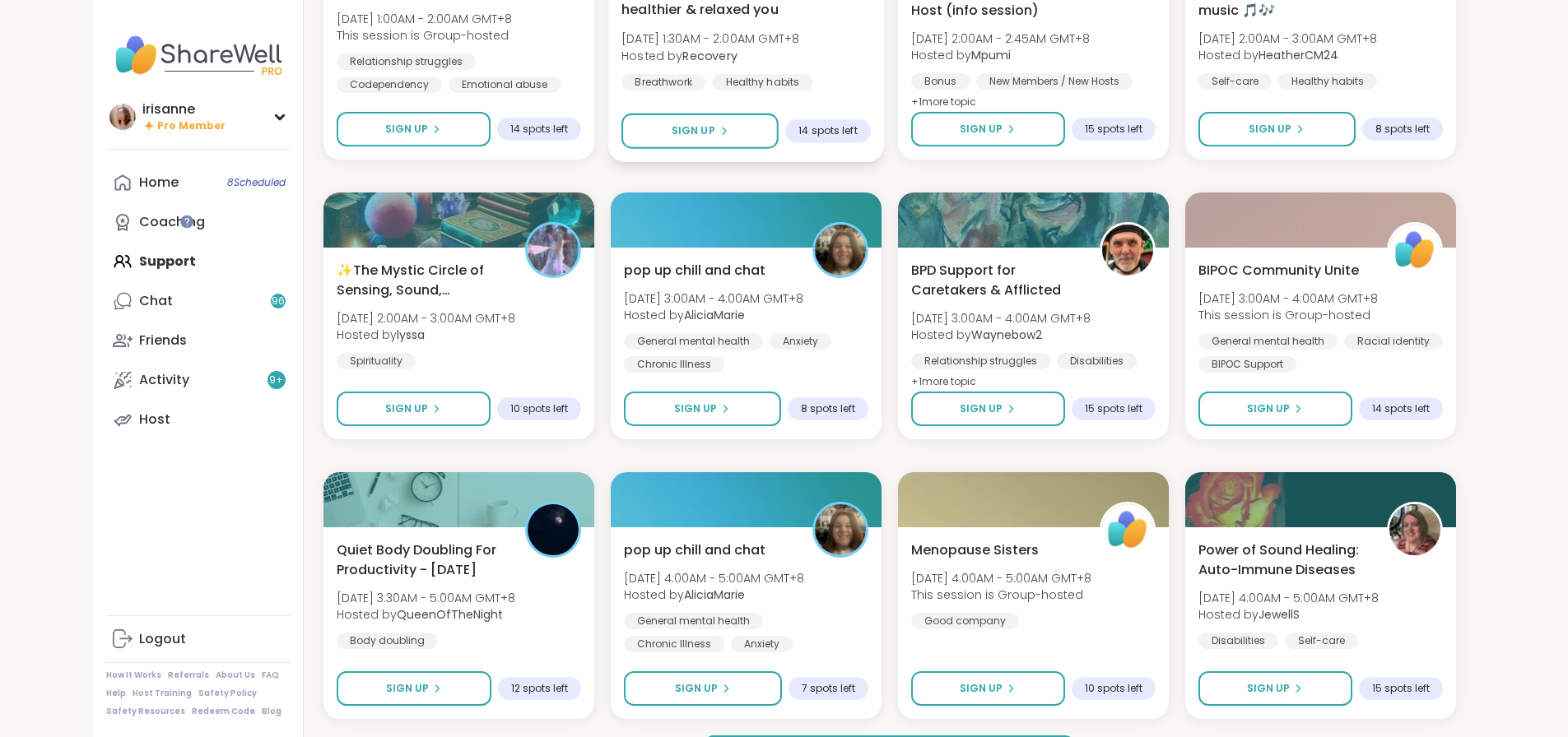
scroll to position [4596, 0]
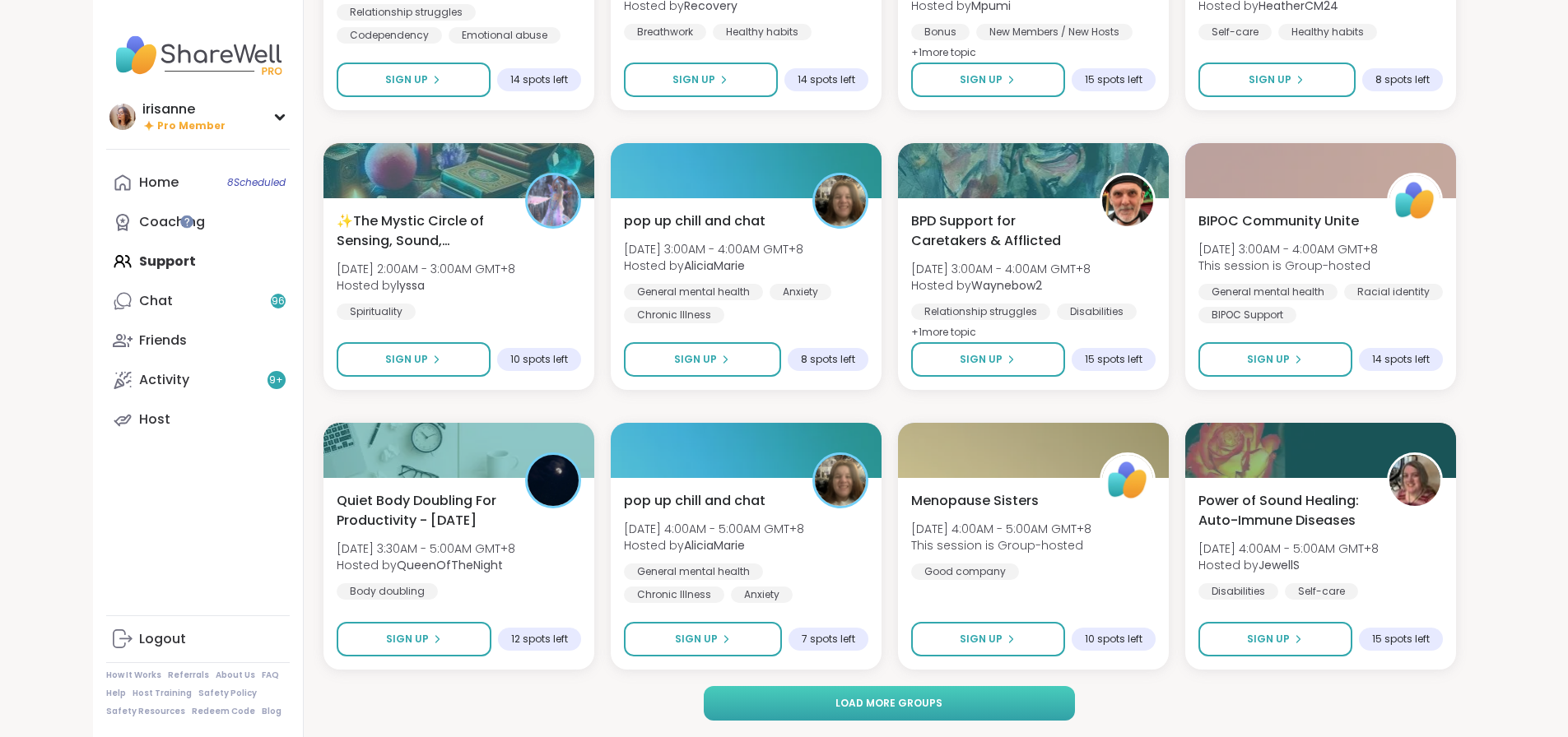
click at [1045, 710] on button "Load more groups" at bounding box center [890, 704] width 372 height 35
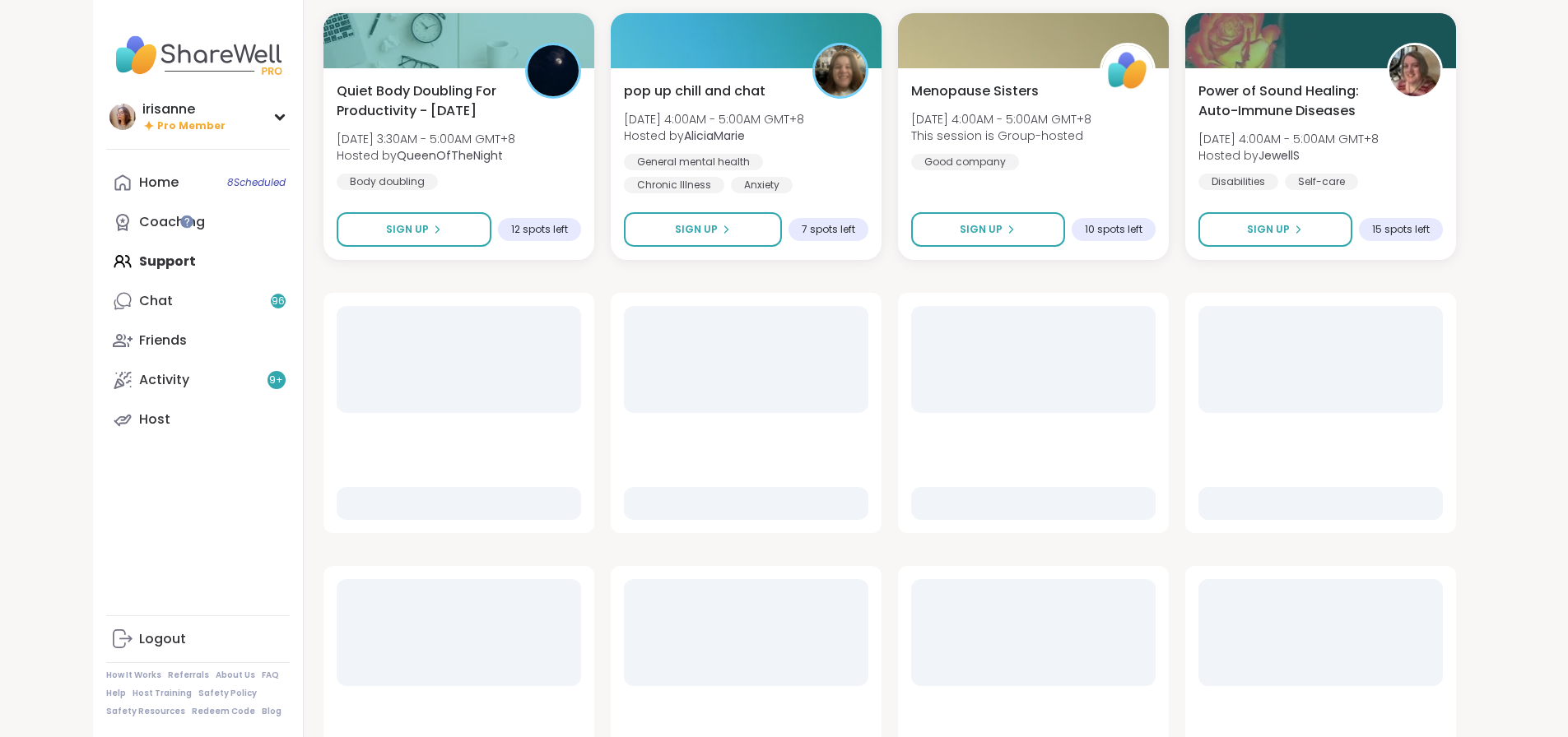
scroll to position [5008, 0]
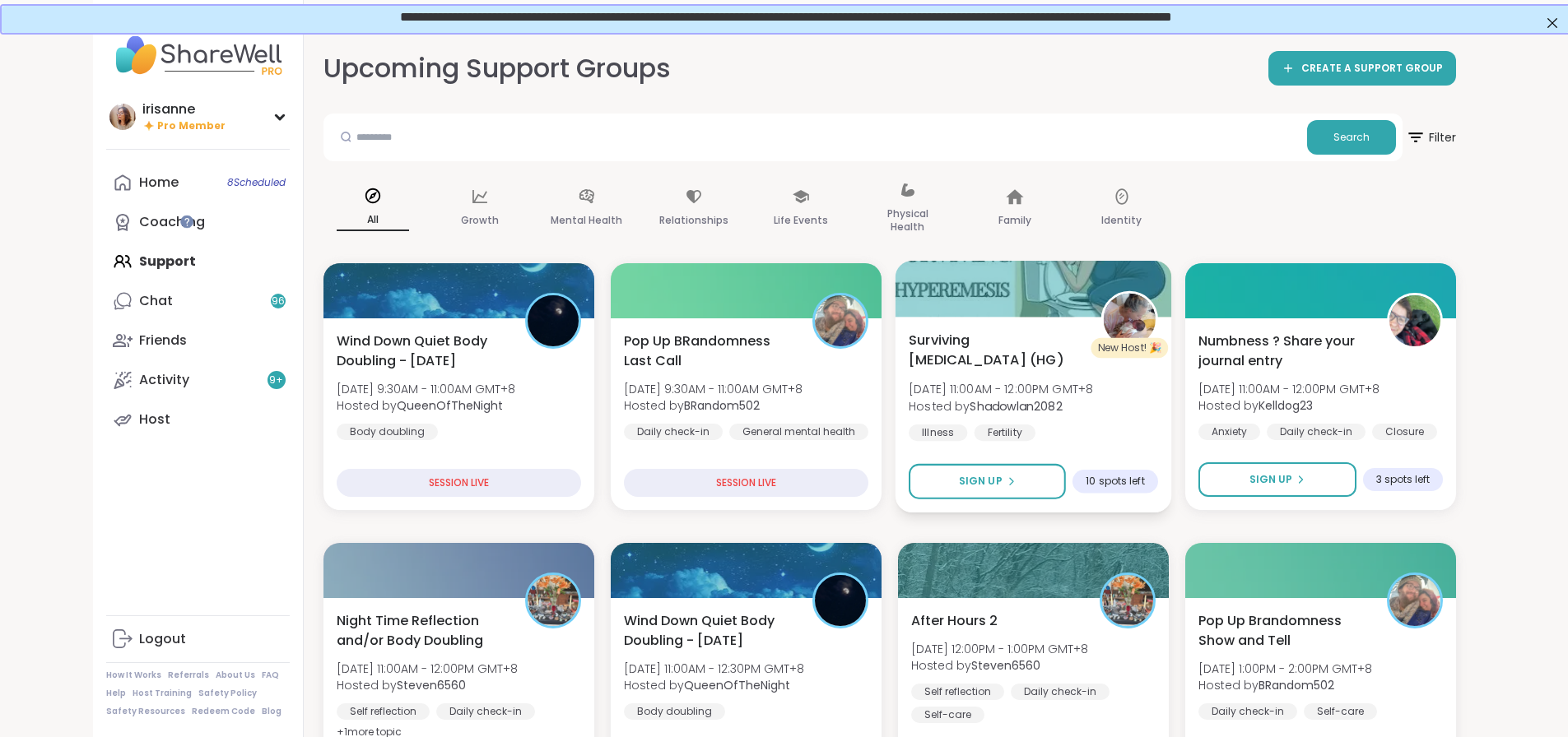
scroll to position [82, 0]
